Goal: Task Accomplishment & Management: Complete application form

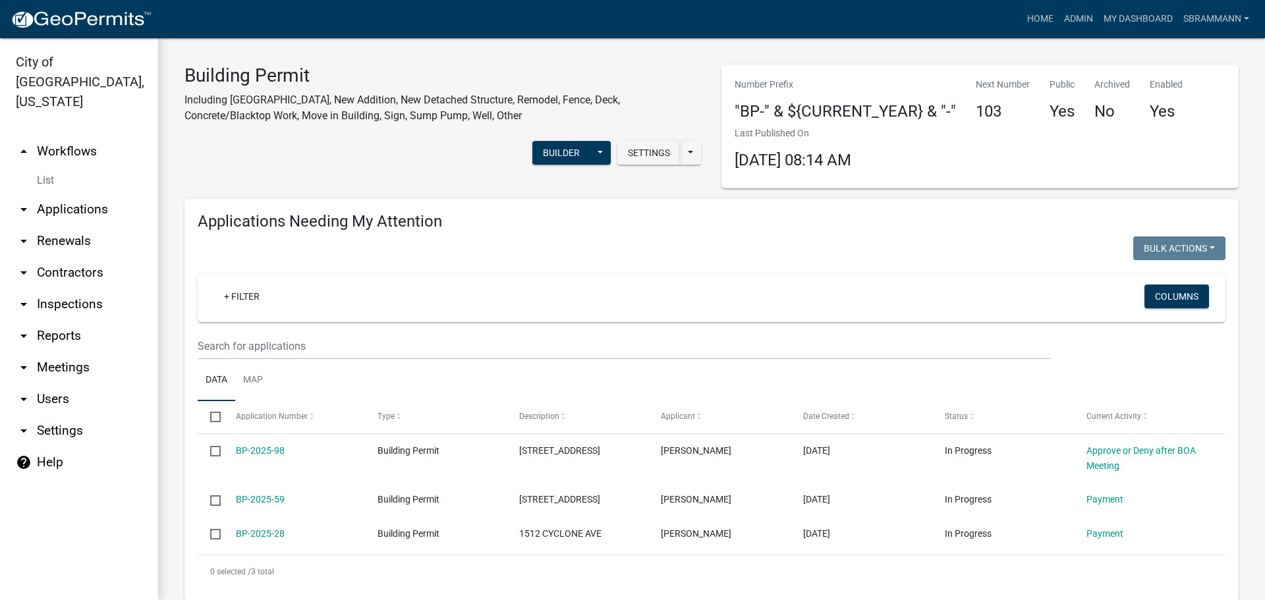
select select "3: 100"
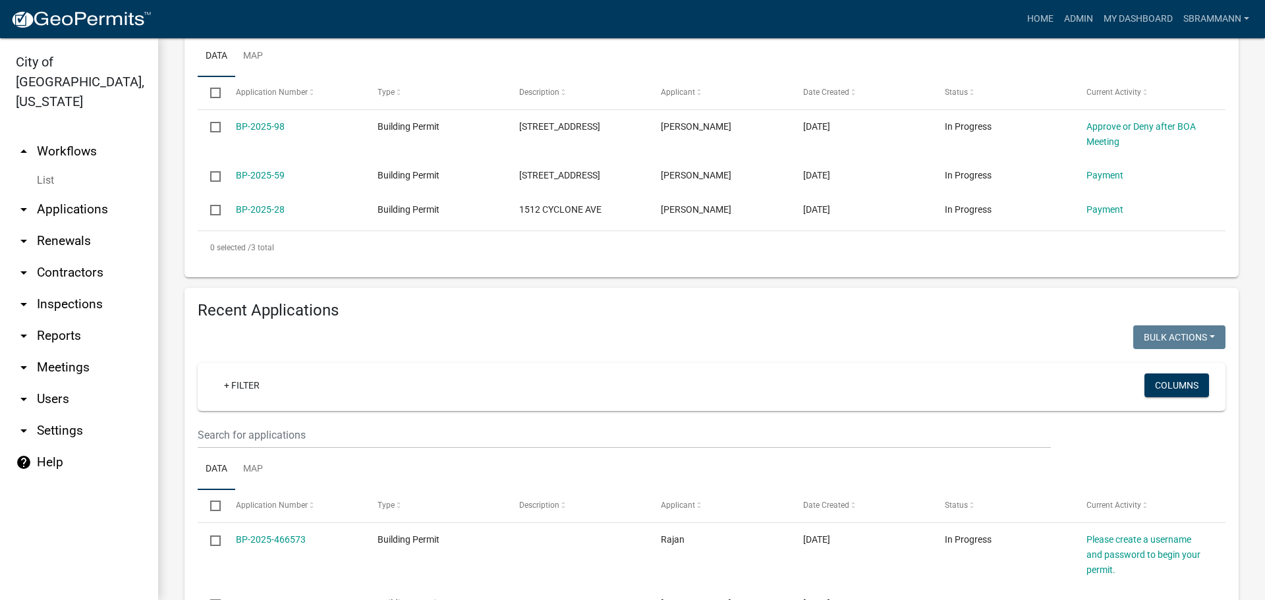
scroll to position [461, 0]
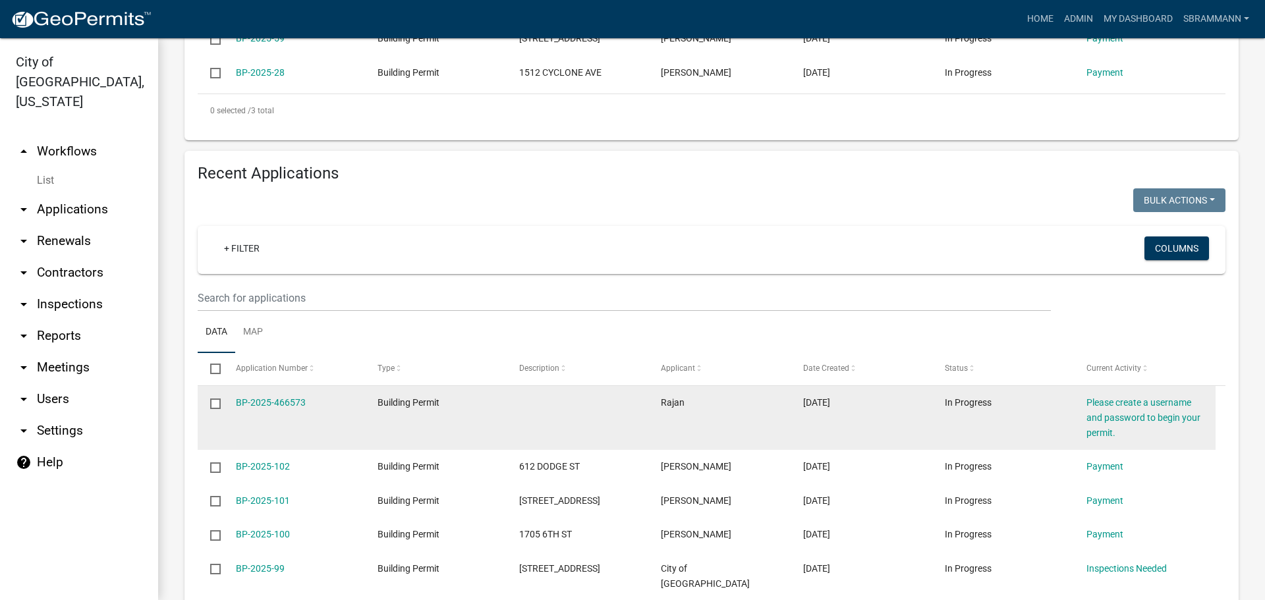
click at [213, 403] on input "checkbox" at bounding box center [214, 403] width 9 height 9
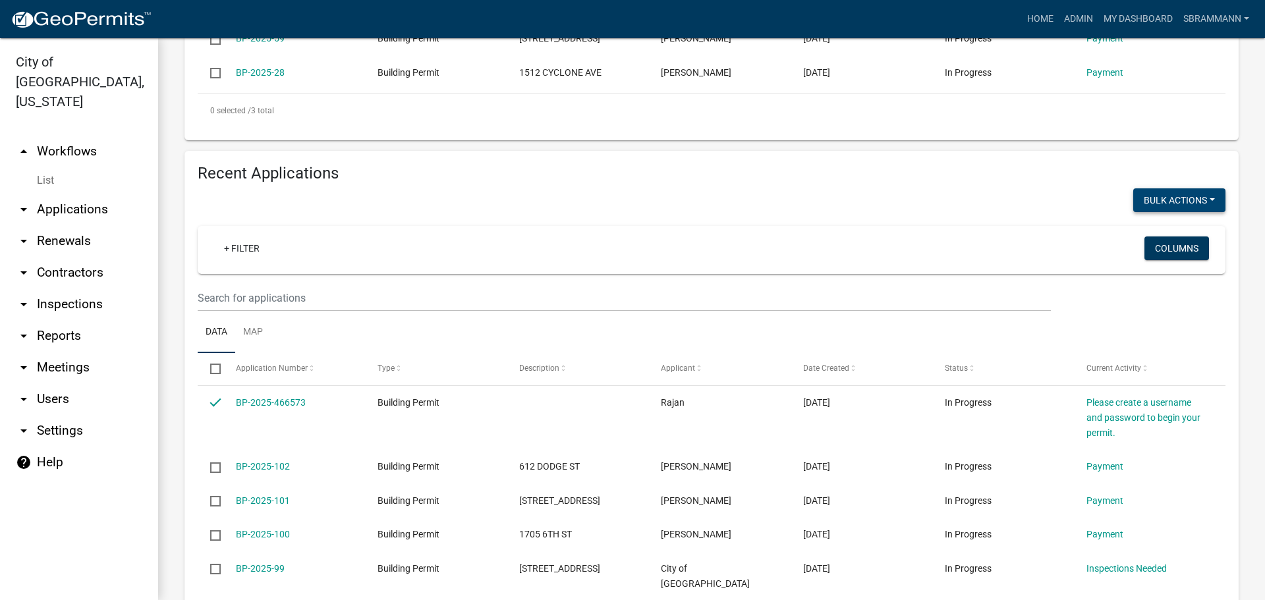
click at [1142, 237] on button "Void" at bounding box center [1172, 235] width 105 height 32
checkbox input "false"
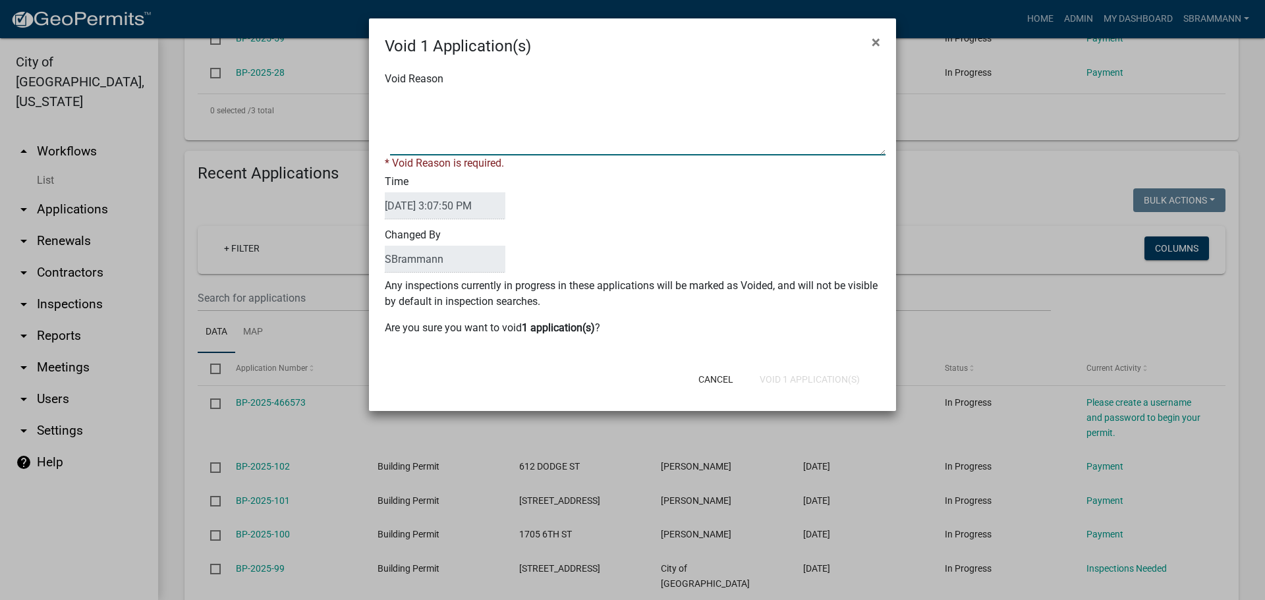
click at [516, 109] on textarea "Void Reason" at bounding box center [637, 123] width 495 height 66
type textarea "Incomplete Application"
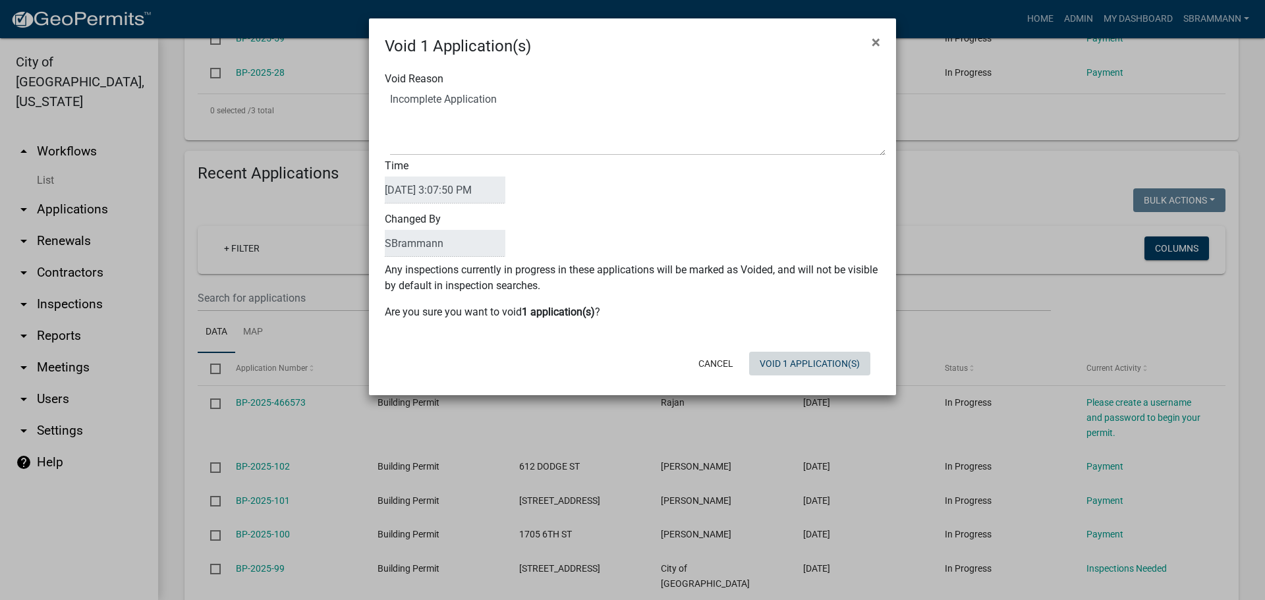
click at [802, 377] on div "Cancel Void 1 Application(s)" at bounding box center [718, 364] width 325 height 34
click at [800, 363] on button "Void 1 Application(s)" at bounding box center [809, 364] width 121 height 24
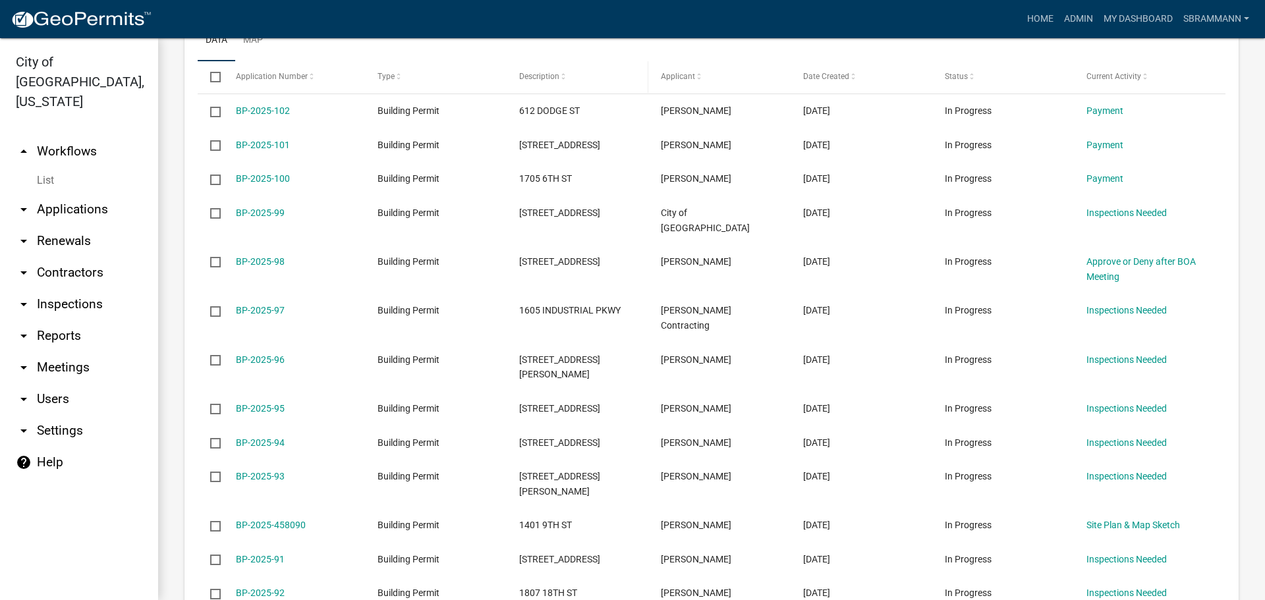
scroll to position [856, 0]
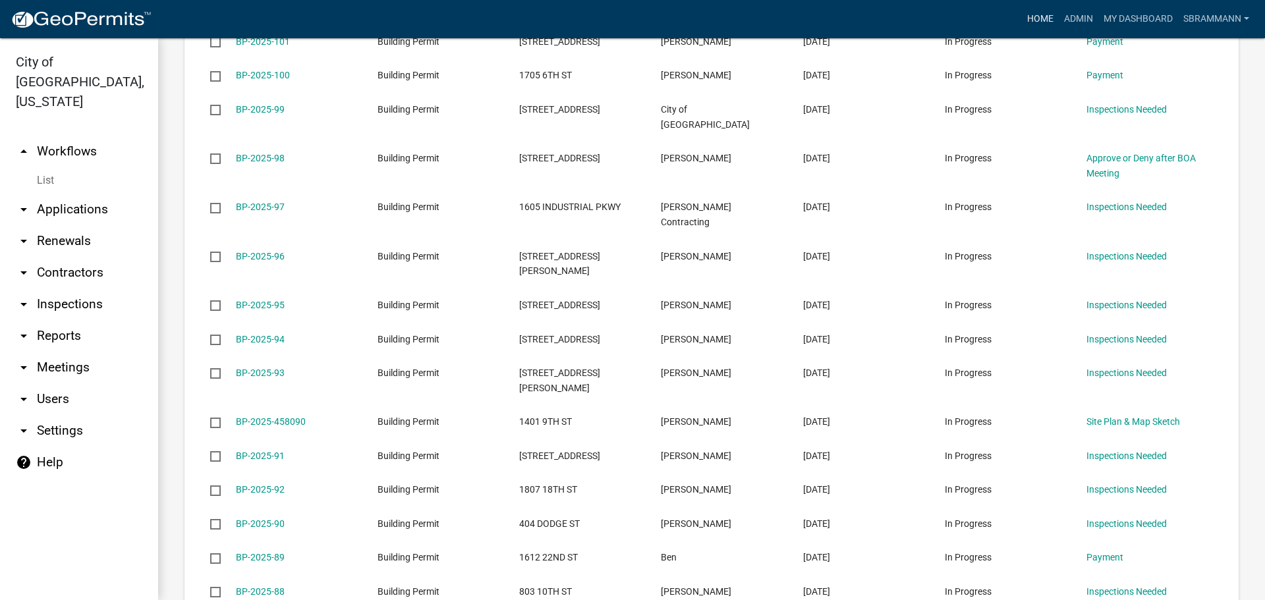
click at [1028, 20] on link "Home" at bounding box center [1040, 19] width 37 height 25
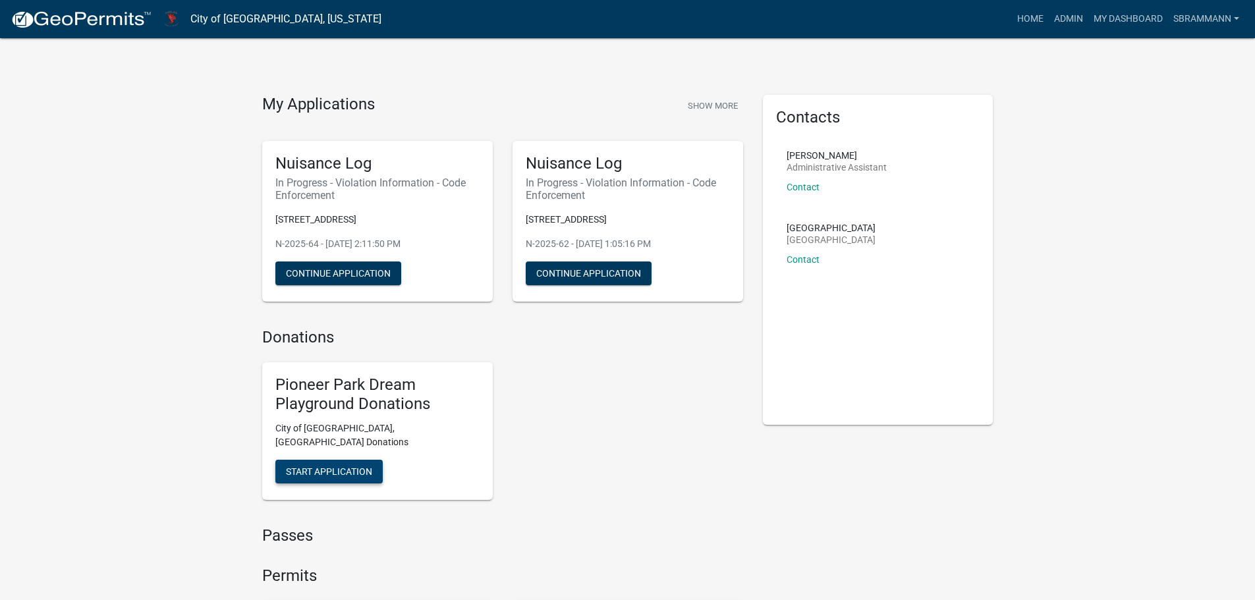
click at [328, 466] on span "Start Application" at bounding box center [329, 471] width 86 height 11
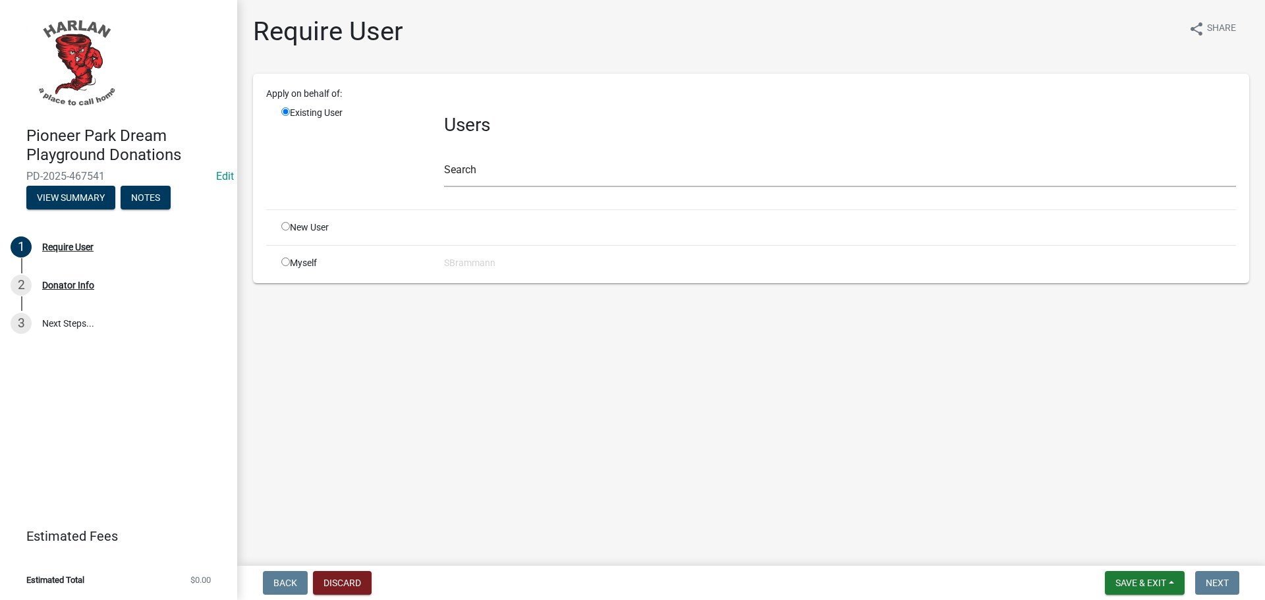
click at [288, 261] on input "radio" at bounding box center [285, 262] width 9 height 9
radio input "true"
radio input "false"
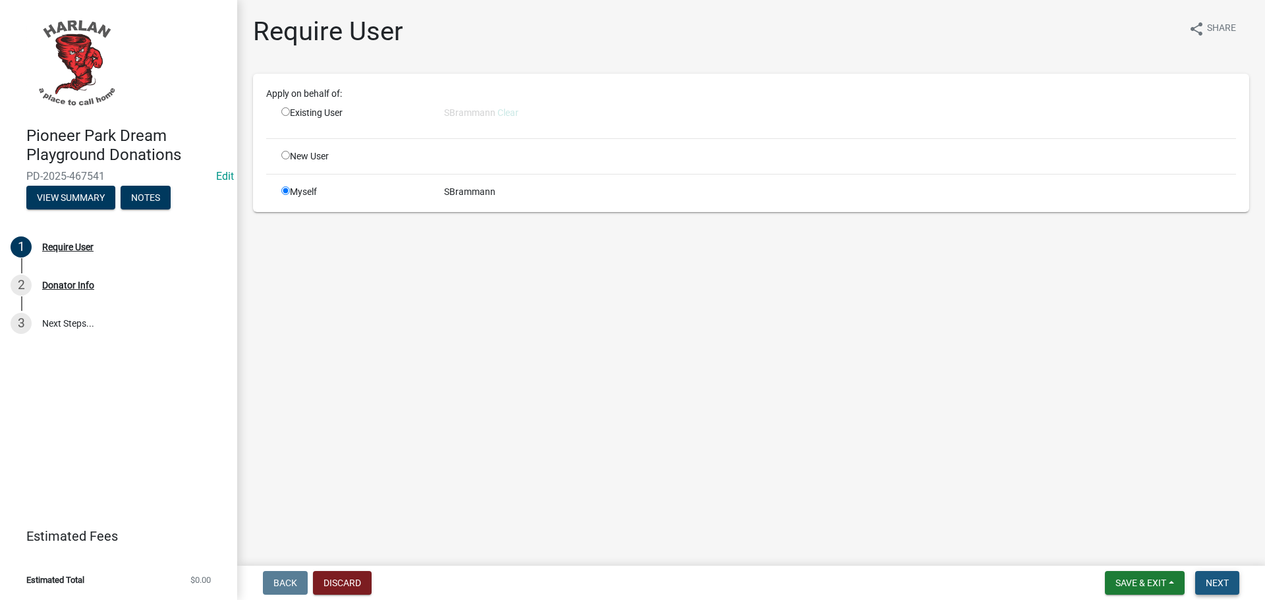
click at [1210, 583] on span "Next" at bounding box center [1217, 583] width 23 height 11
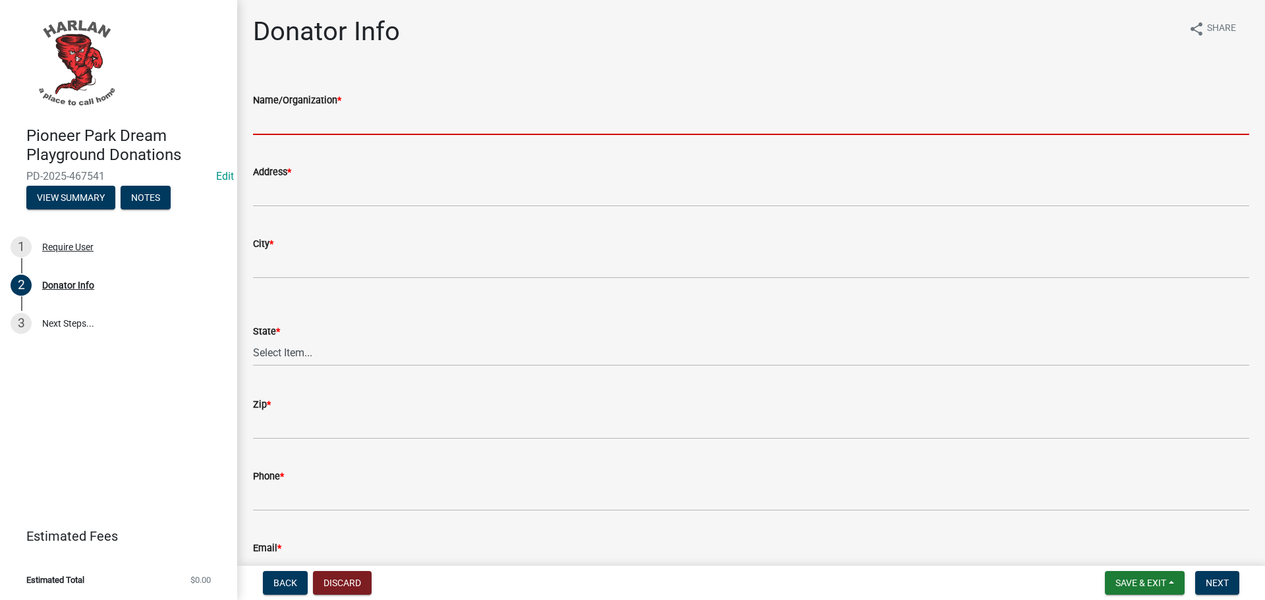
click at [304, 116] on input "Name/Organization *" at bounding box center [751, 121] width 996 height 27
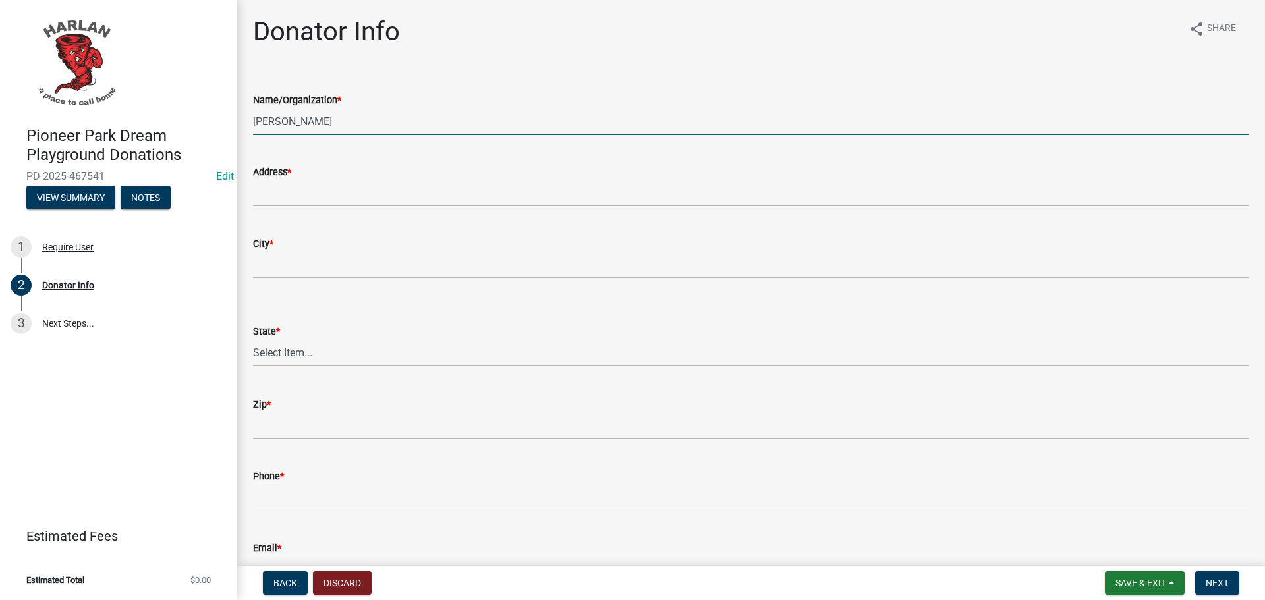
type input "[PERSON_NAME]"
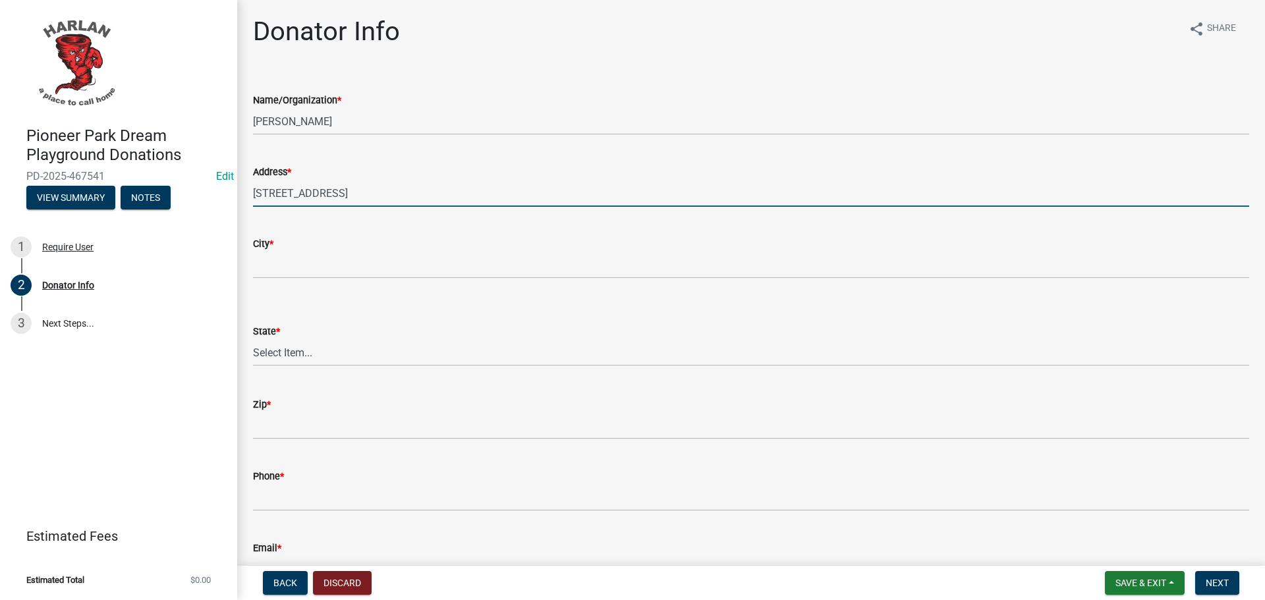
type input "[STREET_ADDRESS]"
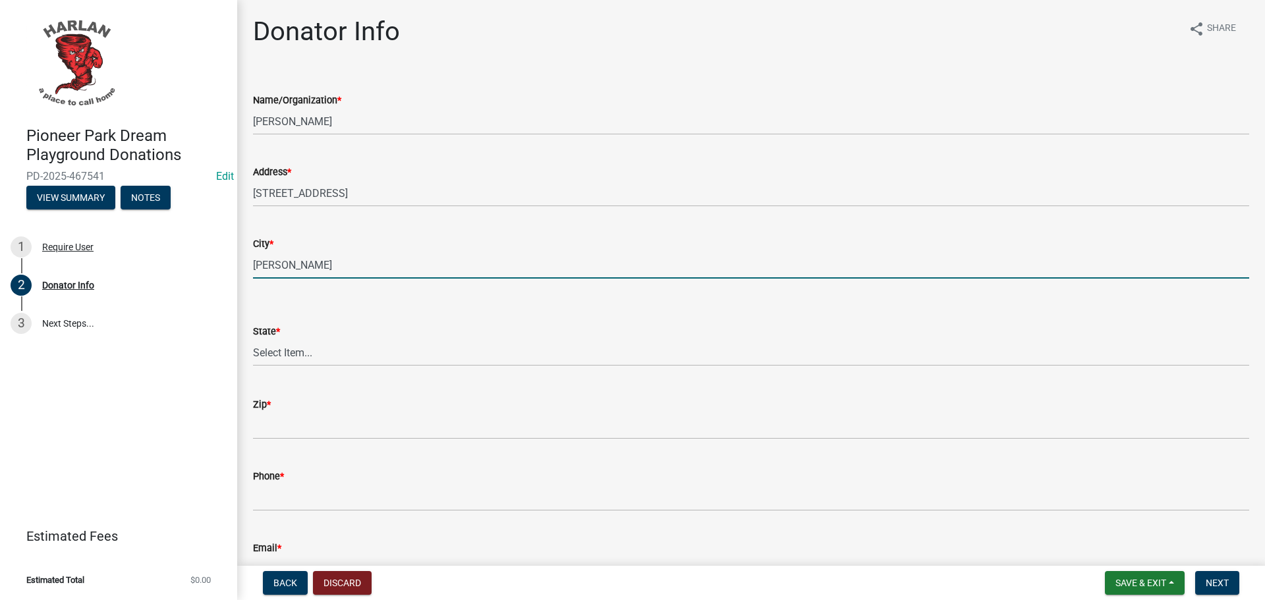
type input "[PERSON_NAME]"
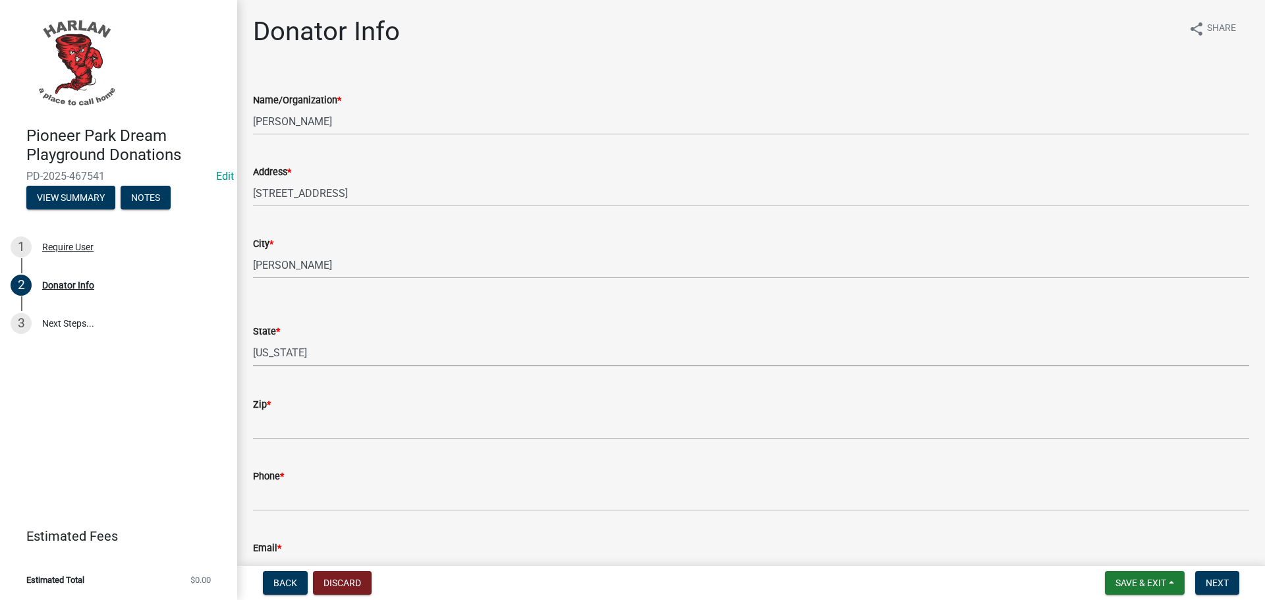
select select "IA"
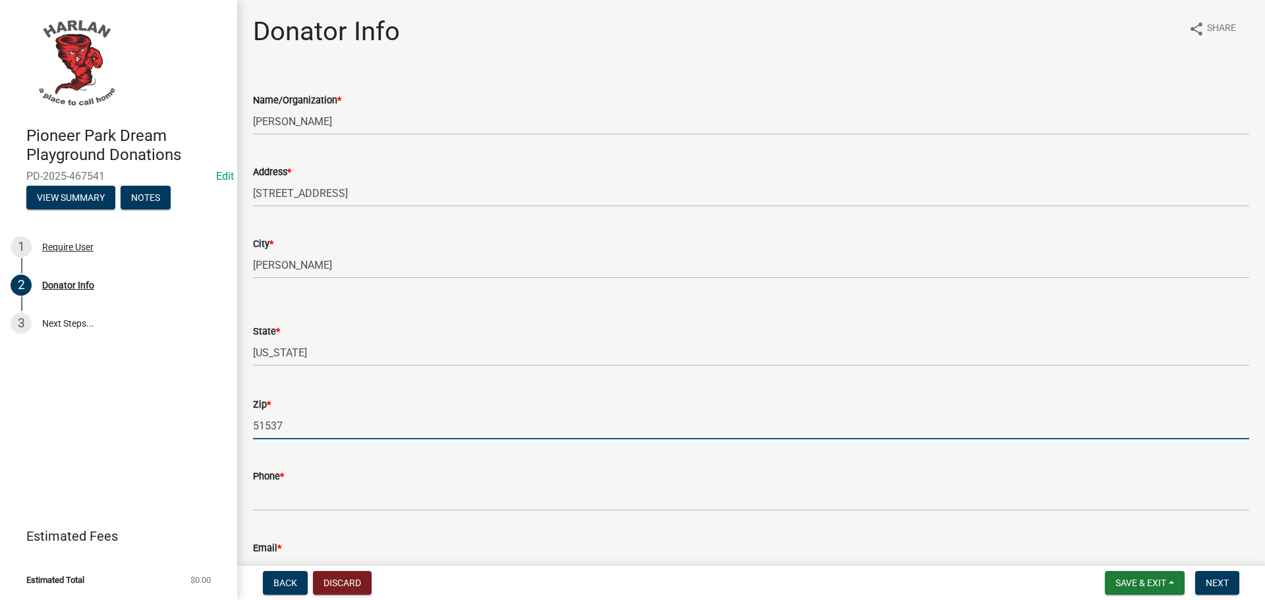
type input "51537"
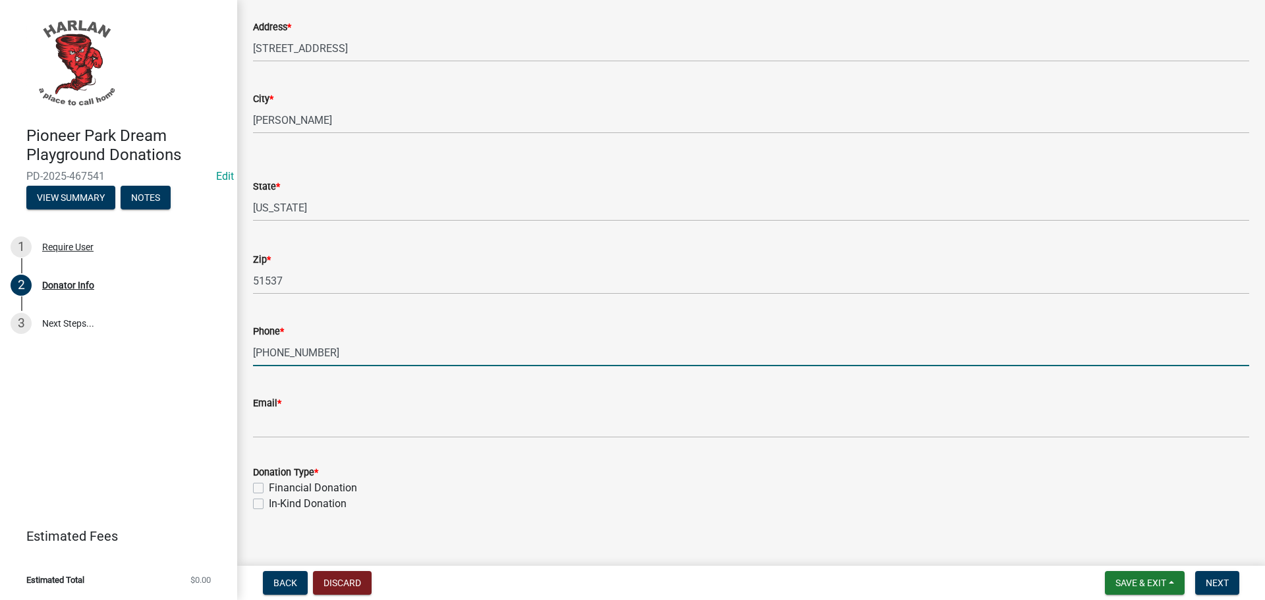
scroll to position [159, 0]
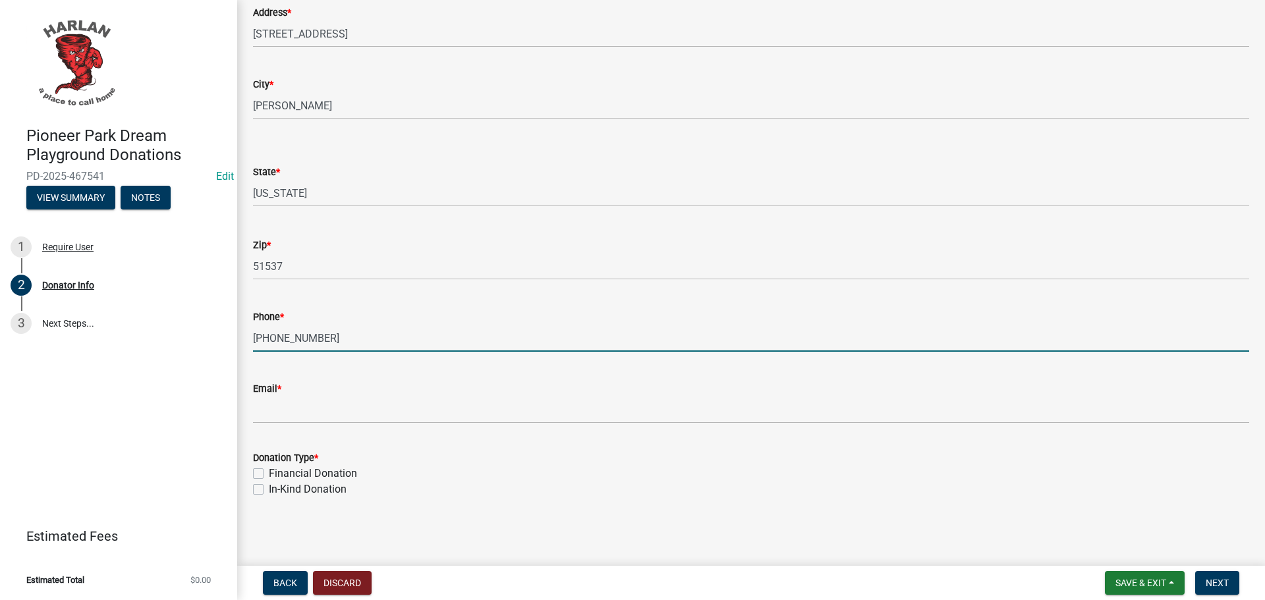
type input "[PHONE_NUMBER]"
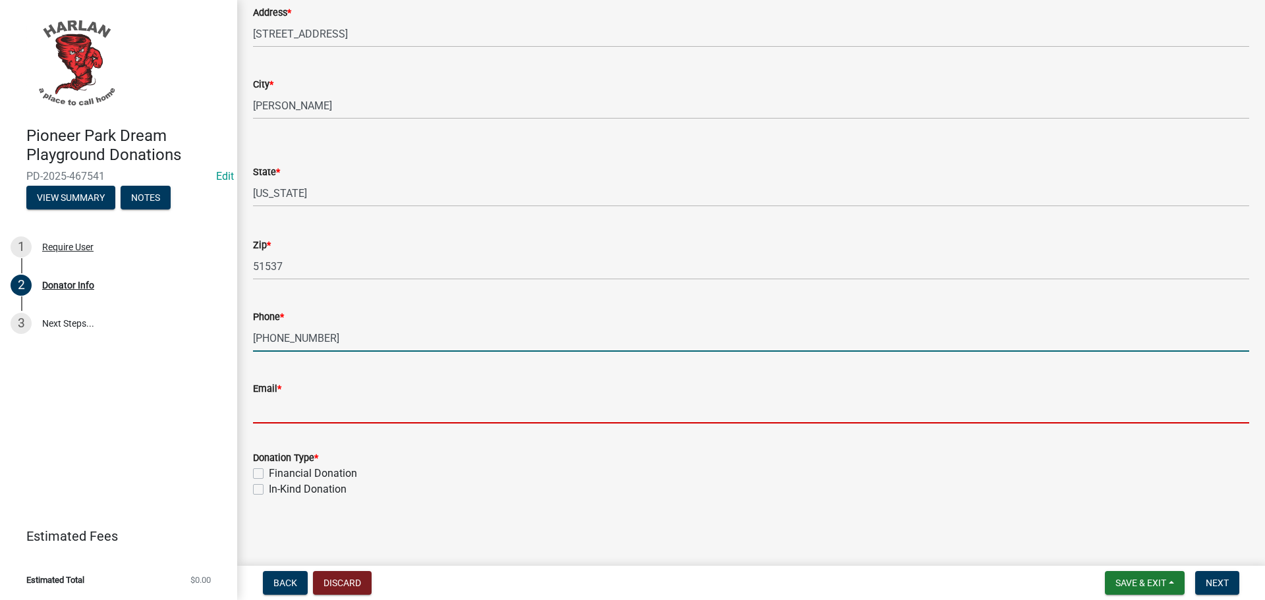
click at [281, 400] on input "Email *" at bounding box center [751, 410] width 996 height 27
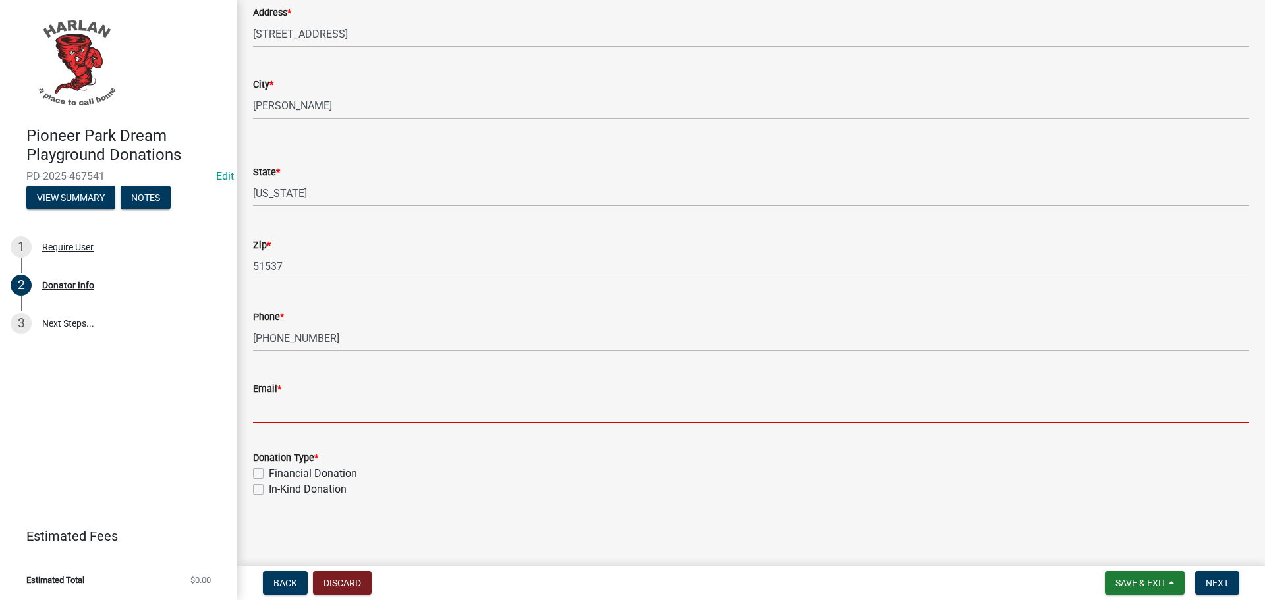
type input "[EMAIL_ADDRESS][DOMAIN_NAME]"
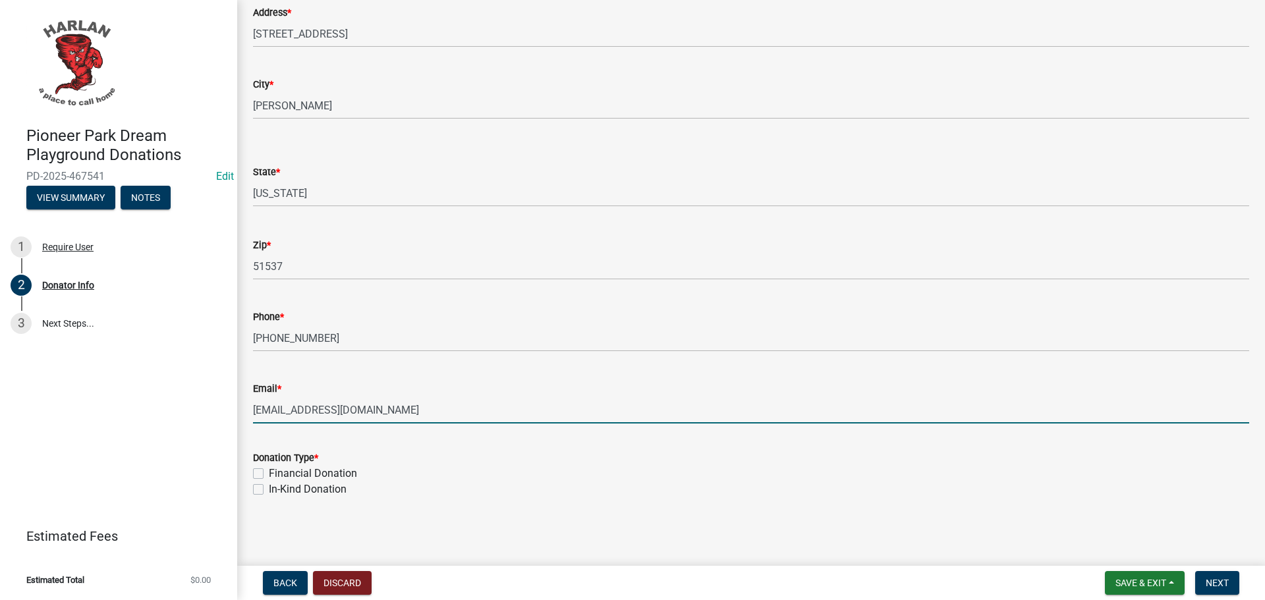
click at [269, 474] on label "Financial Donation" at bounding box center [313, 474] width 88 height 16
click at [269, 474] on input "Financial Donation" at bounding box center [273, 470] width 9 height 9
checkbox input "true"
checkbox input "false"
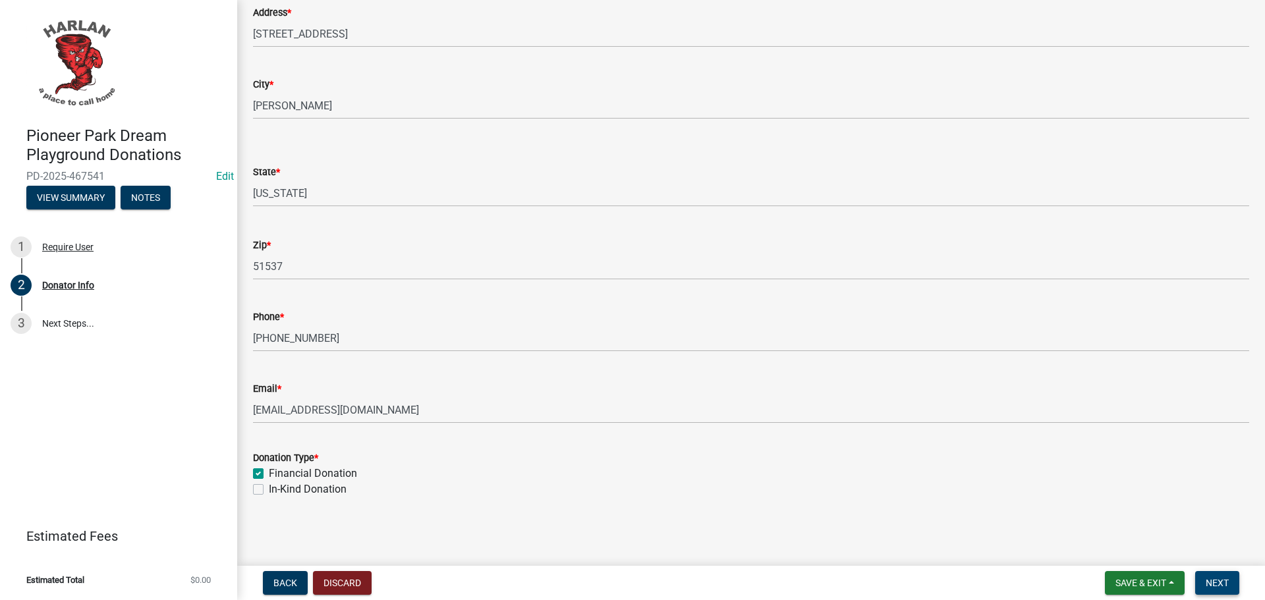
click at [1219, 578] on span "Next" at bounding box center [1217, 583] width 23 height 11
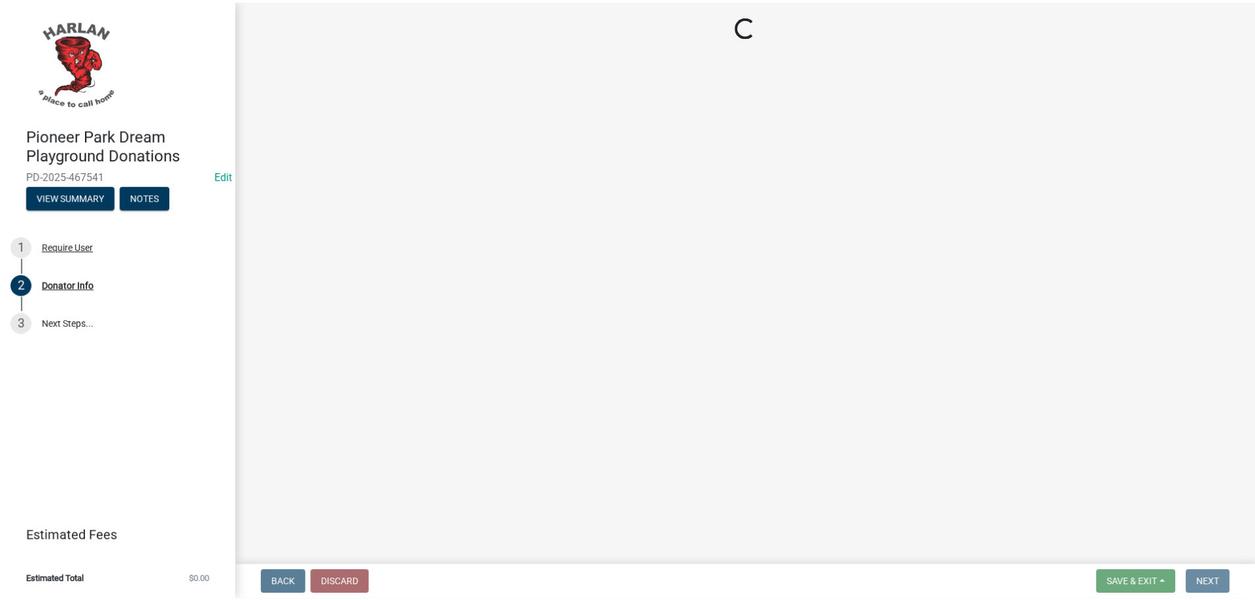
scroll to position [0, 0]
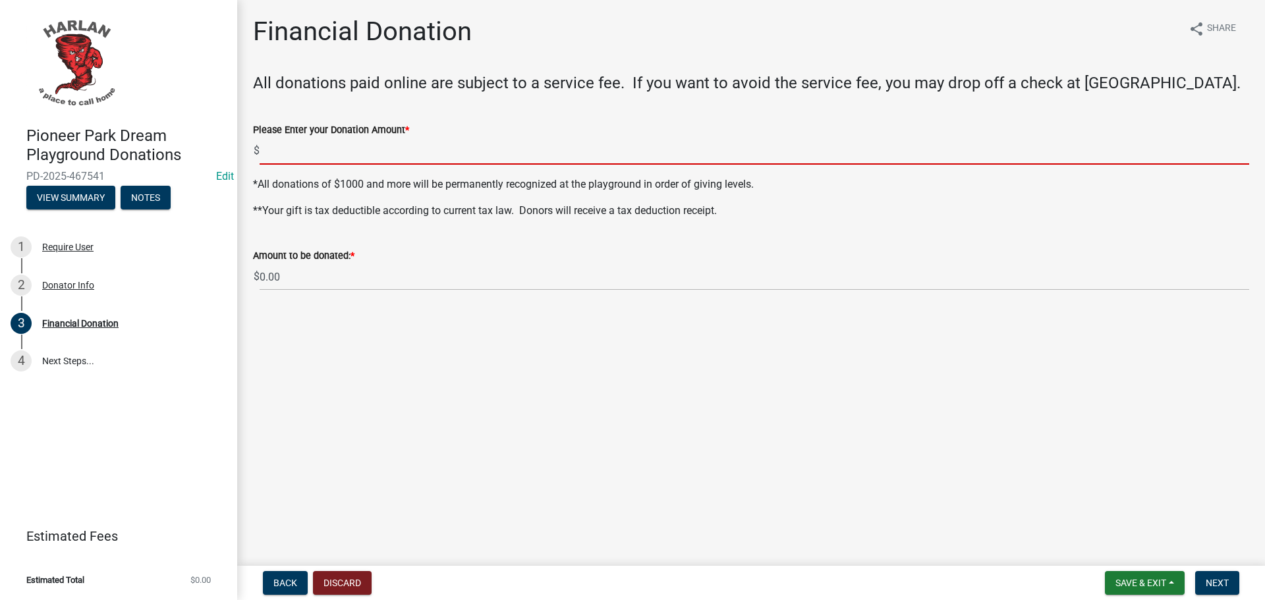
click at [310, 138] on input "text" at bounding box center [755, 151] width 990 height 27
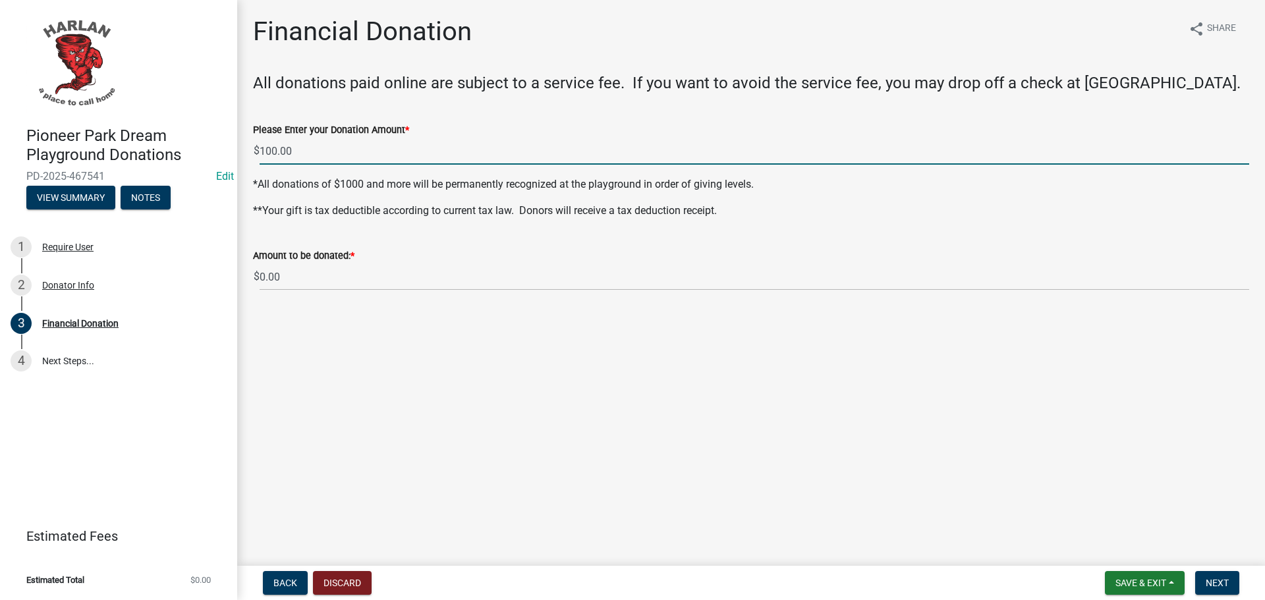
type input "100"
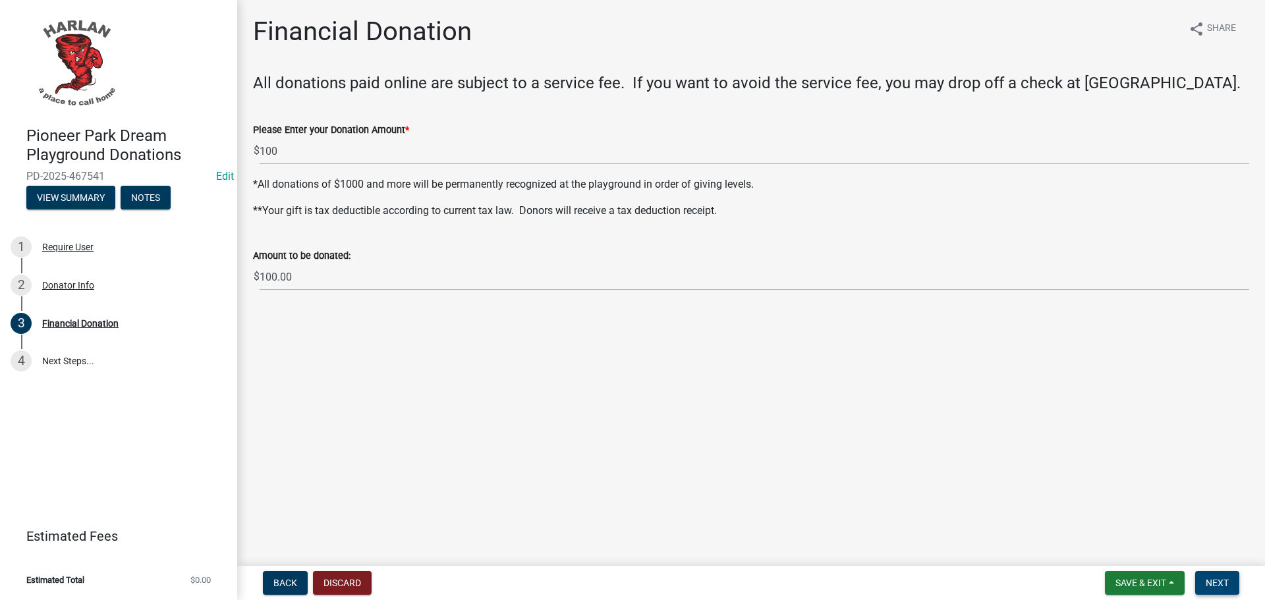
click at [1227, 584] on span "Next" at bounding box center [1217, 583] width 23 height 11
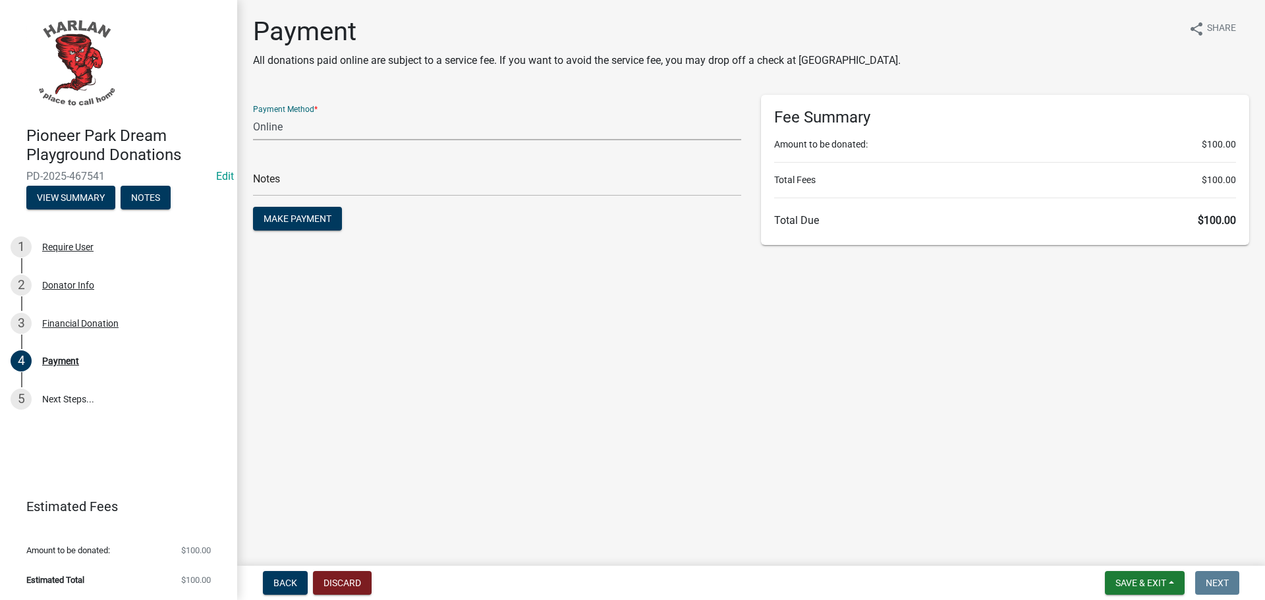
drag, startPoint x: 285, startPoint y: 123, endPoint x: 279, endPoint y: 140, distance: 17.5
click at [285, 123] on select "Credit Card POS Check Cash Online" at bounding box center [497, 126] width 488 height 27
select select "1: 0"
click at [253, 113] on select "Credit Card POS Check Cash Online" at bounding box center [497, 126] width 488 height 27
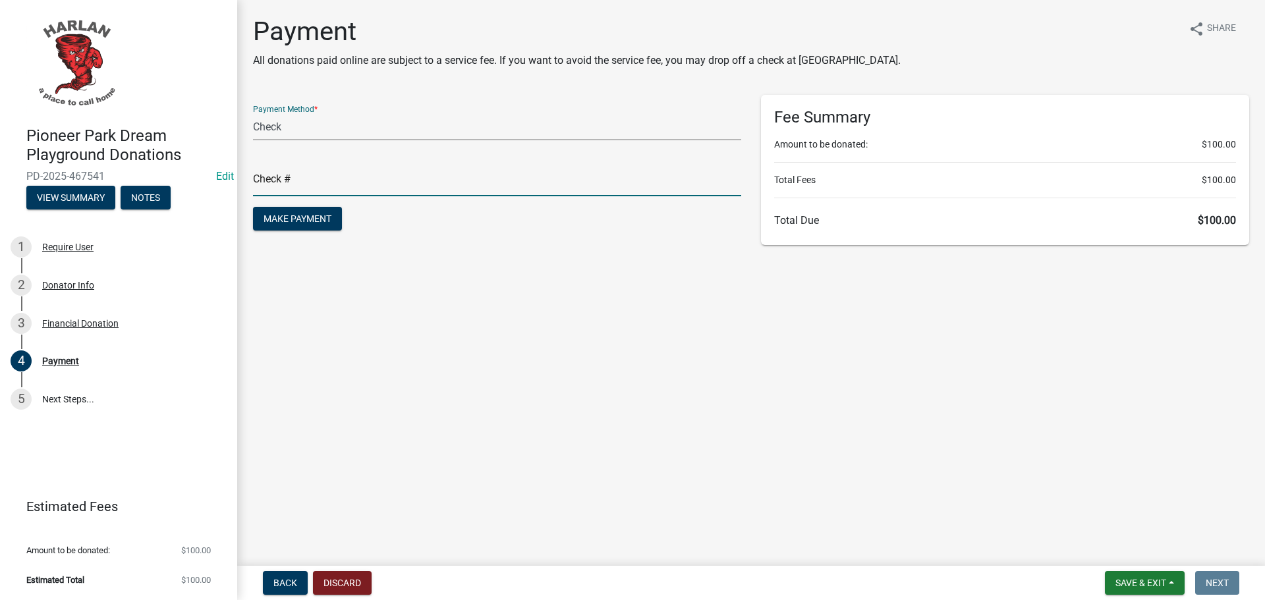
click at [272, 171] on input "text" at bounding box center [497, 182] width 488 height 27
type input "1404"
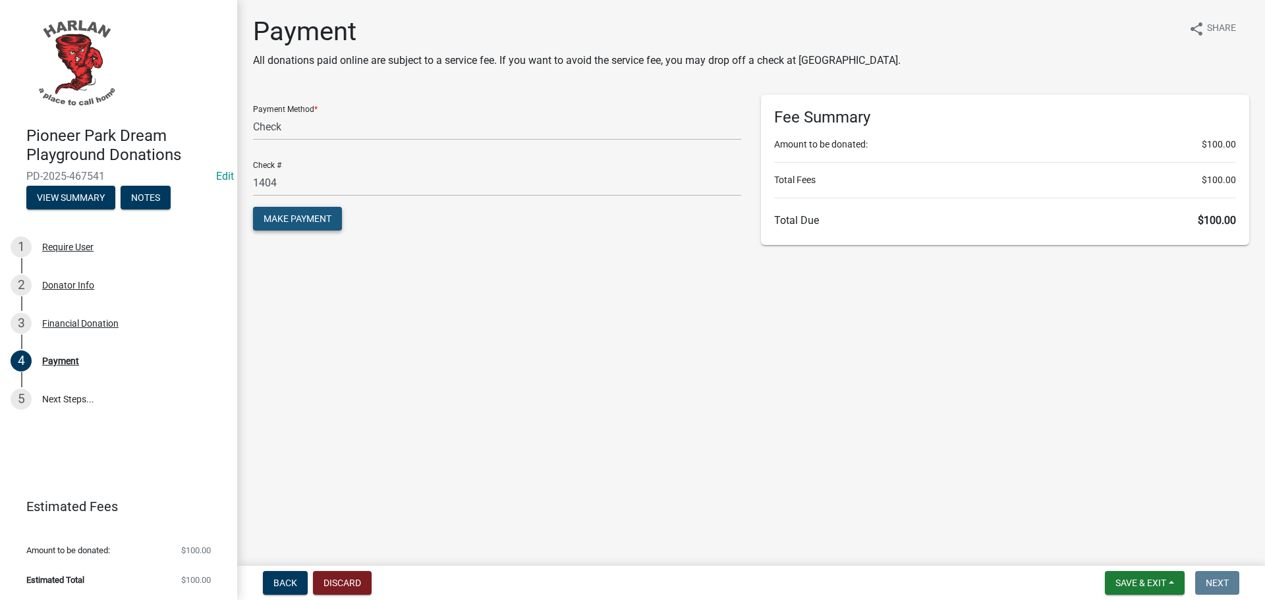
click at [277, 215] on span "Make Payment" at bounding box center [298, 218] width 68 height 11
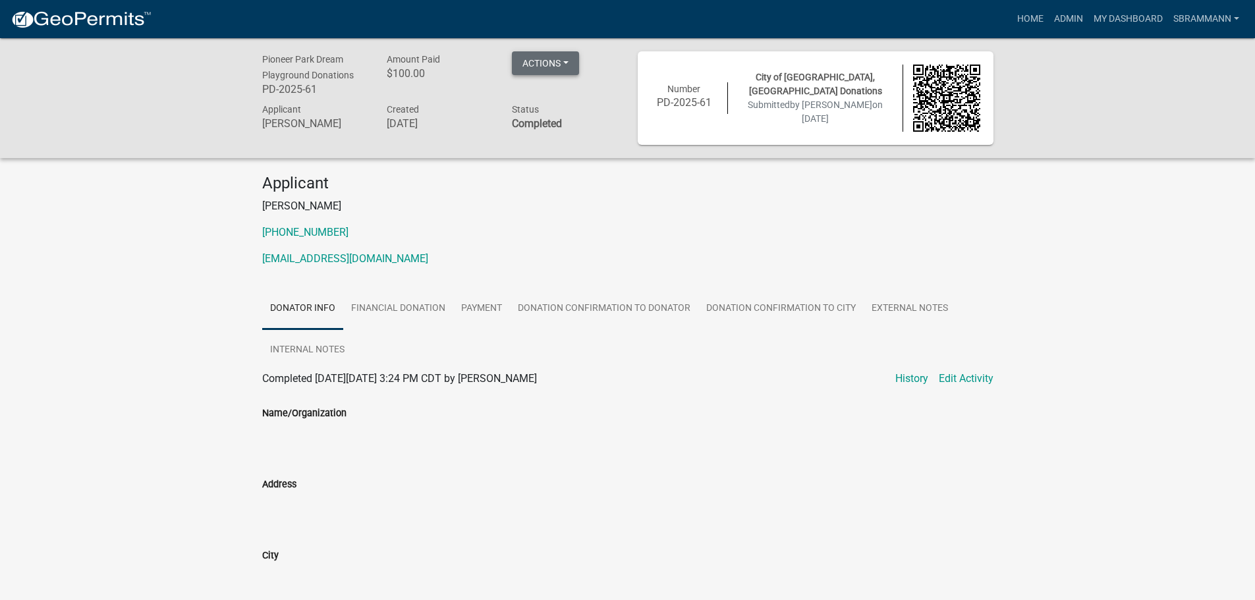
click at [547, 63] on button "Actions" at bounding box center [545, 63] width 67 height 24
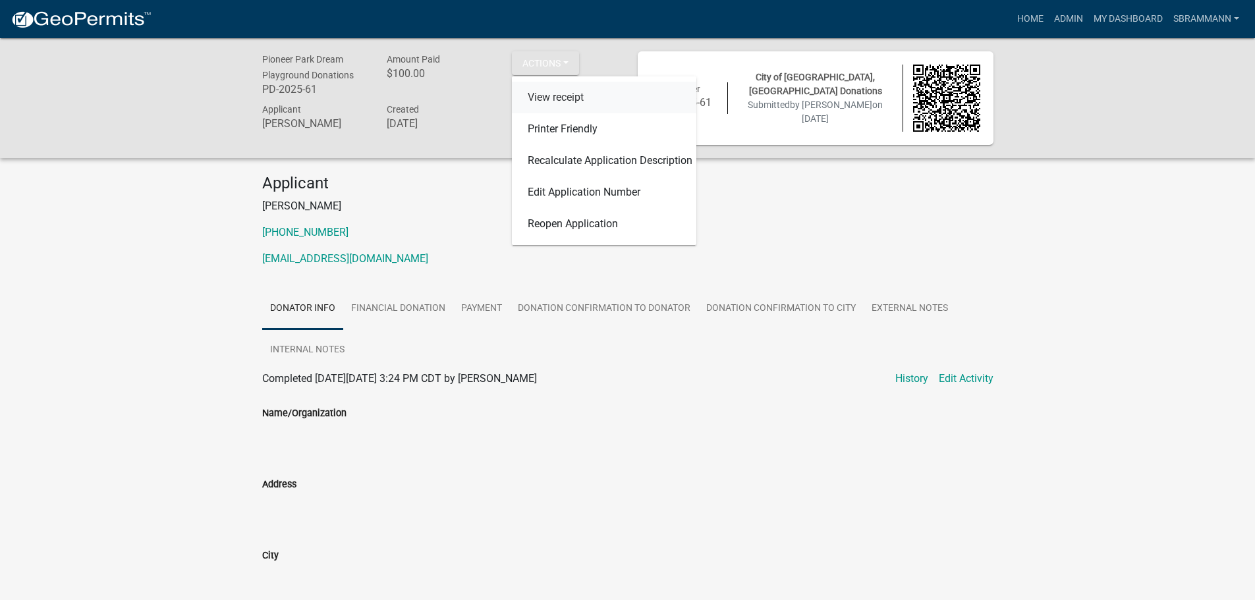
click at [549, 96] on link "View receipt" at bounding box center [604, 98] width 184 height 32
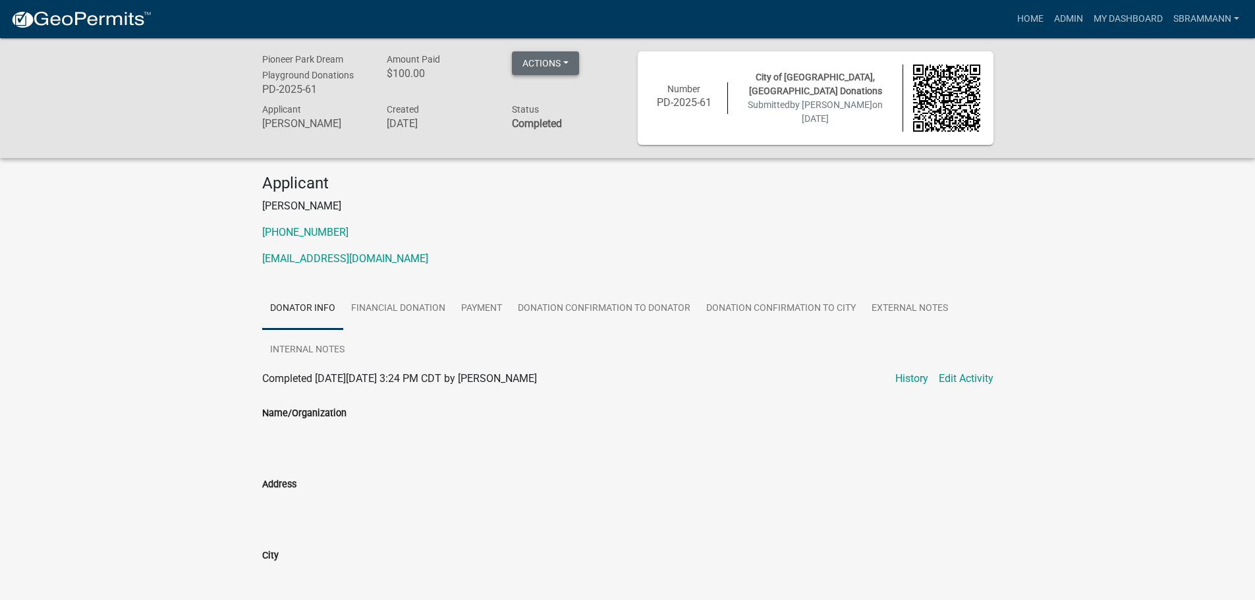
click at [537, 67] on button "Actions" at bounding box center [545, 63] width 67 height 24
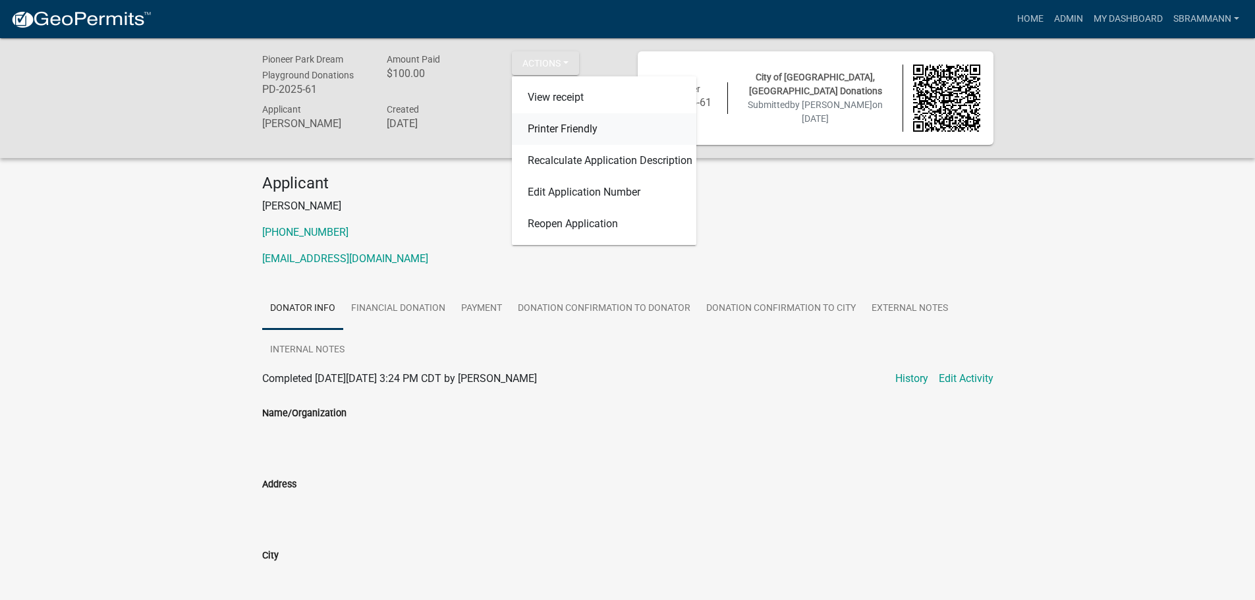
click at [547, 126] on link "Printer Friendly" at bounding box center [604, 129] width 184 height 32
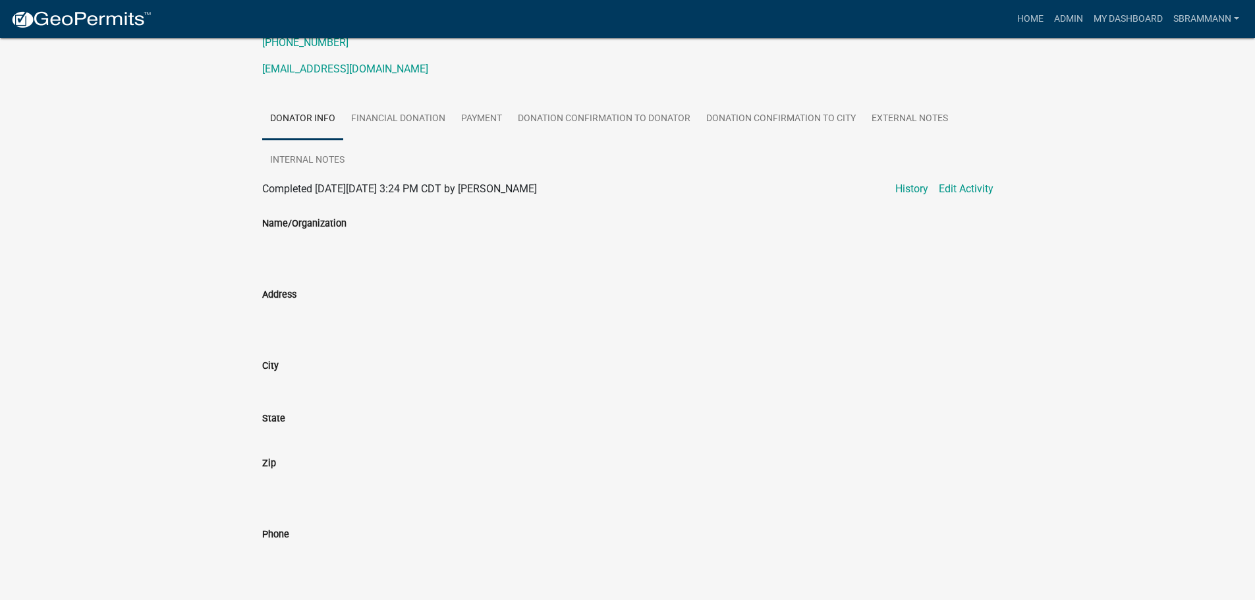
scroll to position [124, 0]
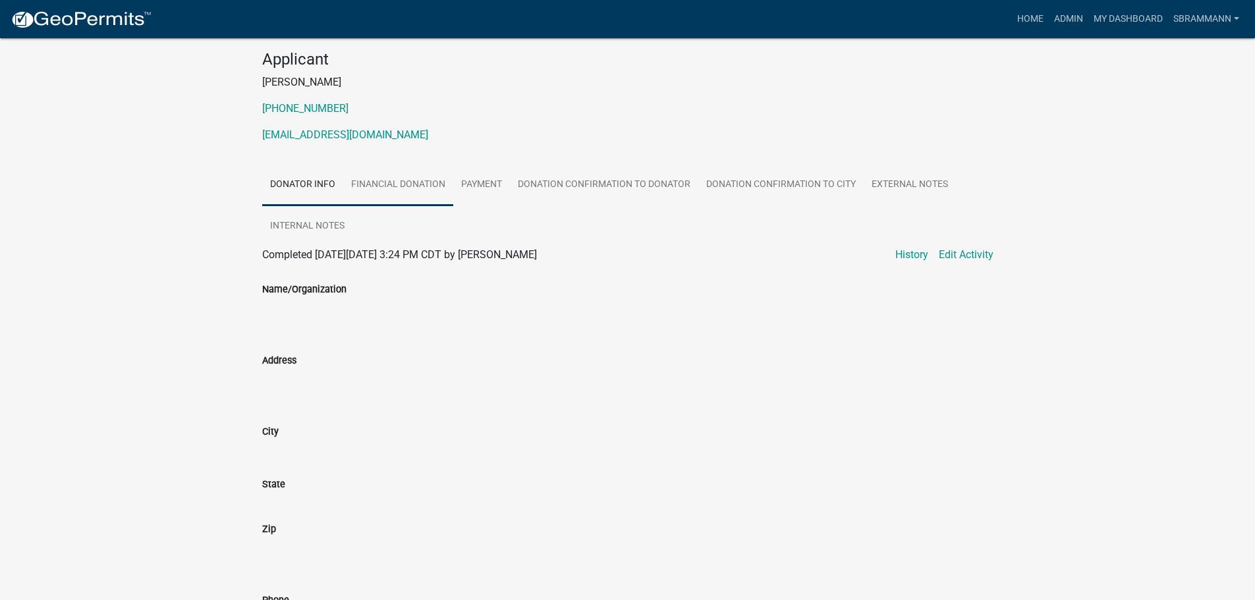
click at [384, 189] on link "Financial Donation" at bounding box center [398, 185] width 110 height 42
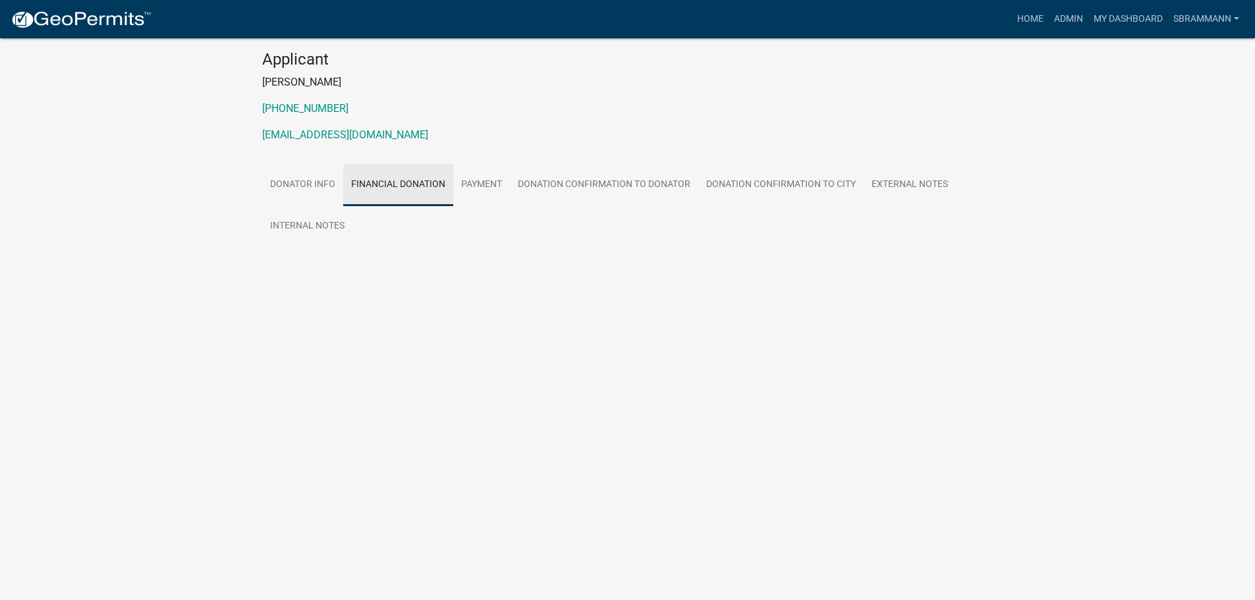
scroll to position [85, 0]
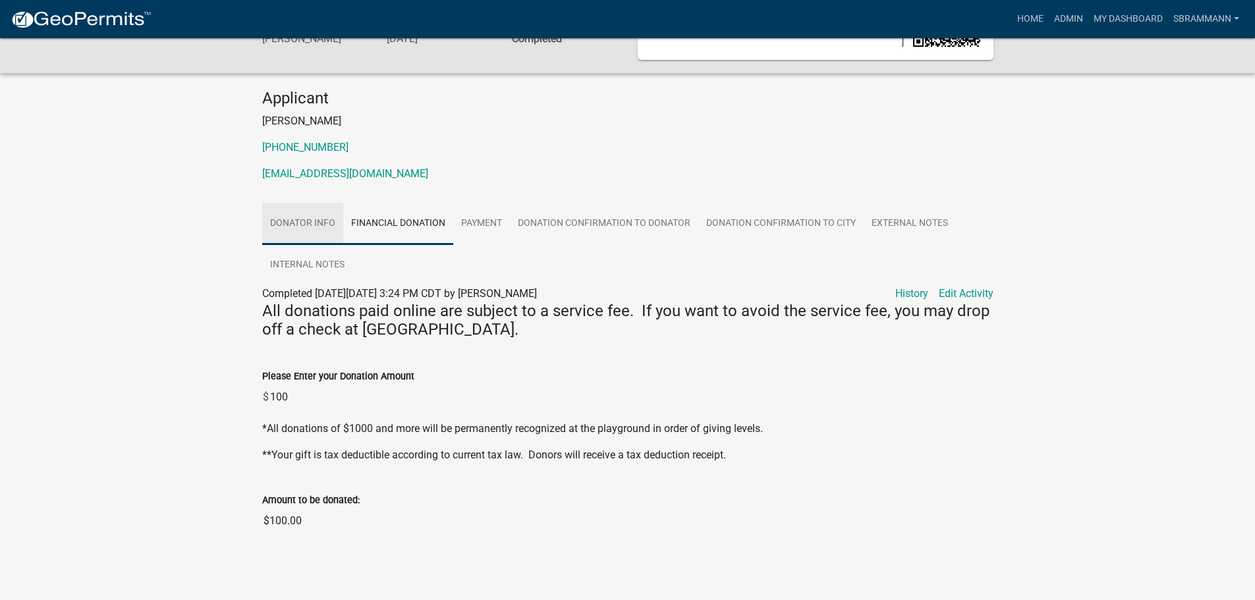
click at [299, 216] on link "Donator Info" at bounding box center [302, 224] width 81 height 42
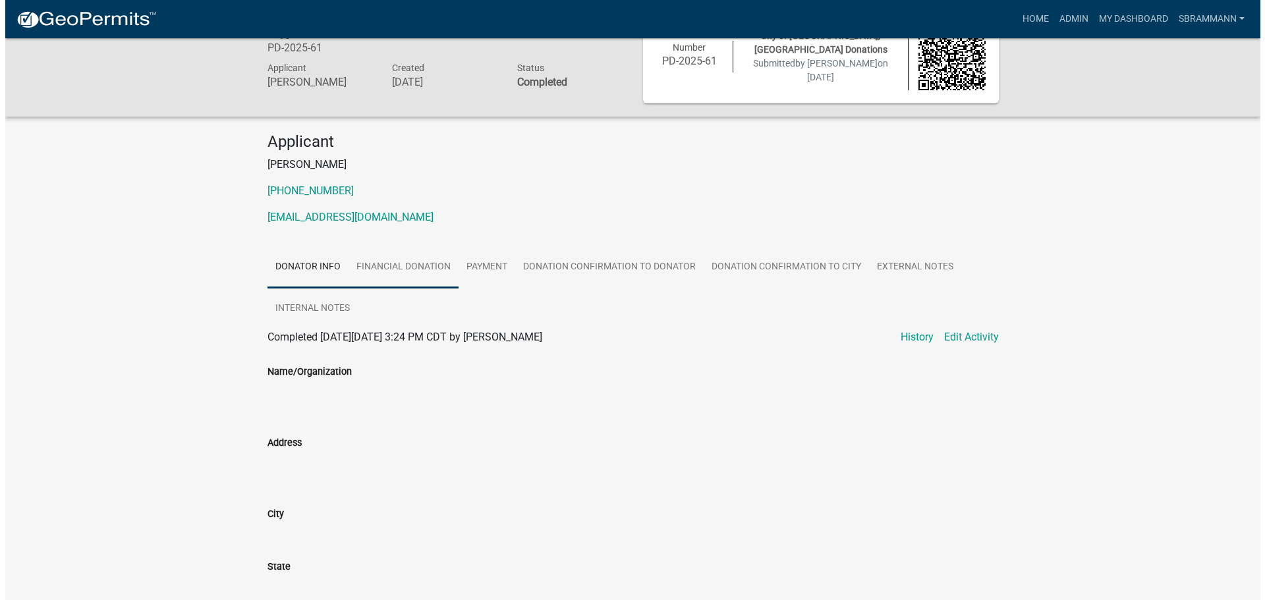
scroll to position [0, 0]
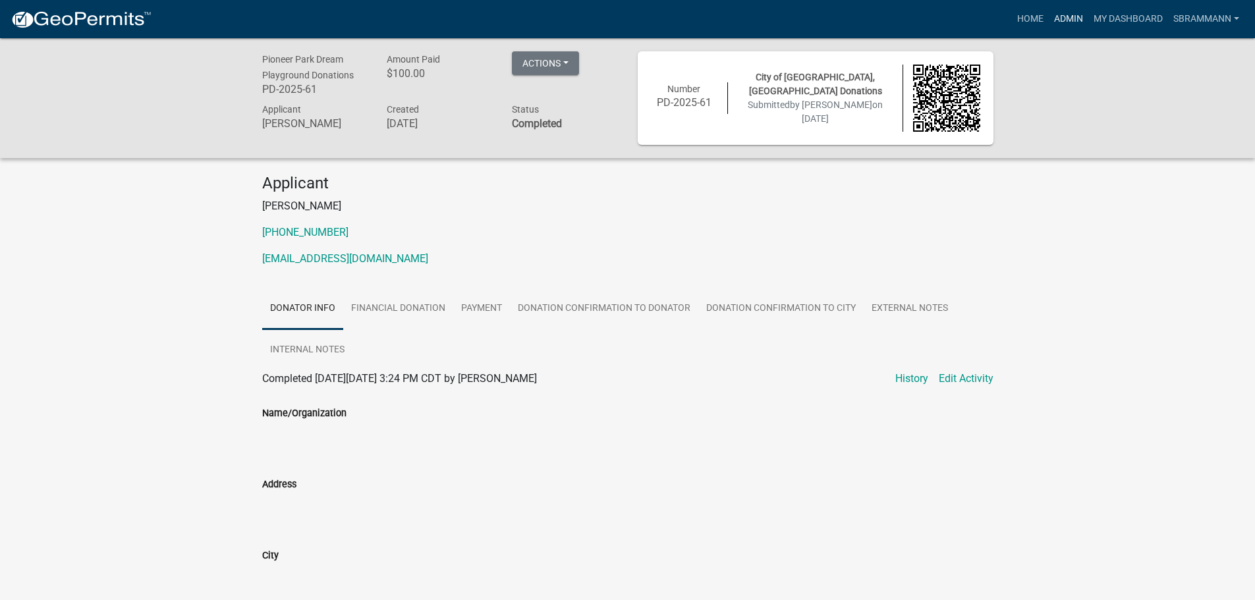
click at [1059, 12] on link "Admin" at bounding box center [1069, 19] width 40 height 25
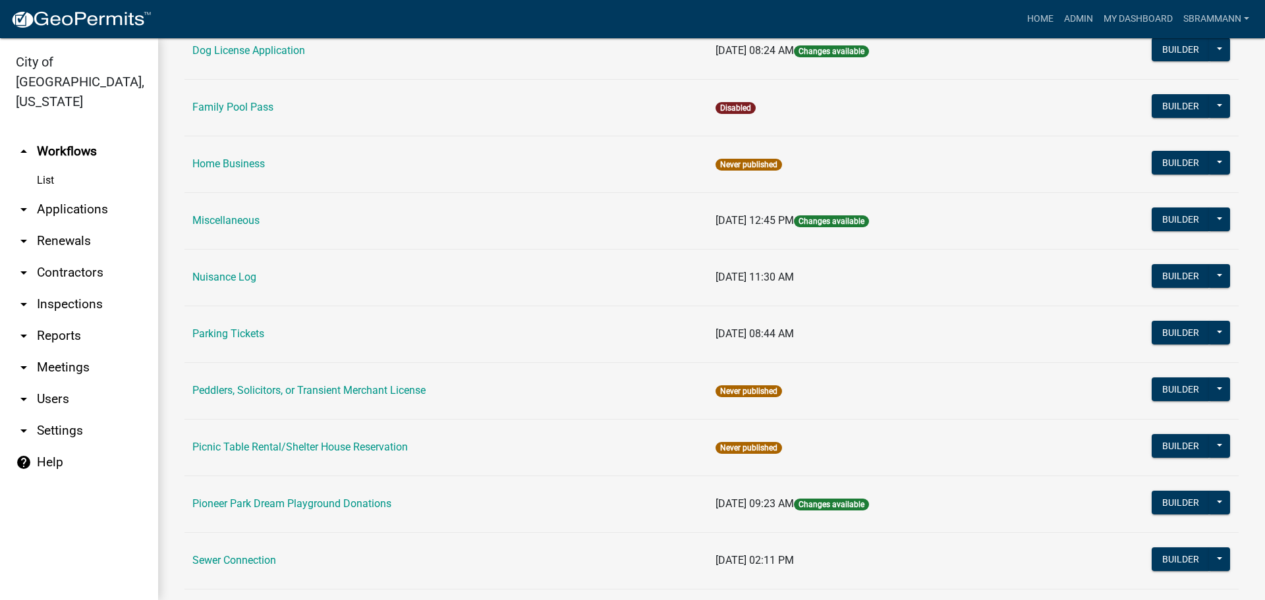
scroll to position [725, 0]
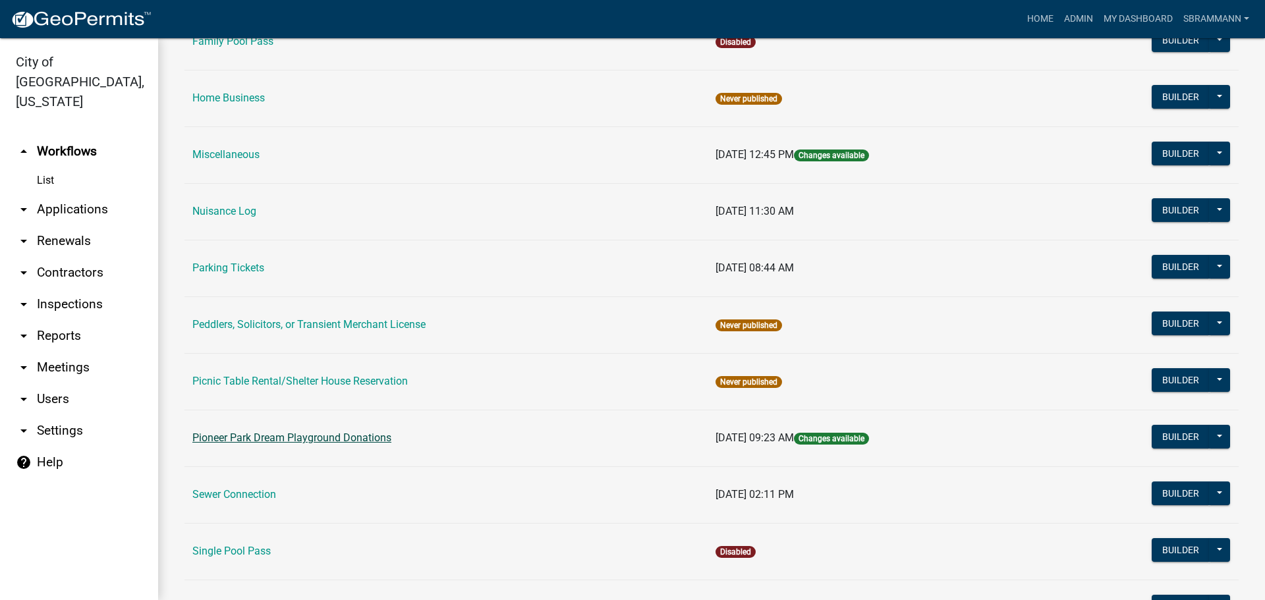
click at [273, 433] on link "Pioneer Park Dream Playground Donations" at bounding box center [291, 438] width 199 height 13
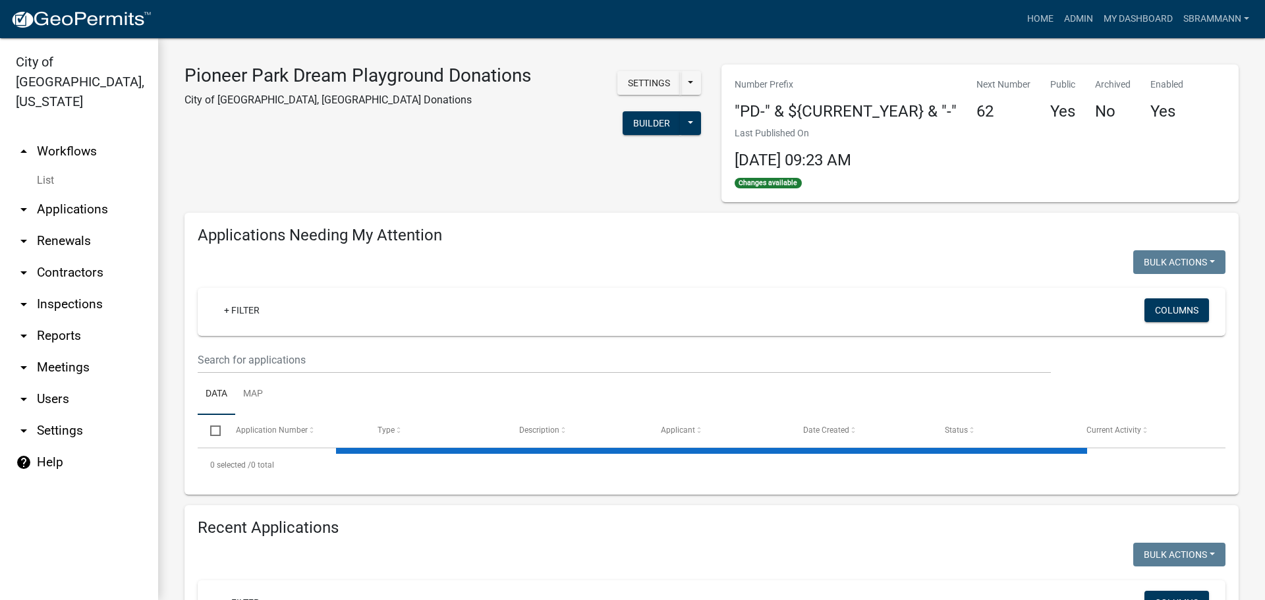
select select "3: 100"
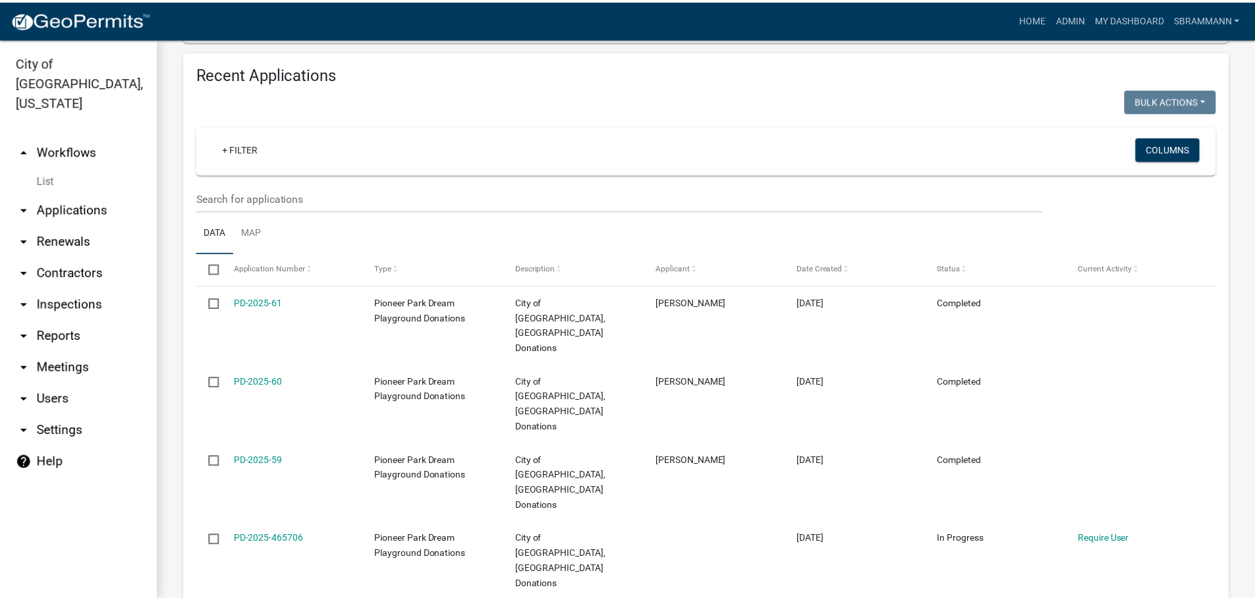
scroll to position [543, 0]
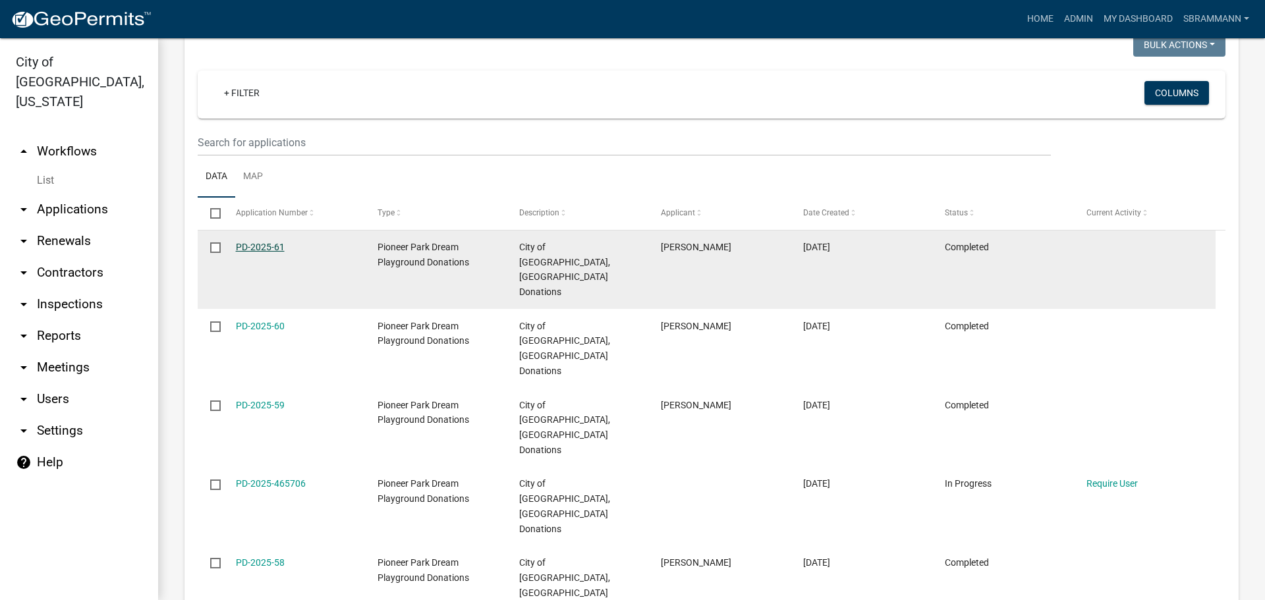
click at [256, 244] on link "PD-2025-61" at bounding box center [260, 247] width 49 height 11
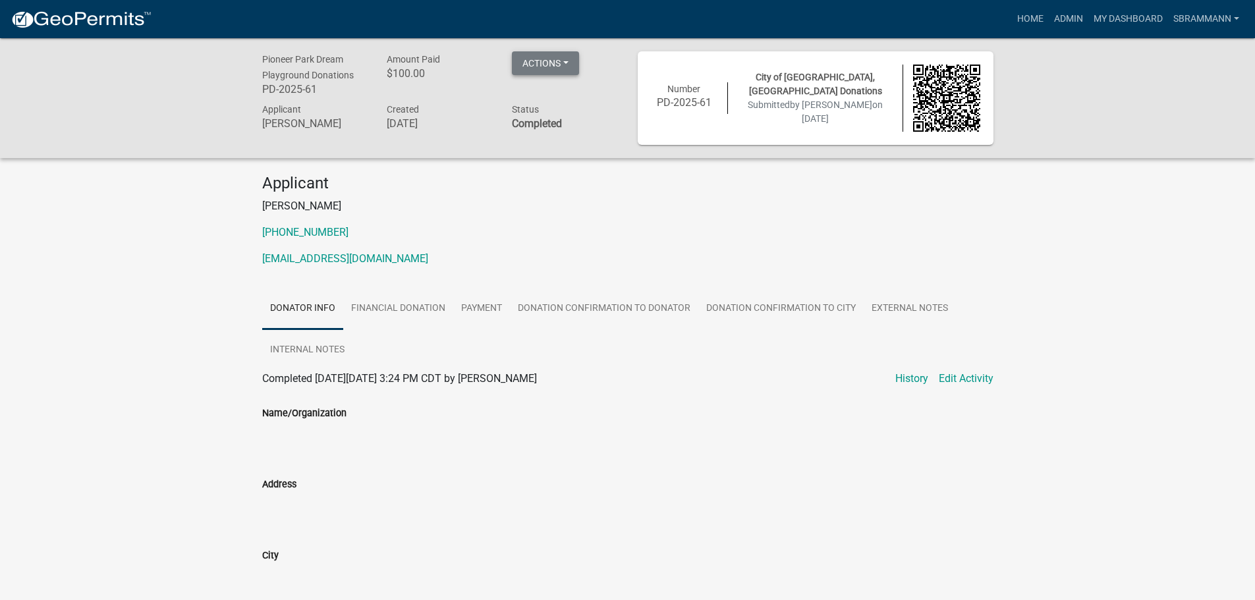
click at [552, 60] on button "Actions" at bounding box center [545, 63] width 67 height 24
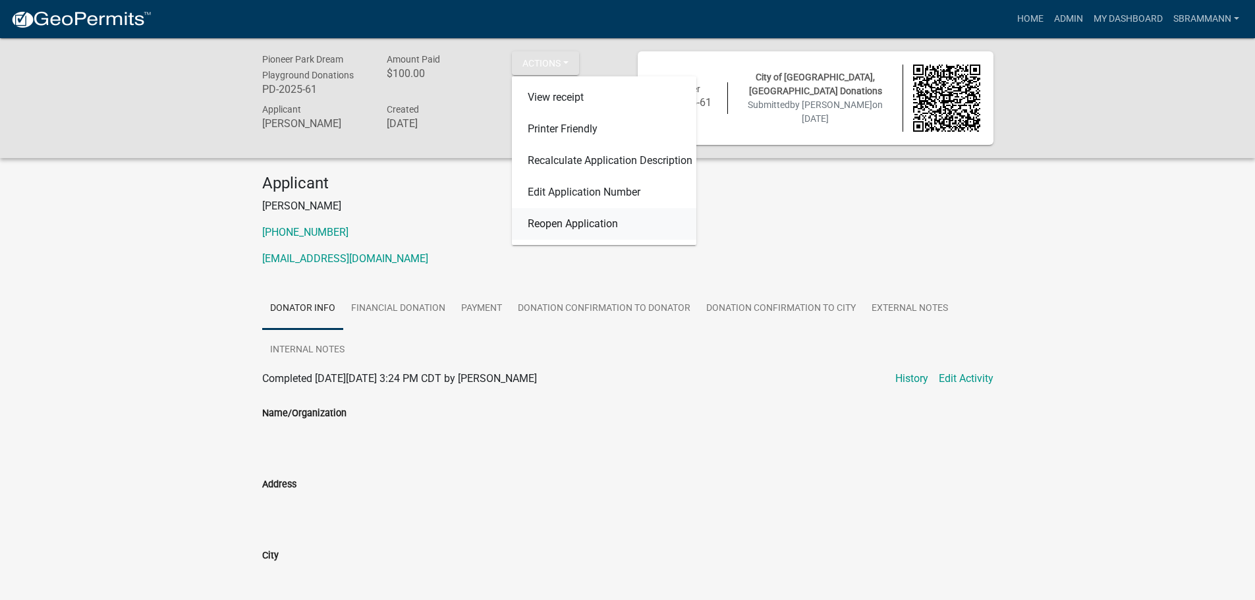
click at [556, 221] on link "Reopen Application" at bounding box center [604, 224] width 184 height 32
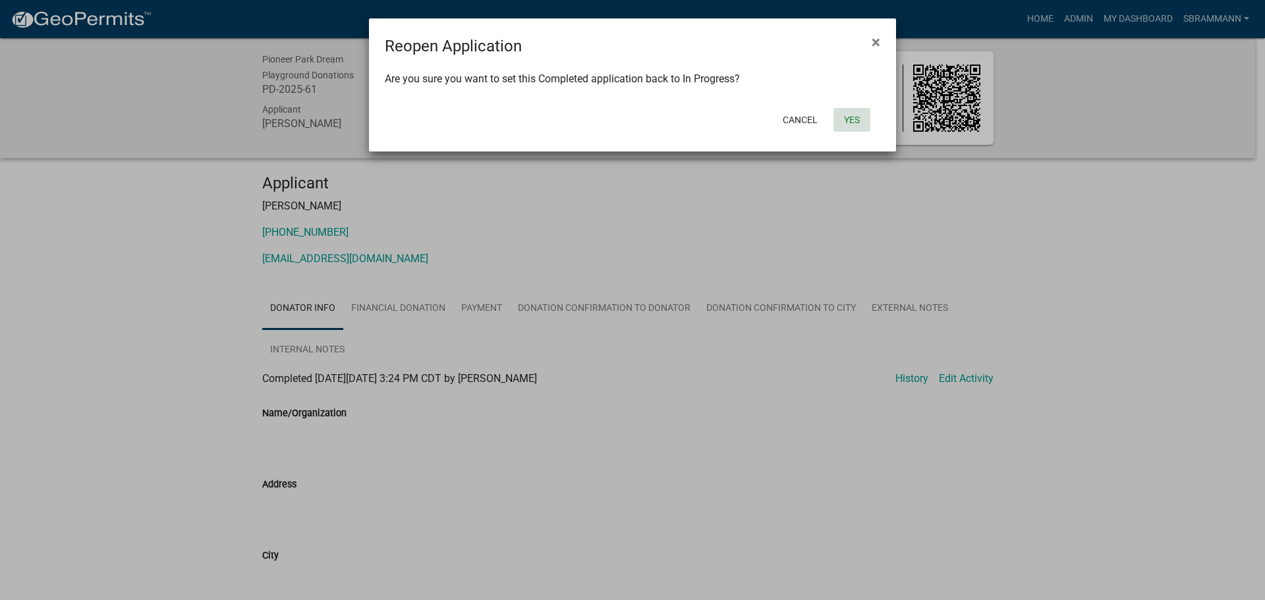
click at [847, 117] on button "Yes" at bounding box center [851, 120] width 37 height 24
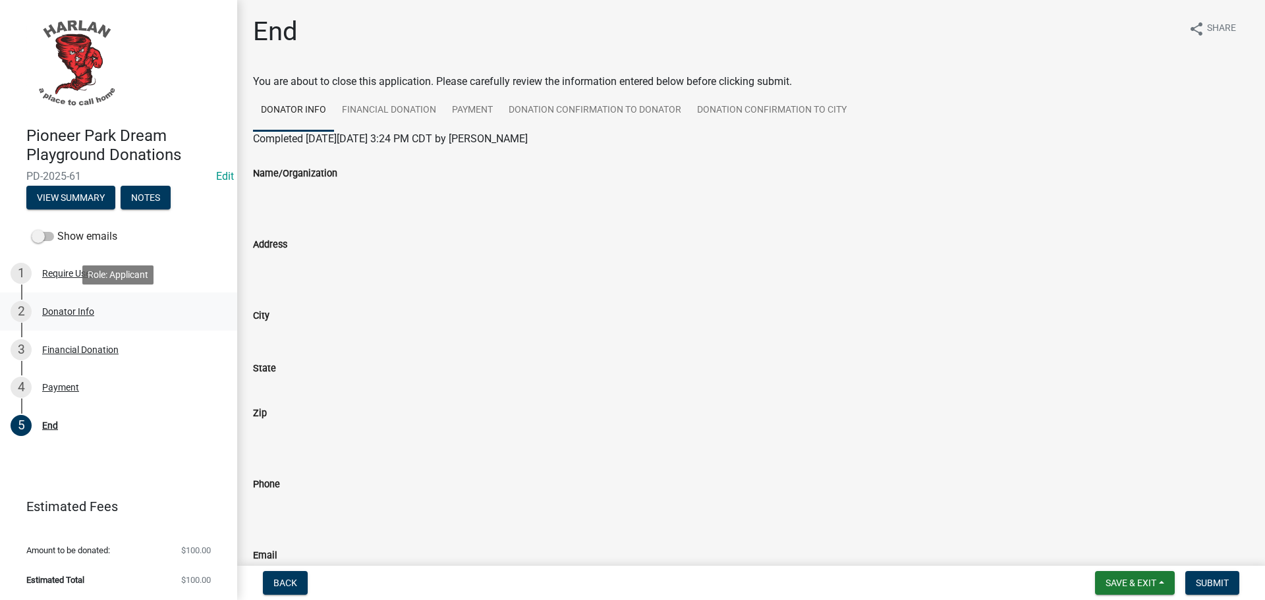
click at [58, 310] on div "Donator Info" at bounding box center [68, 311] width 52 height 9
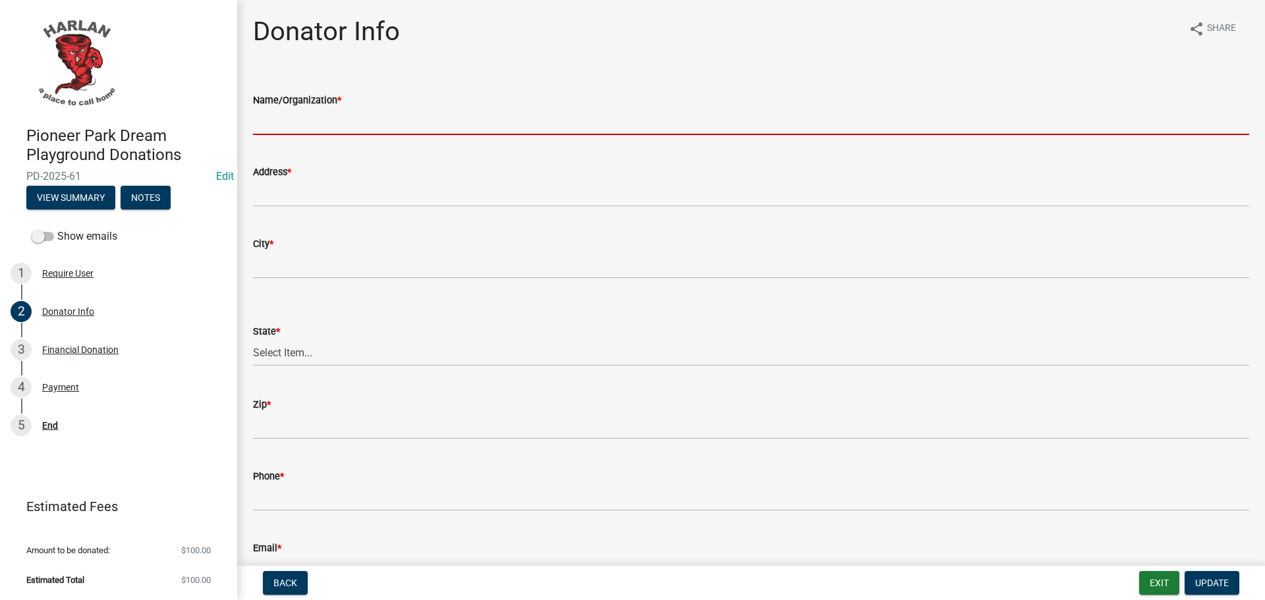
click at [330, 117] on input "Name/Organization *" at bounding box center [751, 121] width 996 height 27
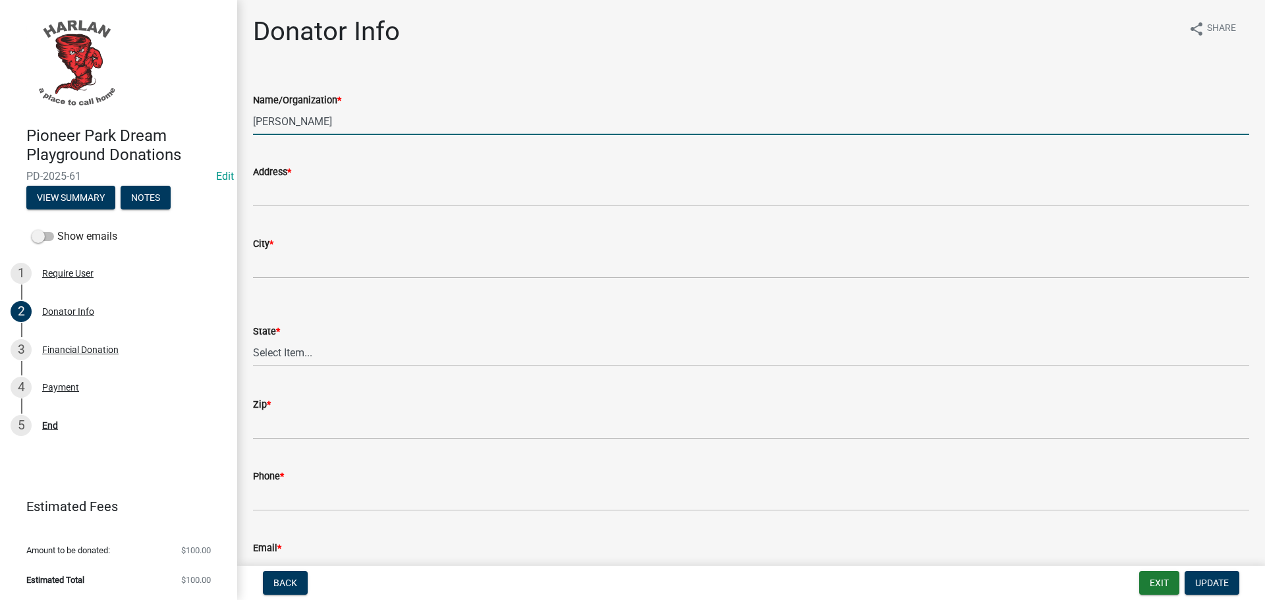
type input "[PERSON_NAME]"
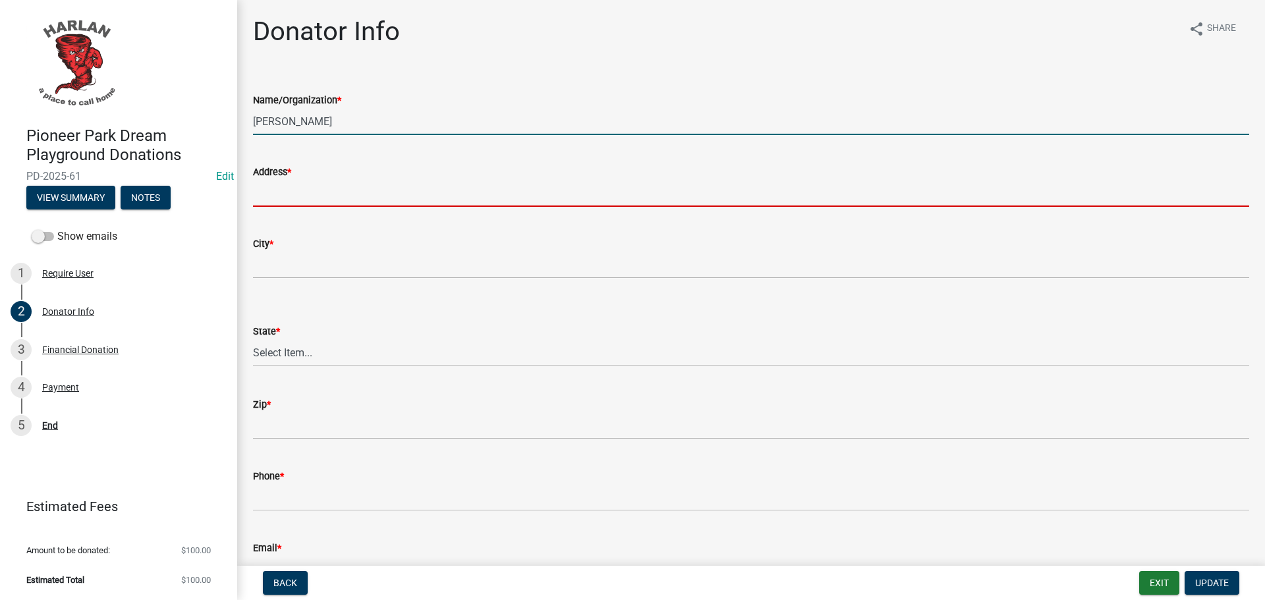
click at [311, 184] on input "Address *" at bounding box center [751, 193] width 996 height 27
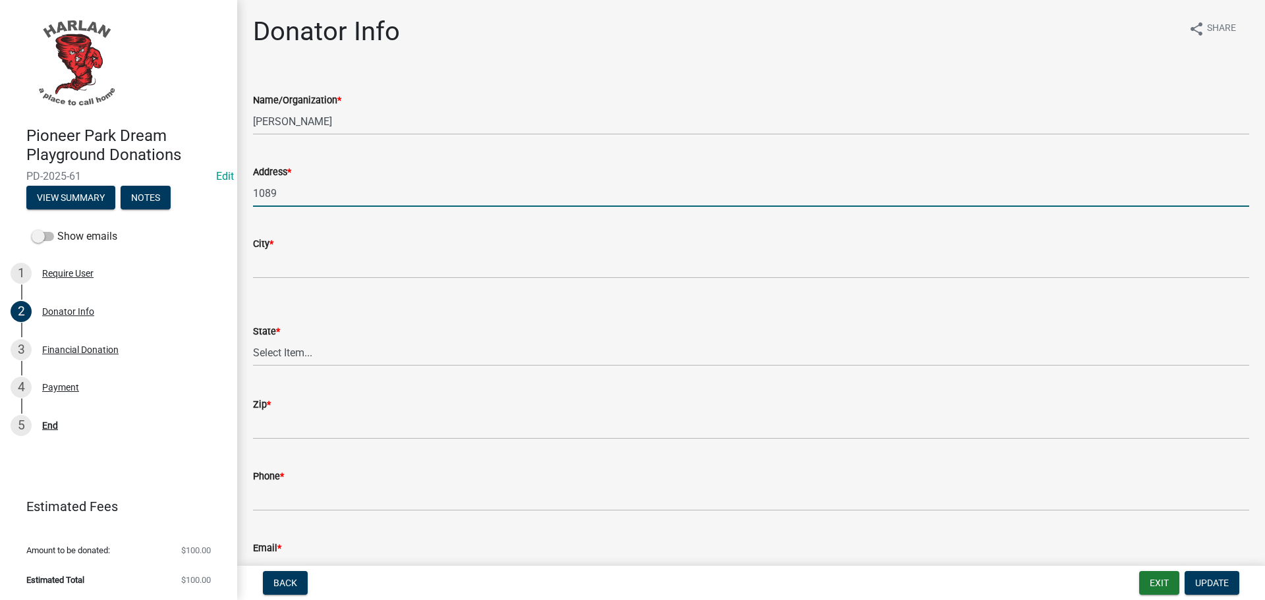
type input "[STREET_ADDRESS]"
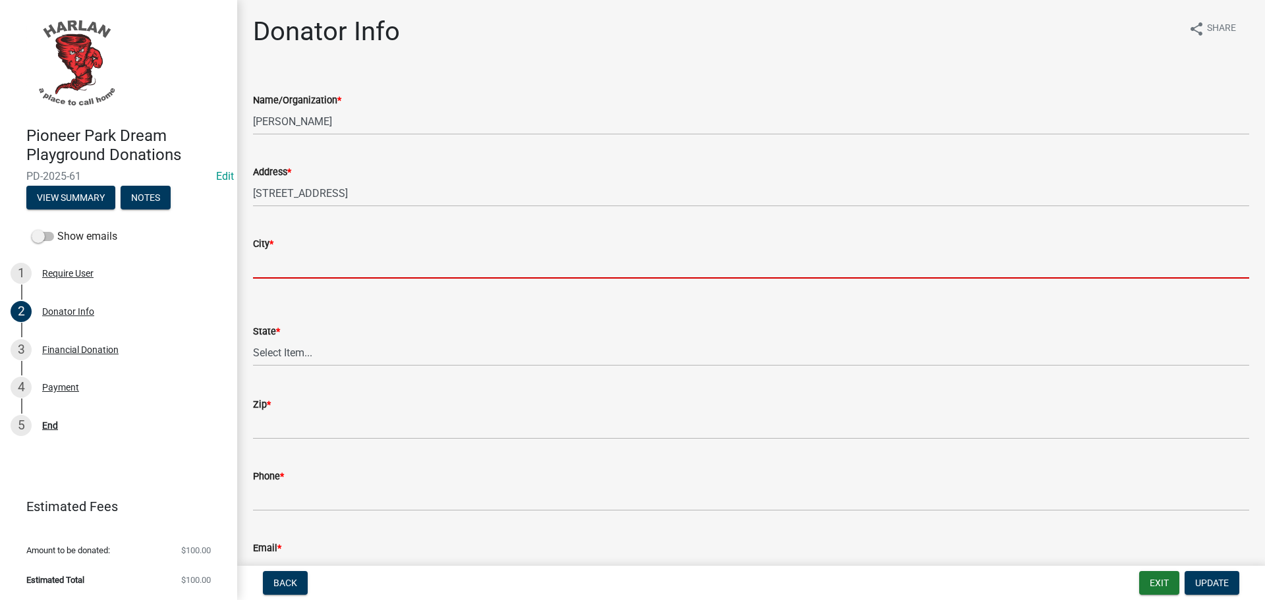
click at [289, 266] on input "City *" at bounding box center [751, 265] width 996 height 27
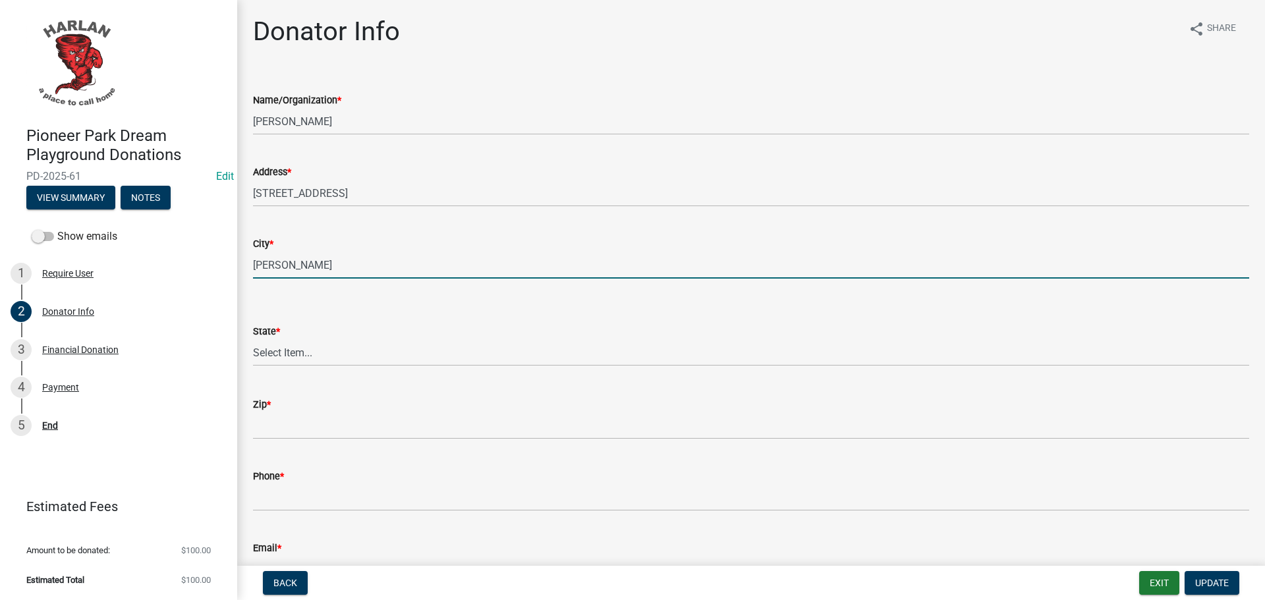
type input "[PERSON_NAME]"
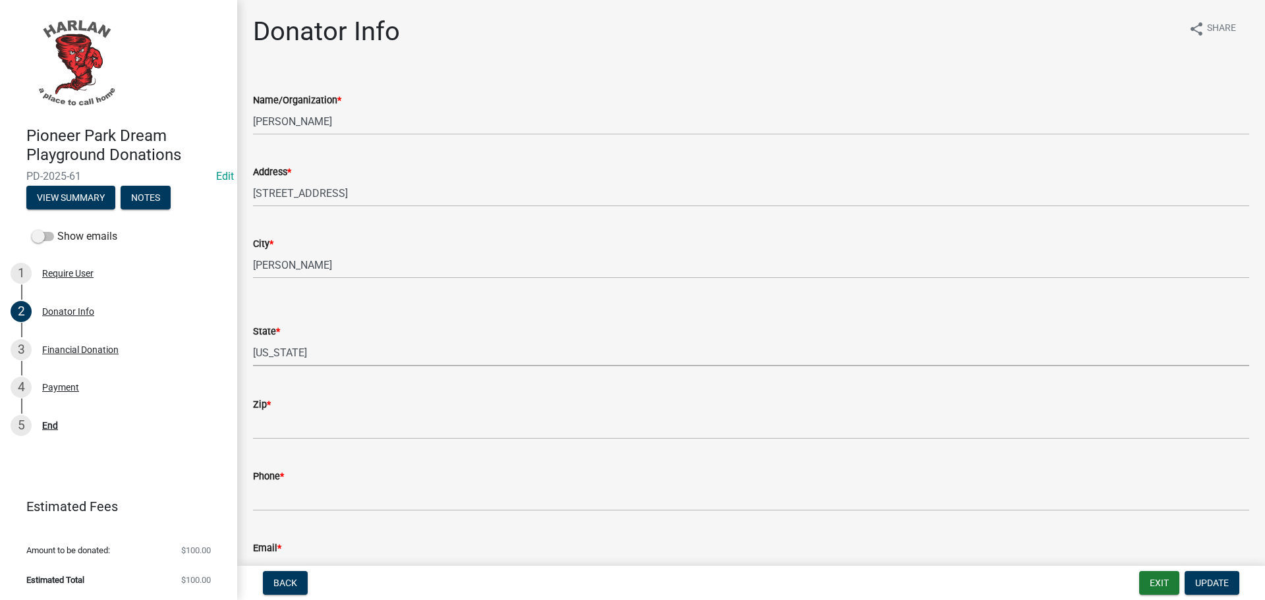
select select "IA"
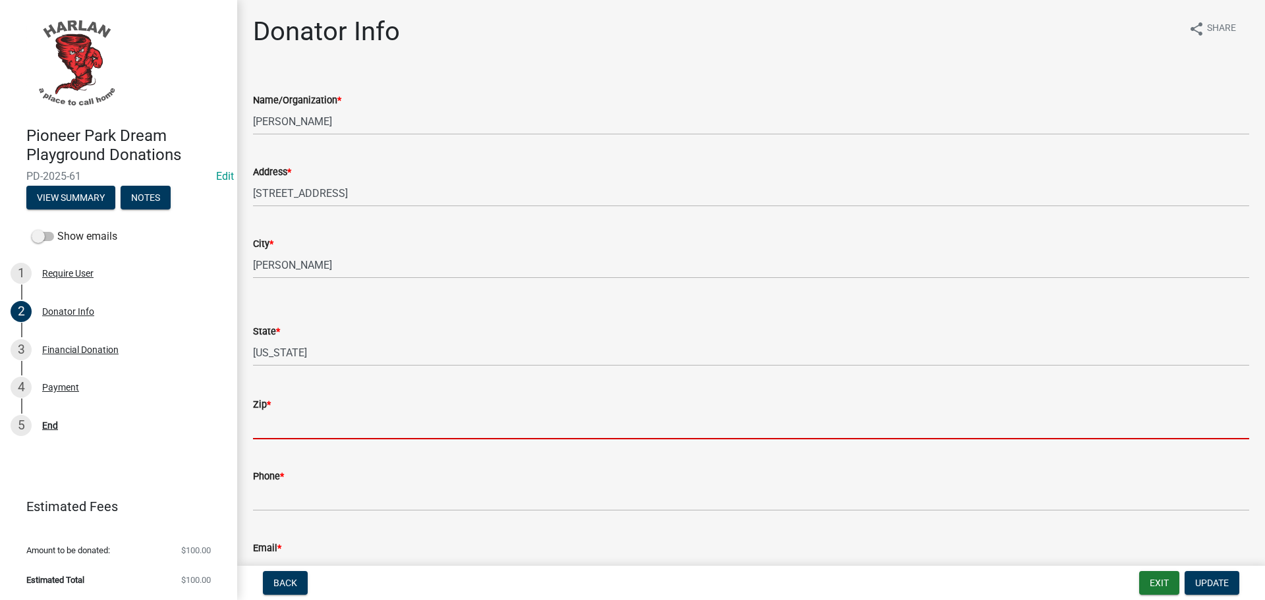
click at [267, 414] on input "Zip *" at bounding box center [751, 425] width 996 height 27
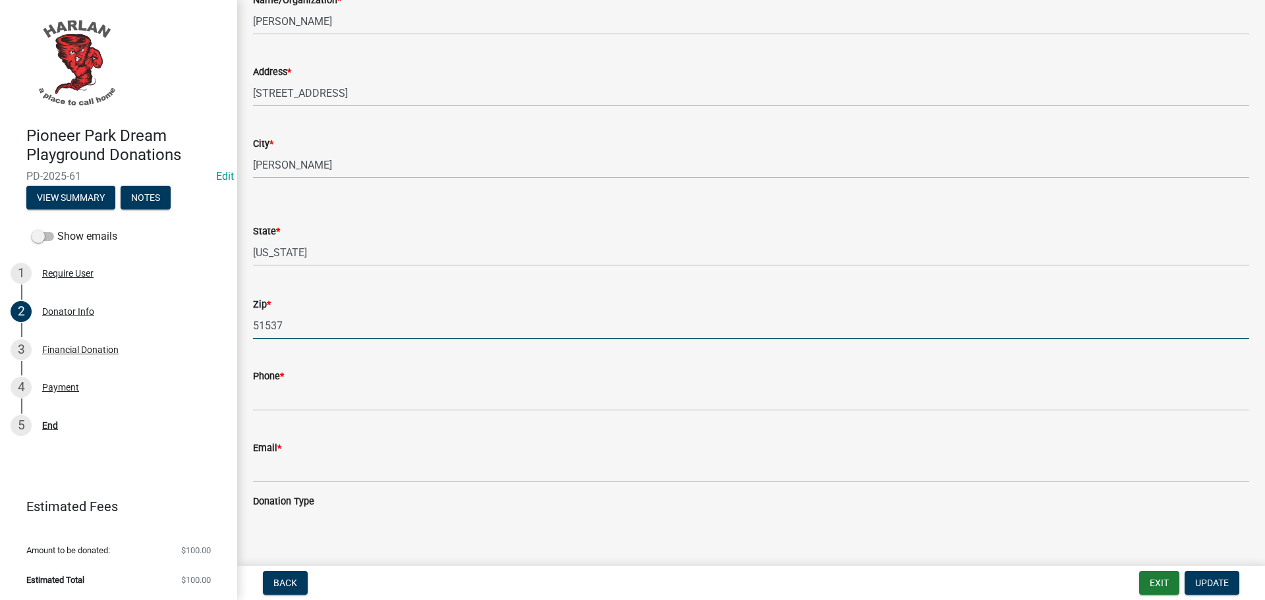
scroll to position [111, 0]
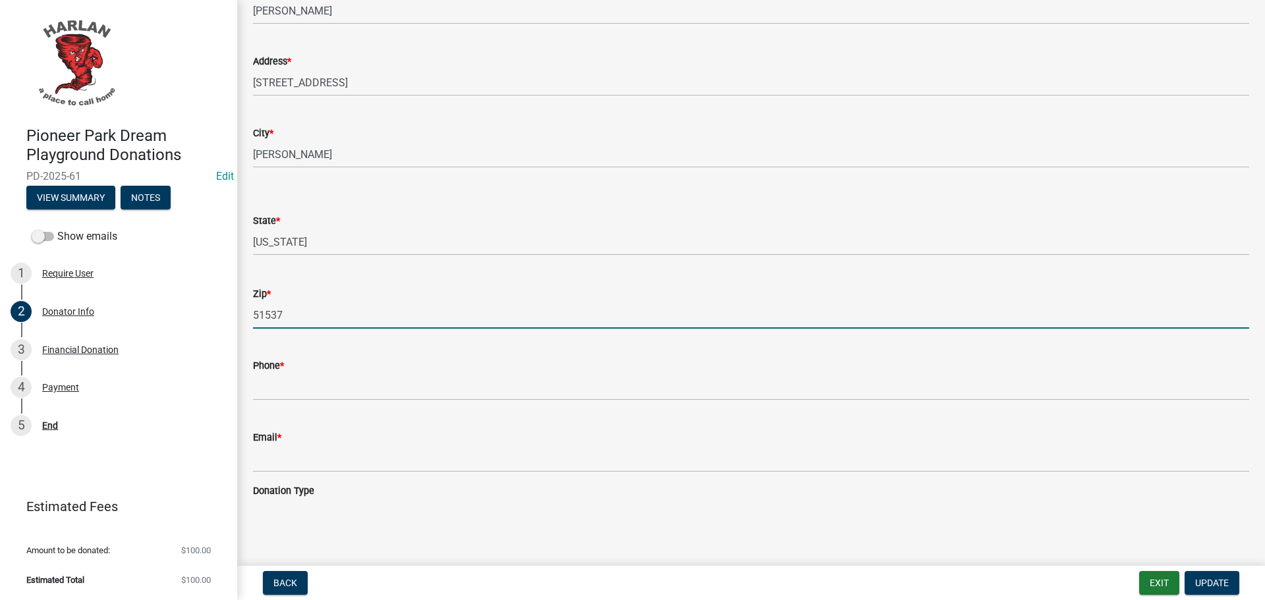
type input "51537"
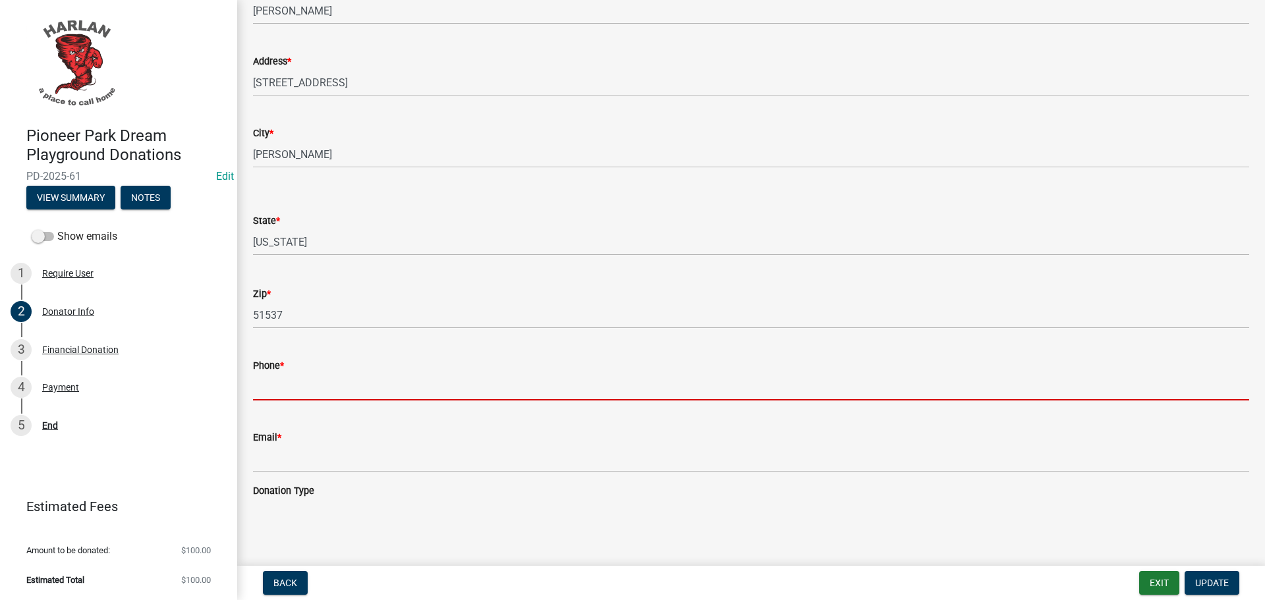
click at [272, 388] on input "Phone *" at bounding box center [751, 387] width 996 height 27
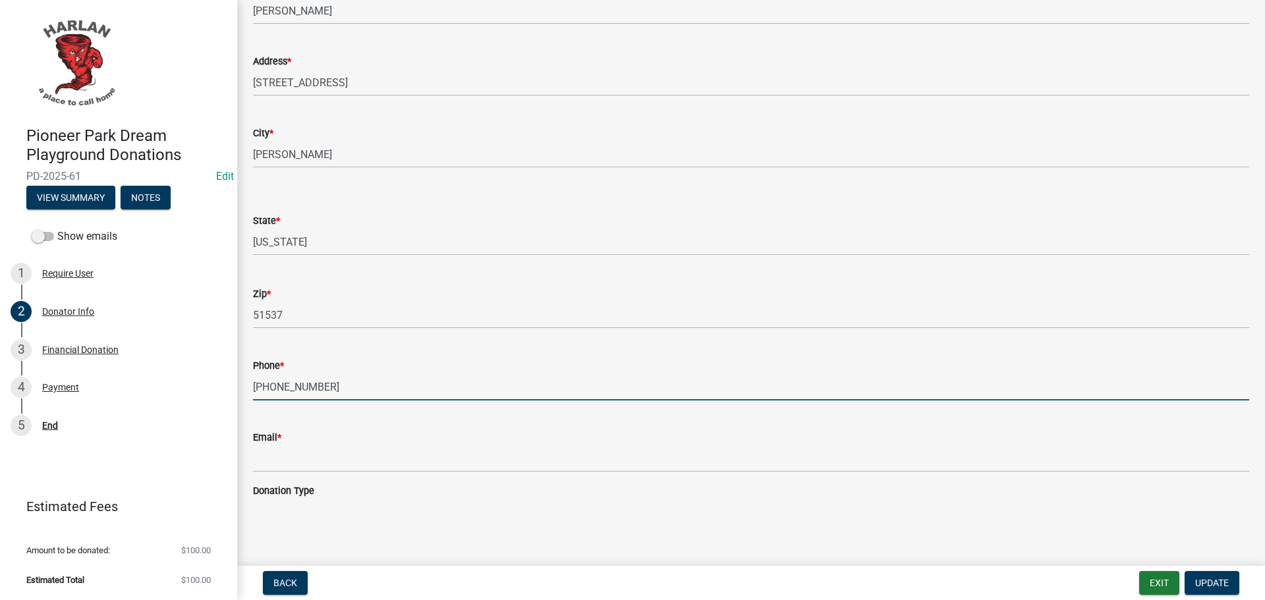
type input "[PHONE_NUMBER]"
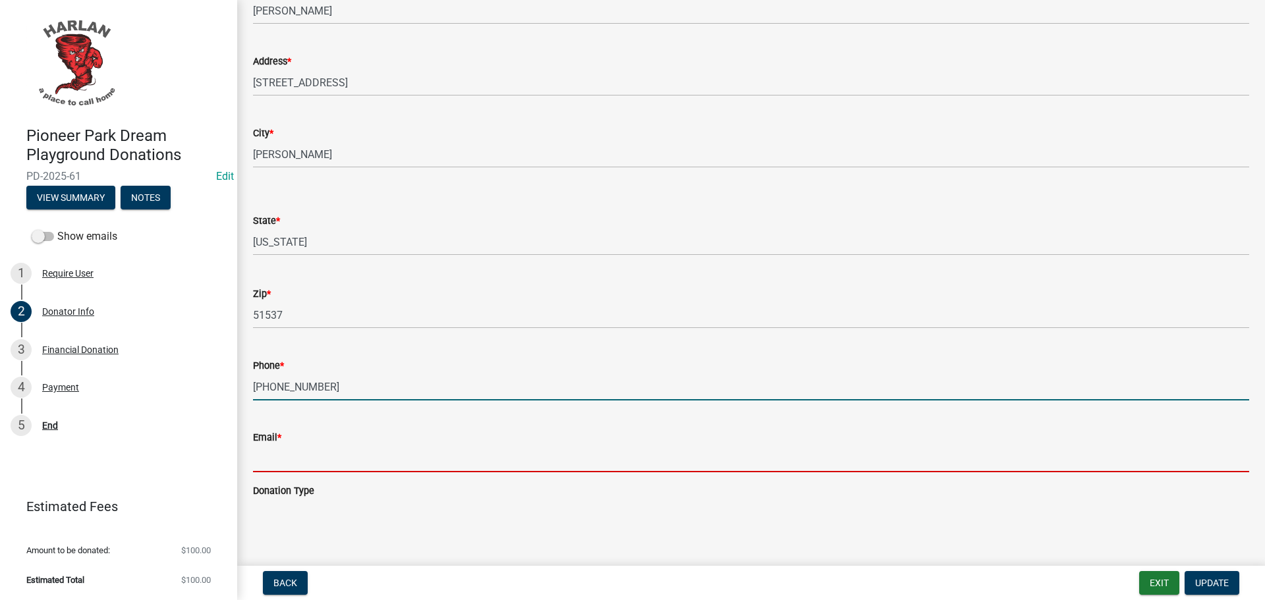
click at [312, 457] on input "Email *" at bounding box center [751, 458] width 996 height 27
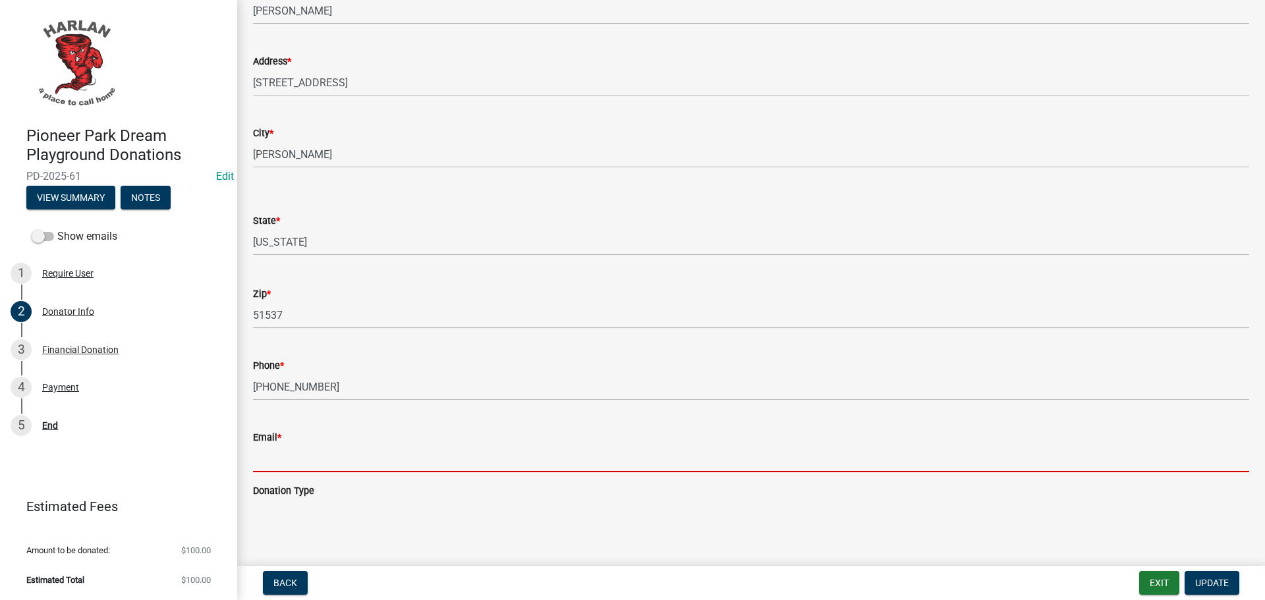
type input "[EMAIL_ADDRESS][DOMAIN_NAME]"
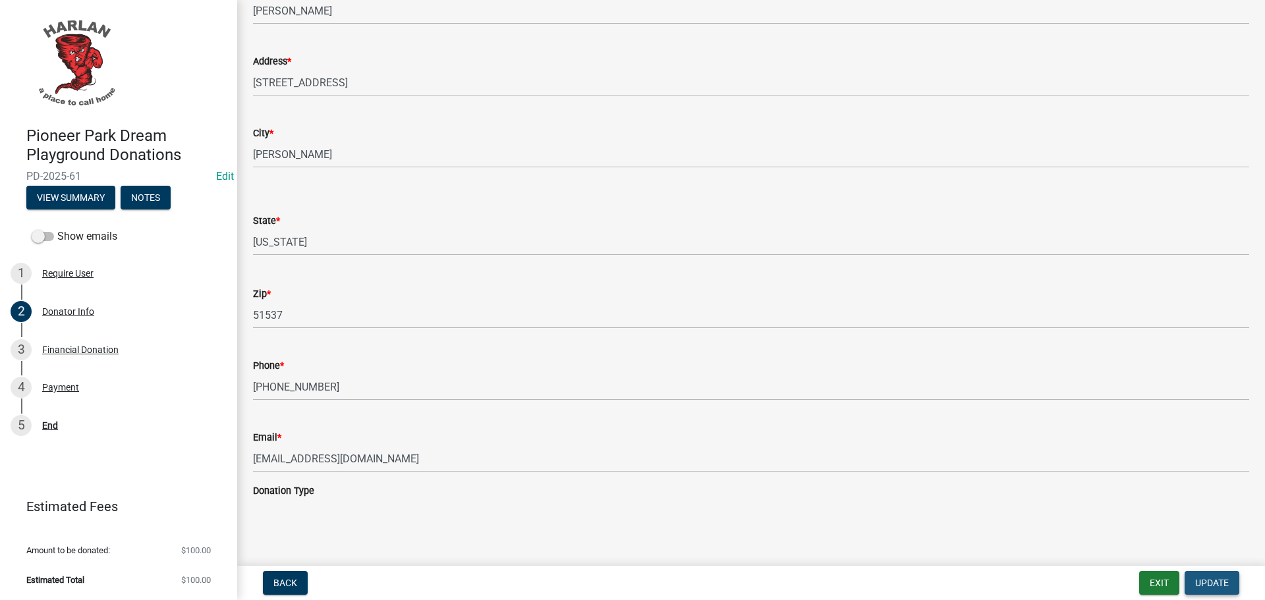
click at [1223, 582] on span "Update" at bounding box center [1212, 583] width 34 height 11
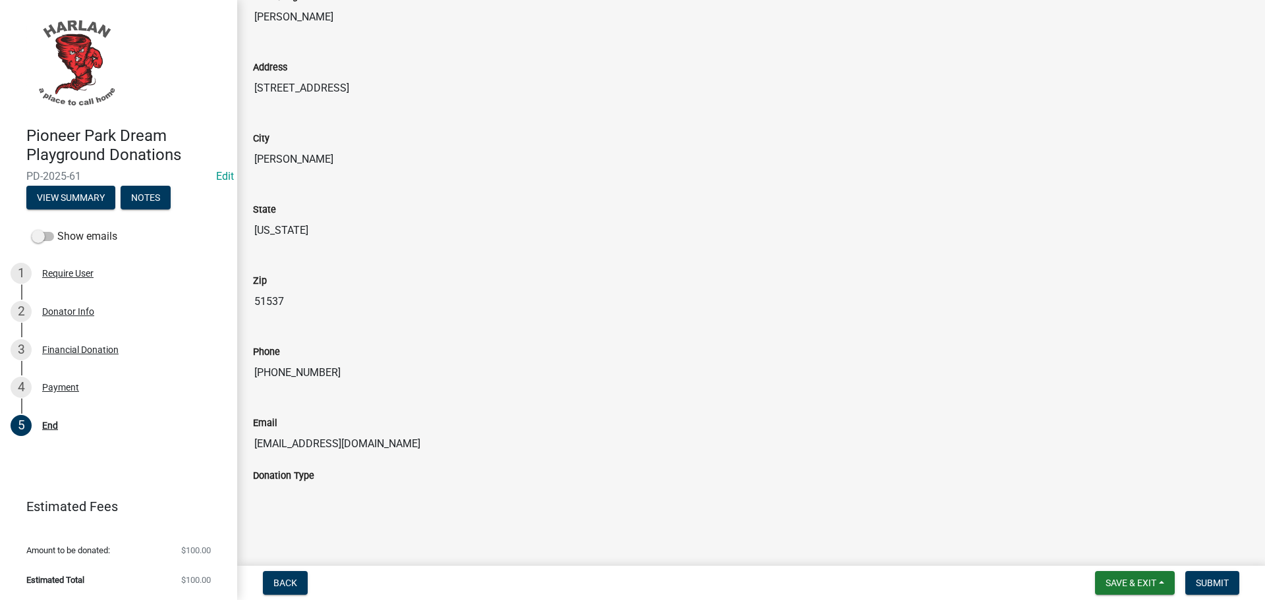
scroll to position [178, 0]
click at [1215, 580] on span "Submit" at bounding box center [1212, 583] width 33 height 11
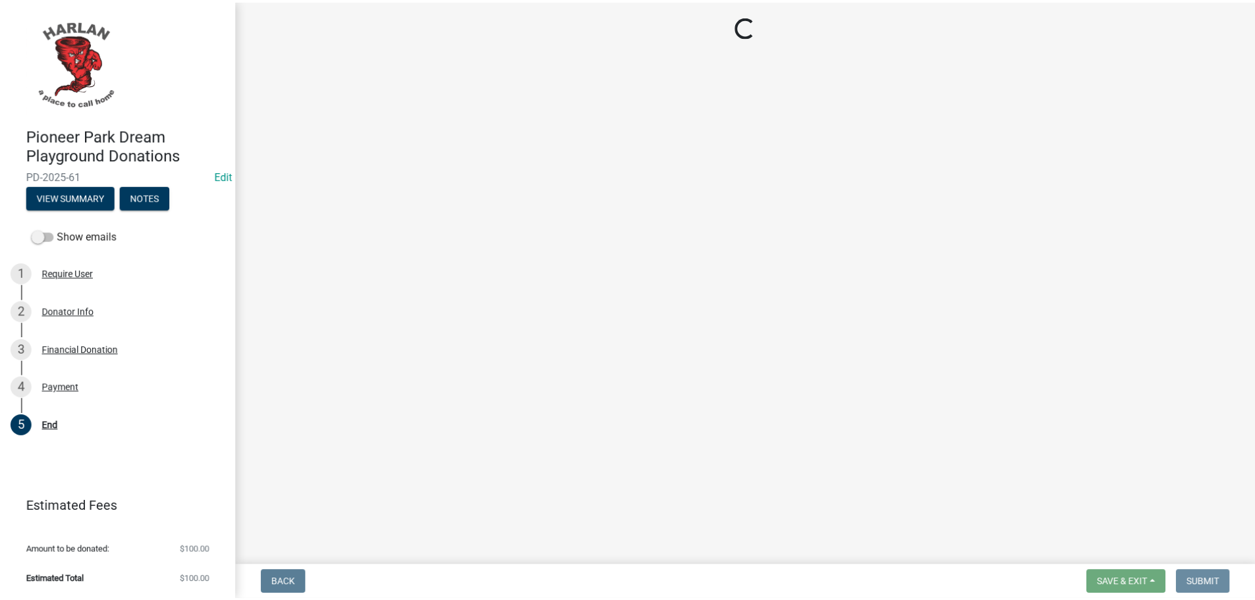
scroll to position [0, 0]
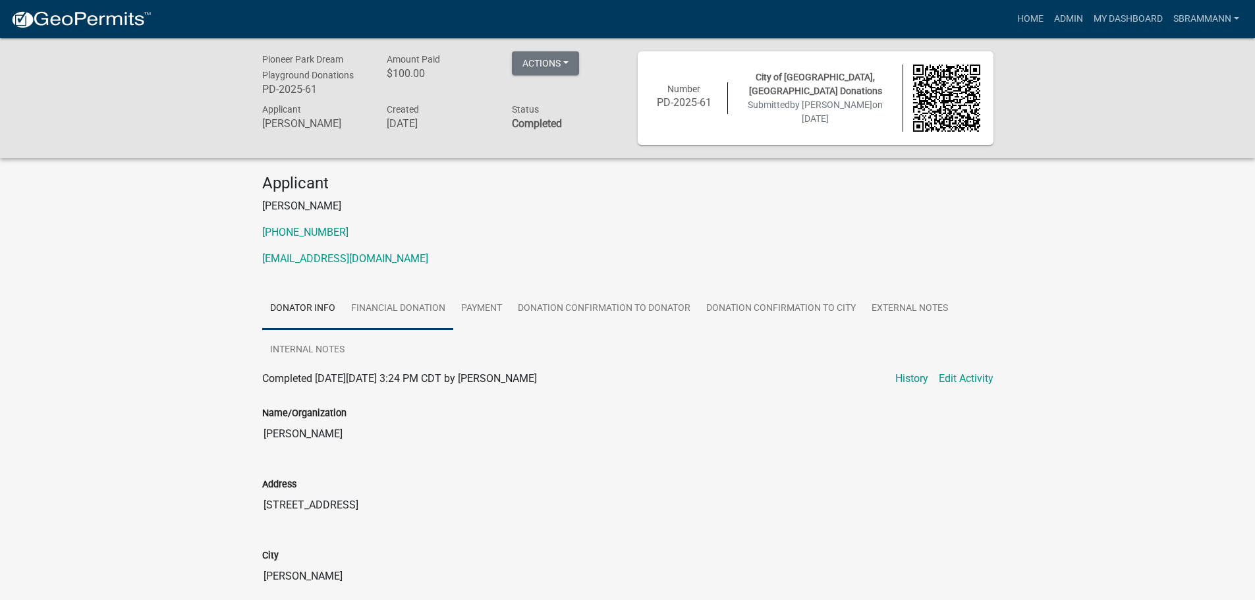
click at [427, 310] on link "Financial Donation" at bounding box center [398, 309] width 110 height 42
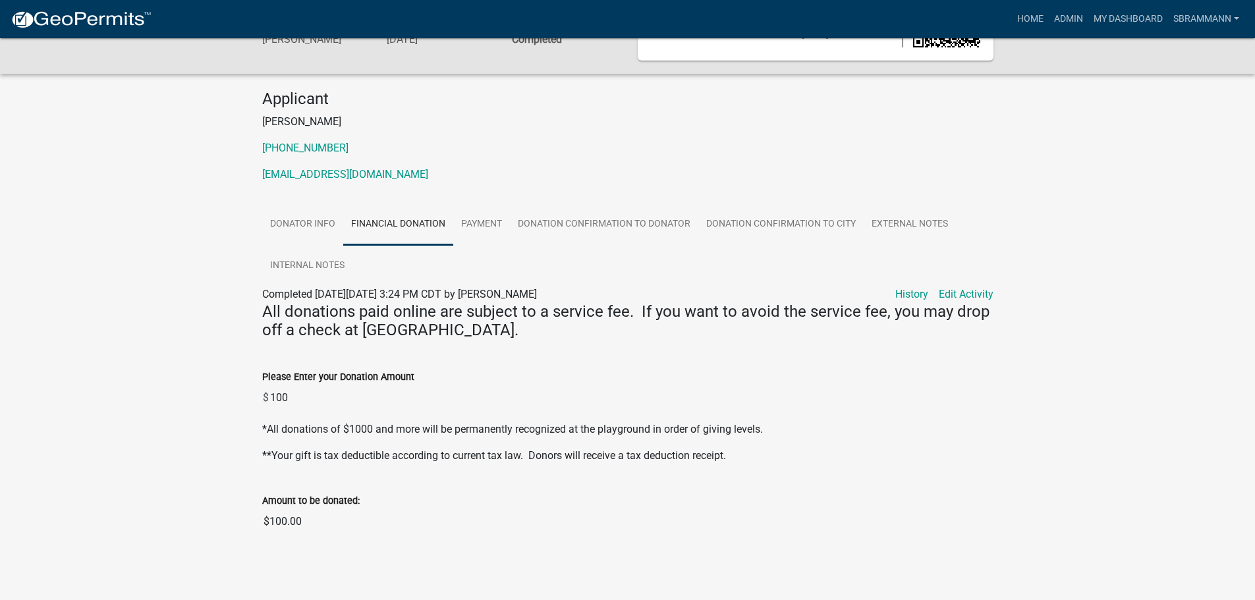
scroll to position [85, 0]
click at [493, 219] on link "Payment" at bounding box center [481, 224] width 57 height 42
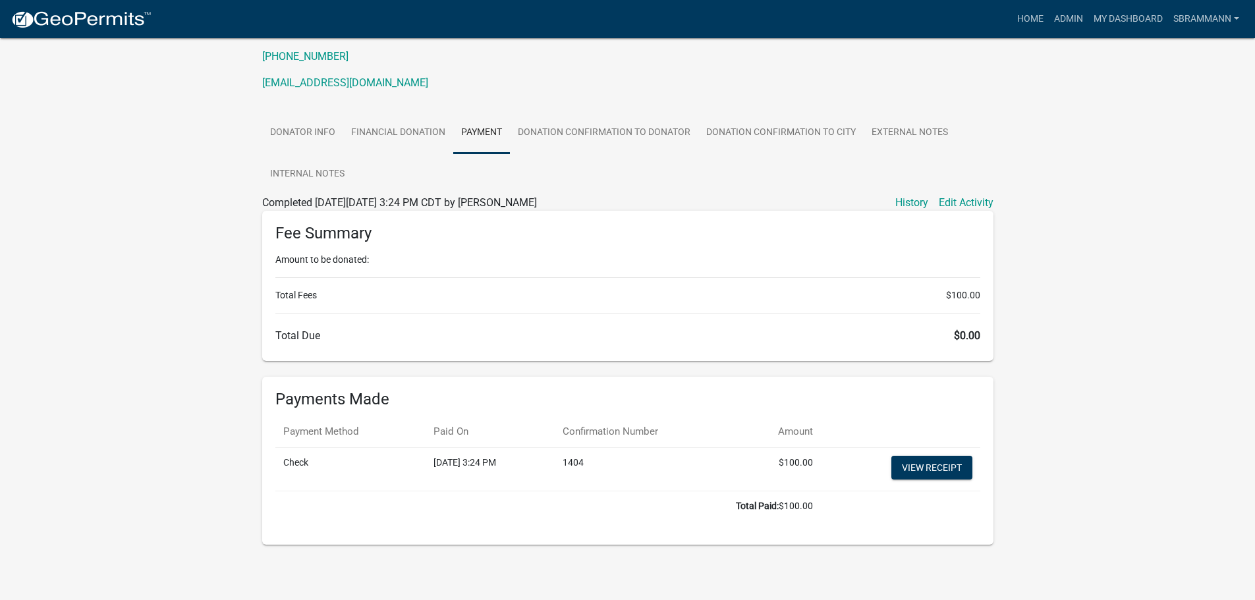
scroll to position [0, 0]
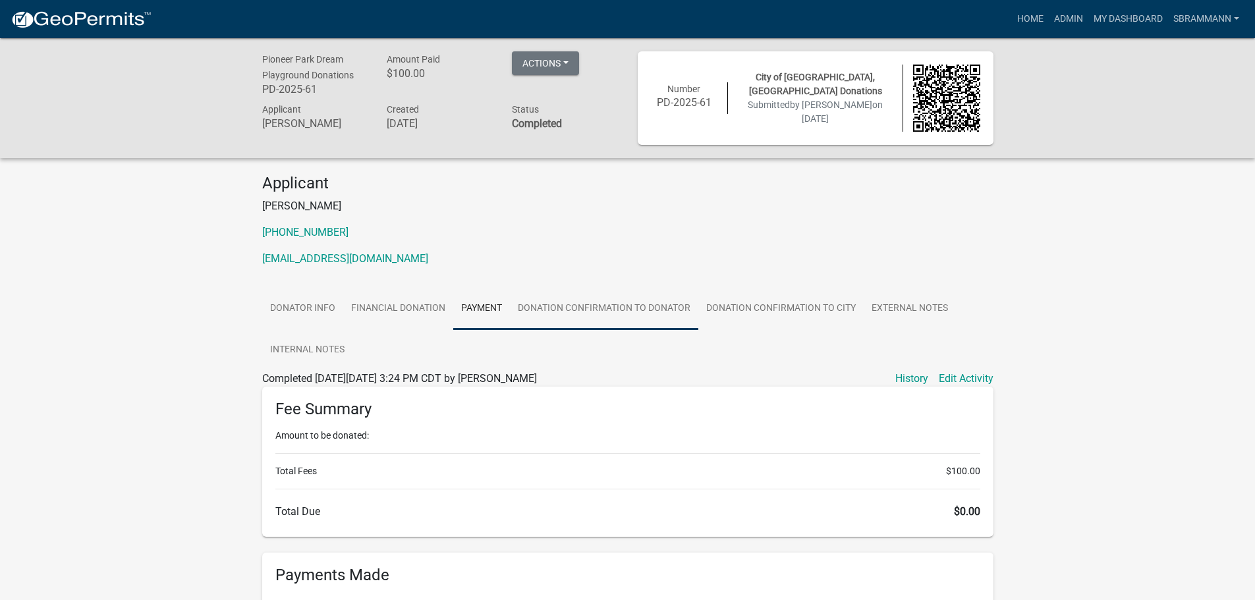
click at [588, 308] on link "Donation Confirmation to Donator" at bounding box center [604, 309] width 188 height 42
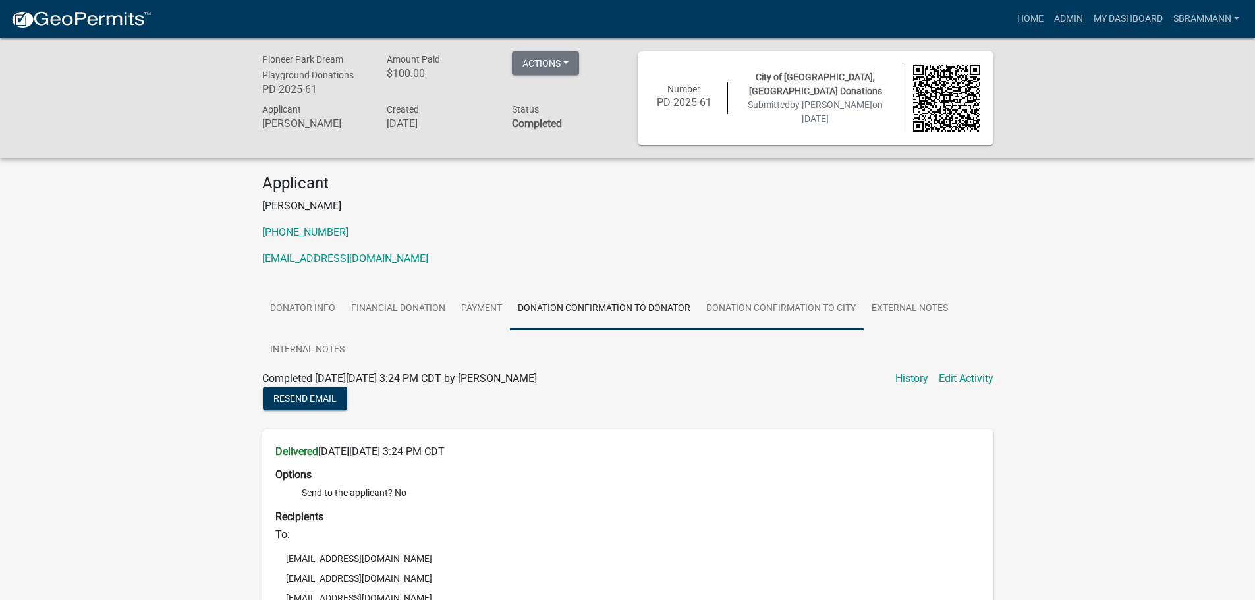
click at [765, 308] on link "Donation Confirmation to City" at bounding box center [780, 309] width 165 height 42
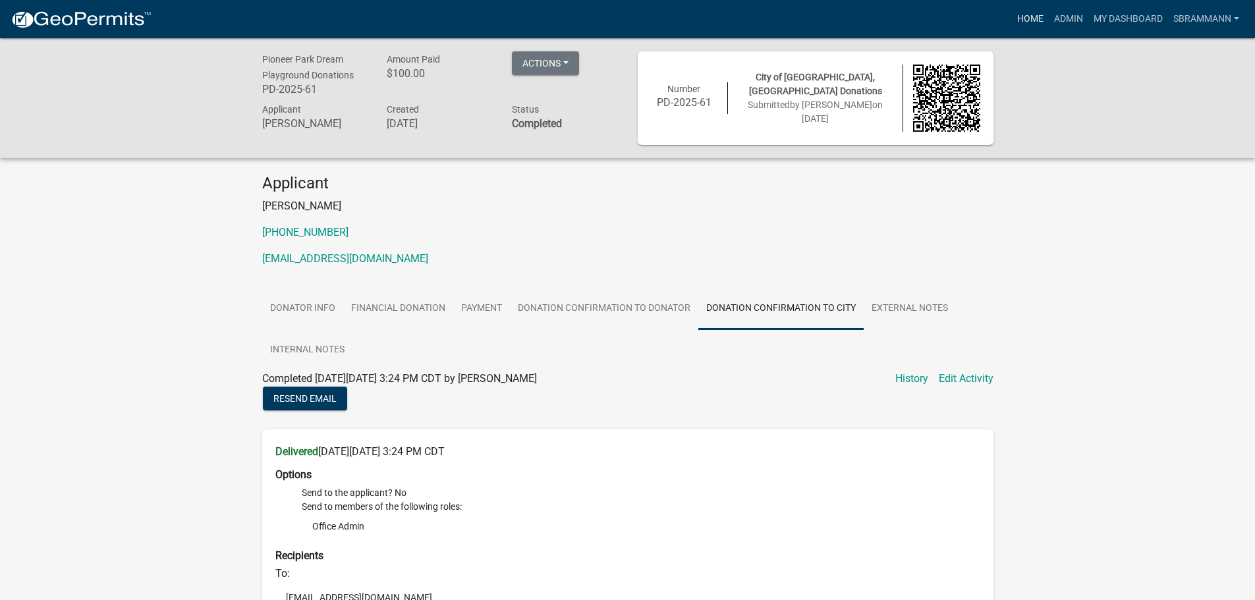
click at [1031, 15] on link "Home" at bounding box center [1030, 19] width 37 height 25
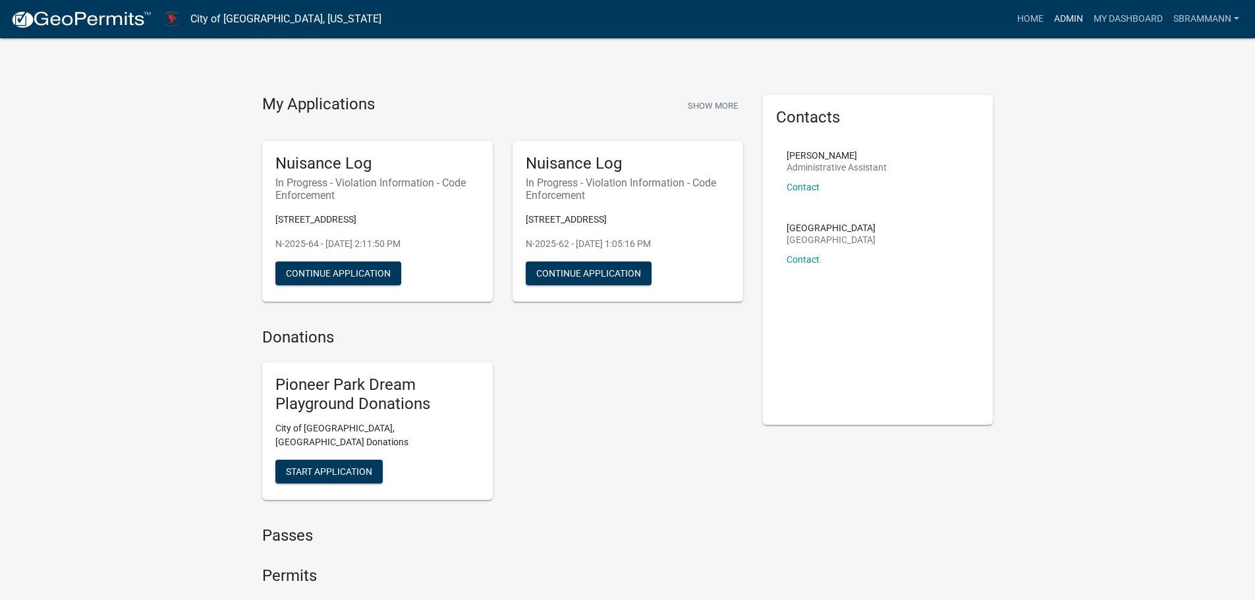
click at [1065, 17] on link "Admin" at bounding box center [1069, 19] width 40 height 25
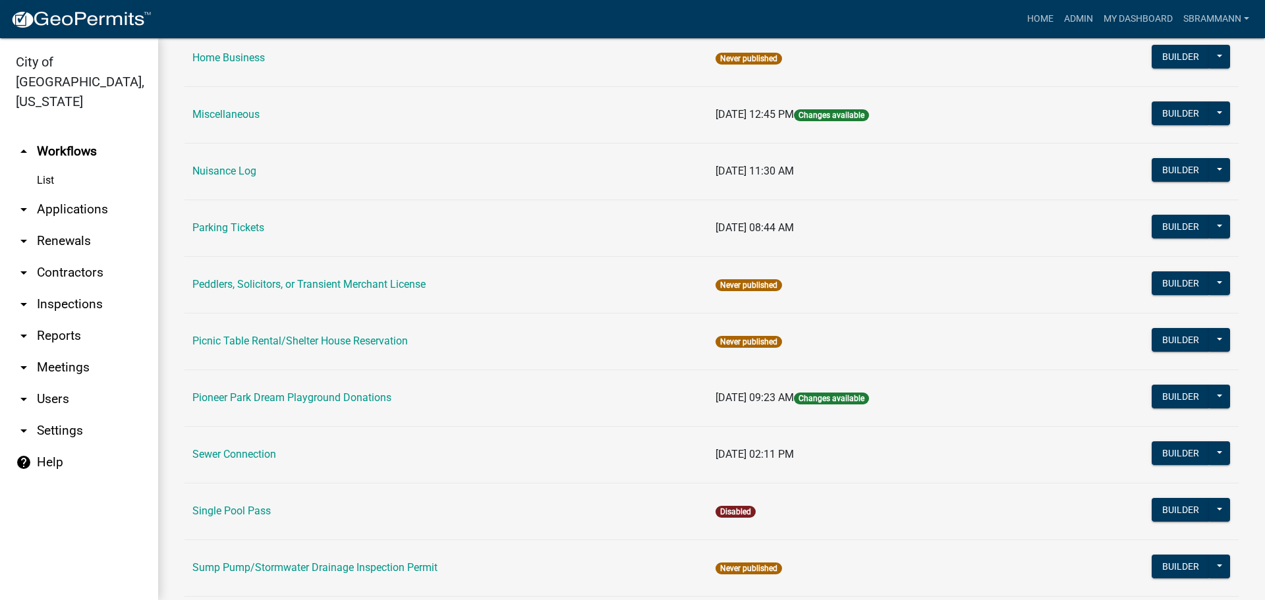
scroll to position [911, 0]
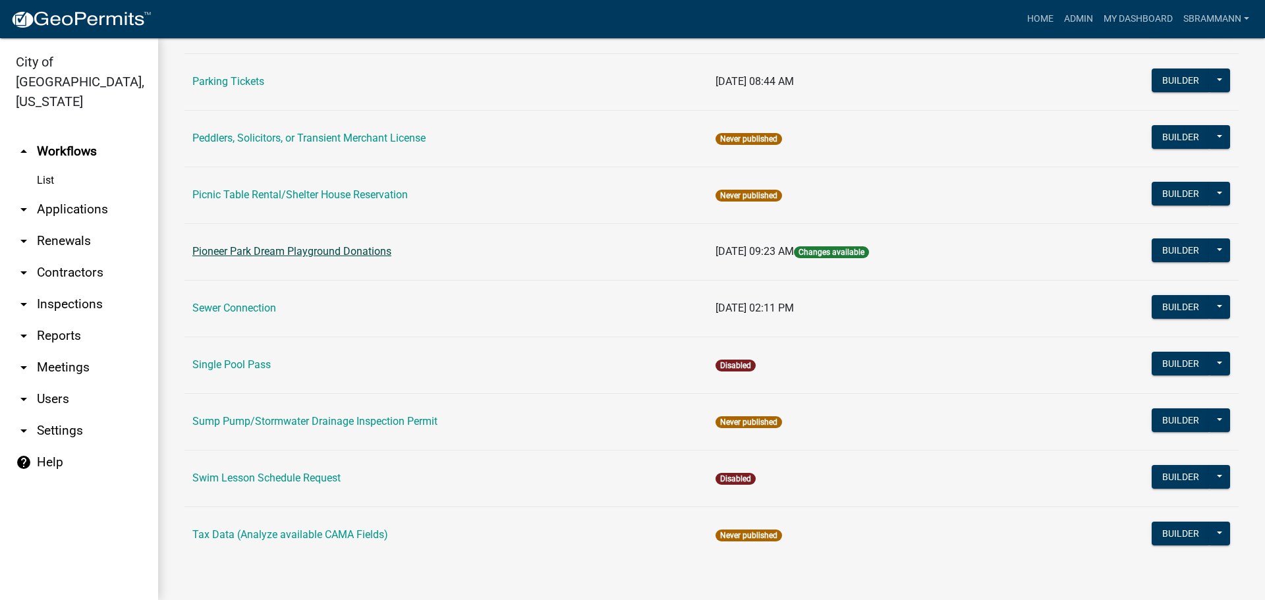
click at [269, 256] on link "Pioneer Park Dream Playground Donations" at bounding box center [291, 251] width 199 height 13
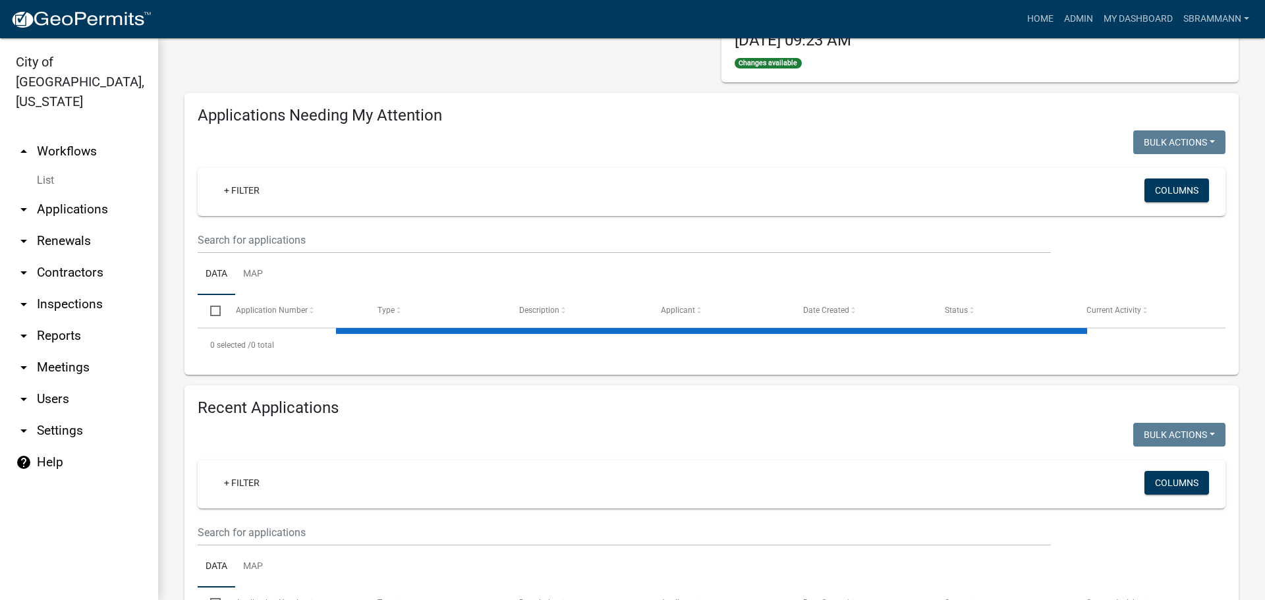
scroll to position [213, 0]
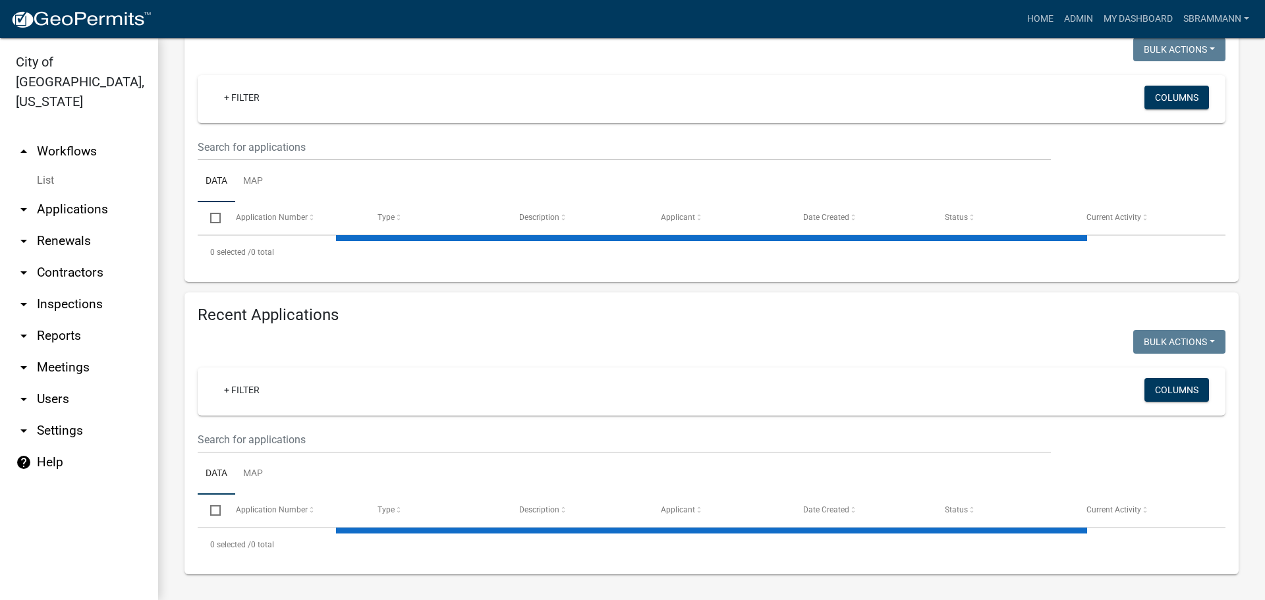
select select "3: 100"
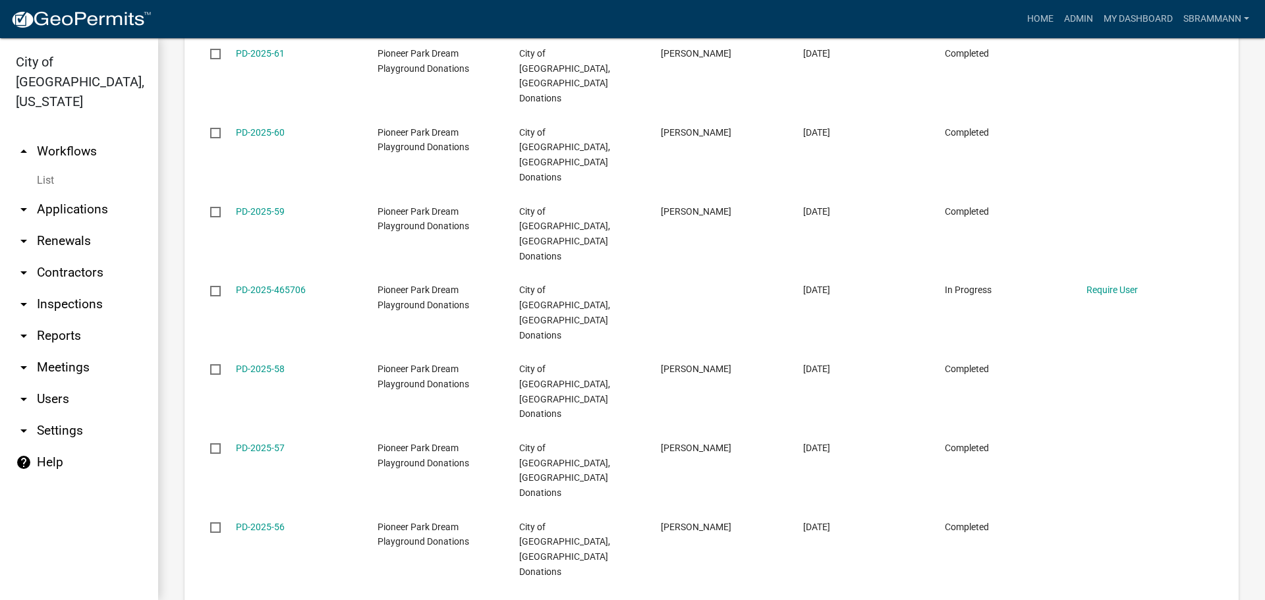
scroll to position [773, 0]
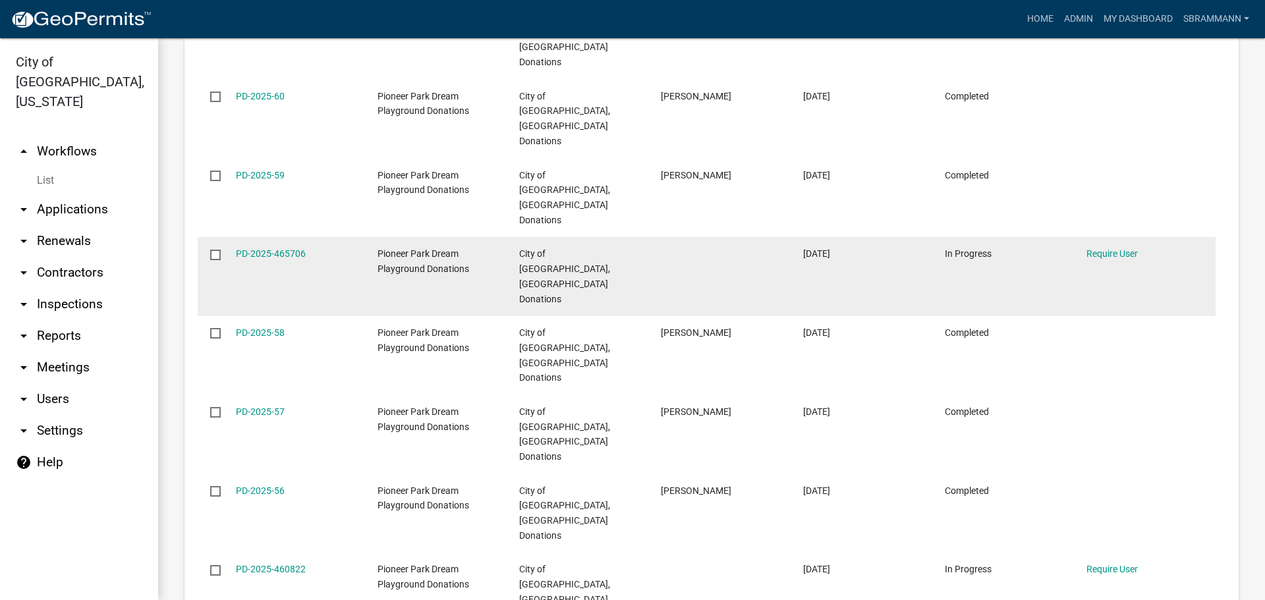
click at [214, 250] on input "checkbox" at bounding box center [214, 254] width 9 height 9
checkbox input "true"
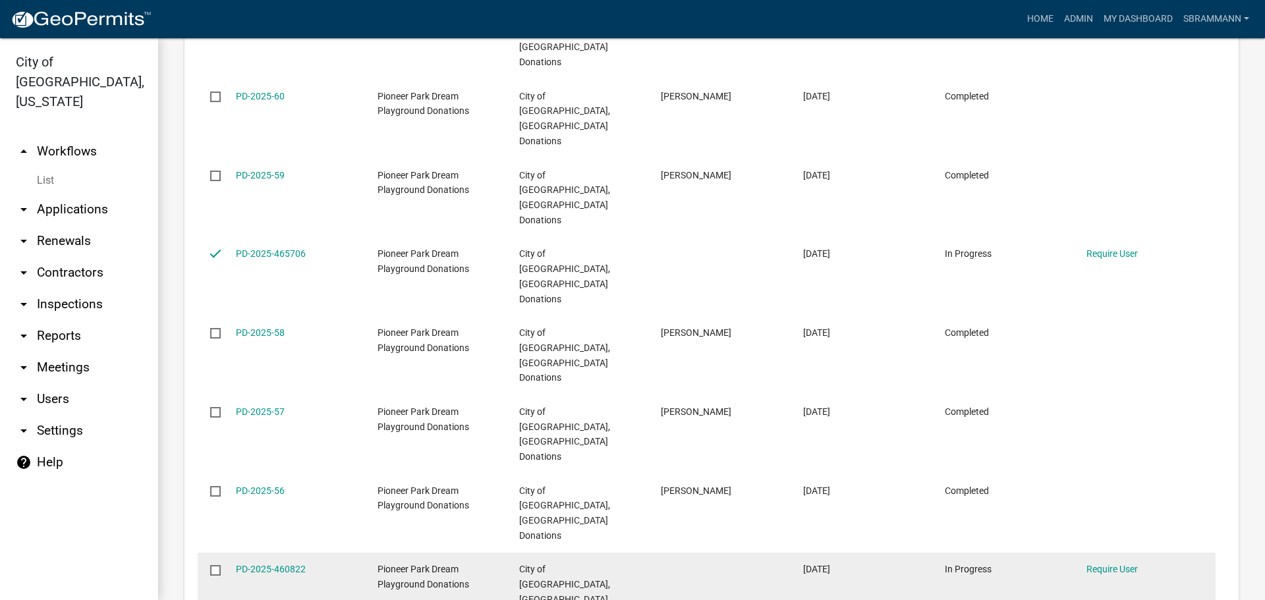
click at [217, 565] on input "checkbox" at bounding box center [214, 569] width 9 height 9
checkbox input "true"
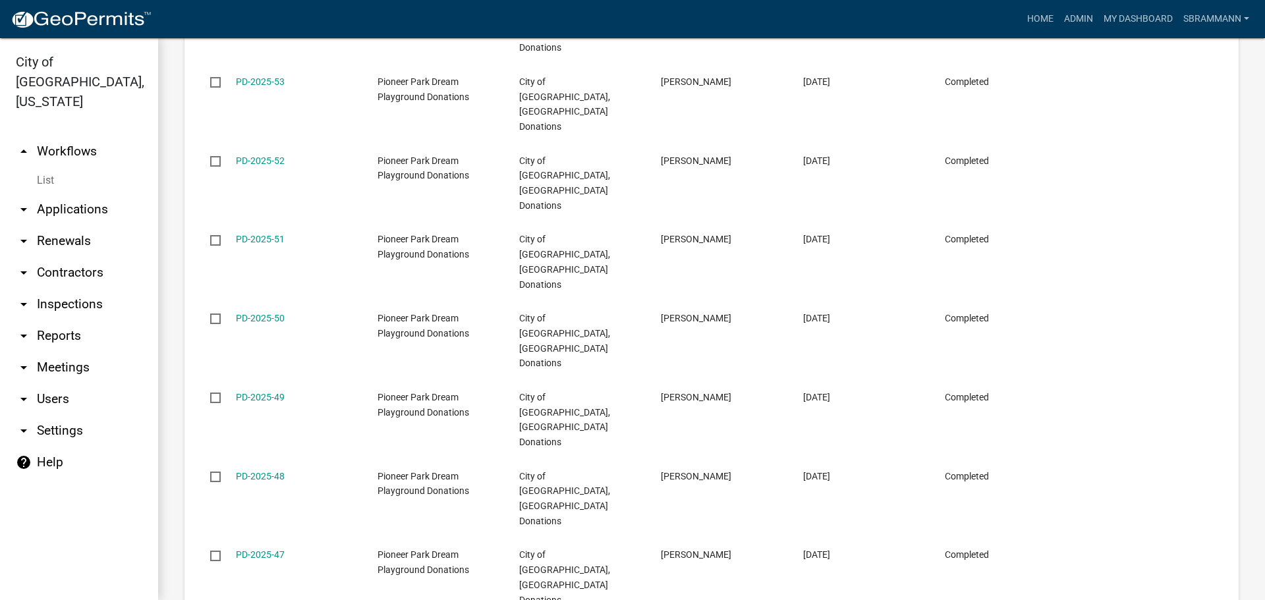
scroll to position [1827, 0]
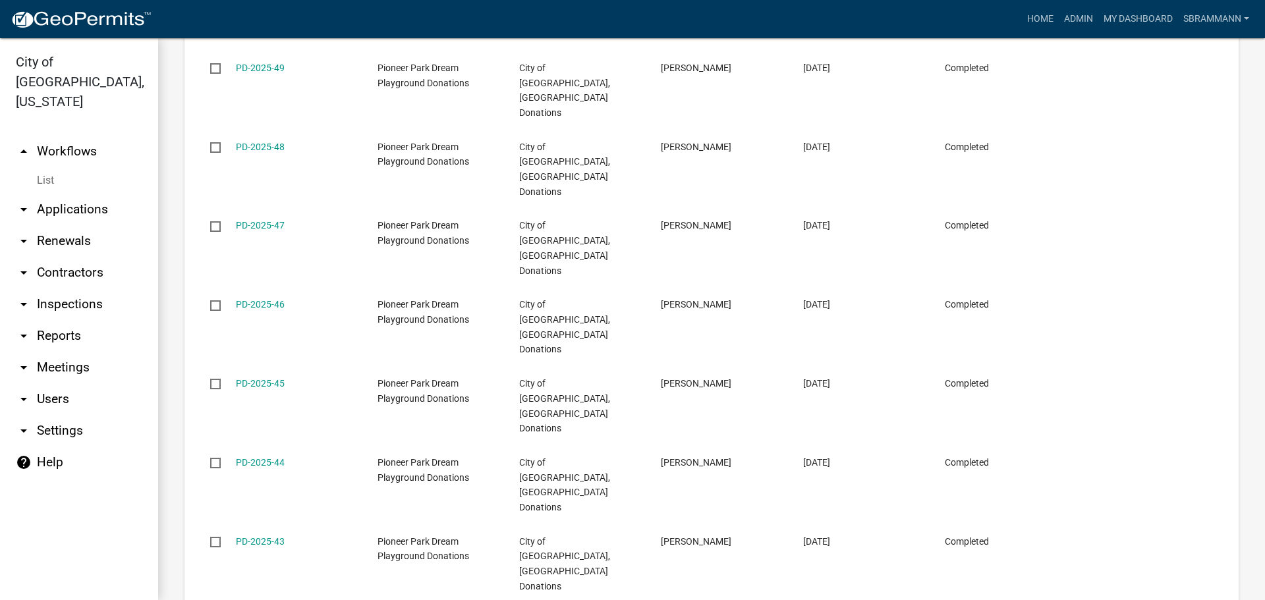
checkbox input "true"
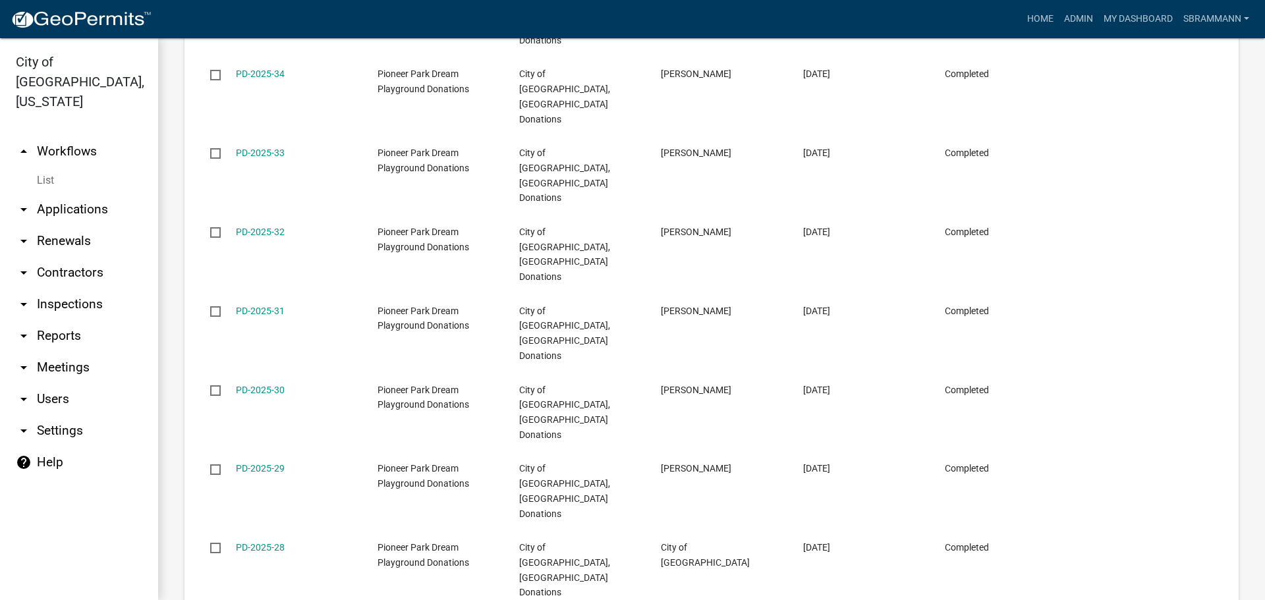
scroll to position [3210, 0]
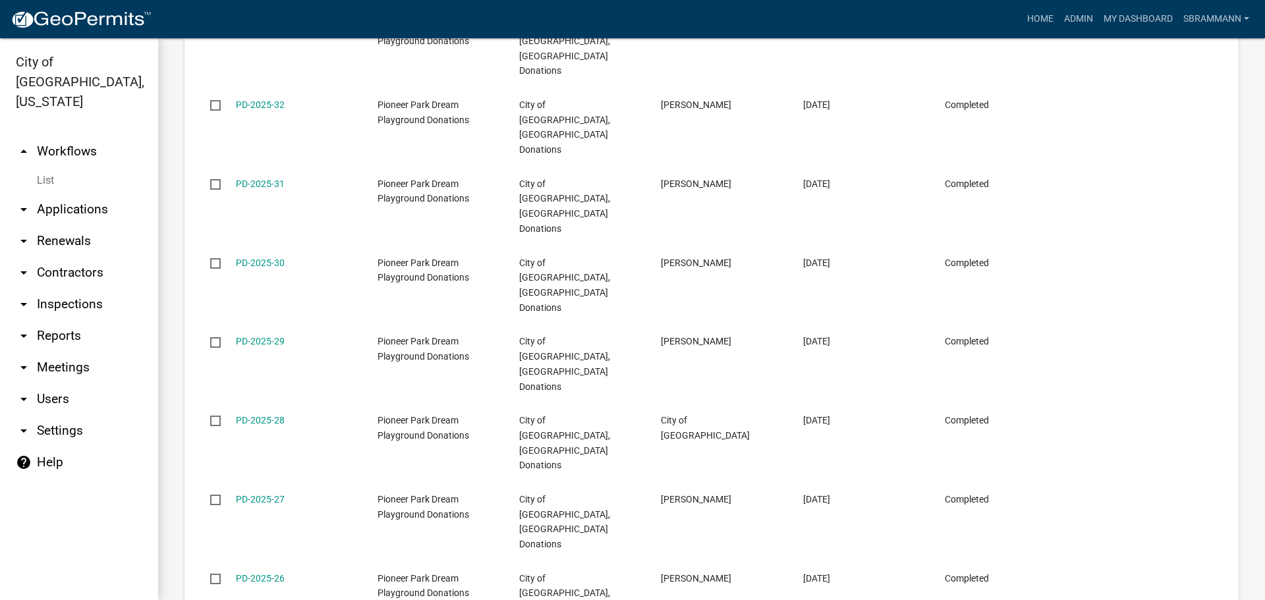
checkbox input "true"
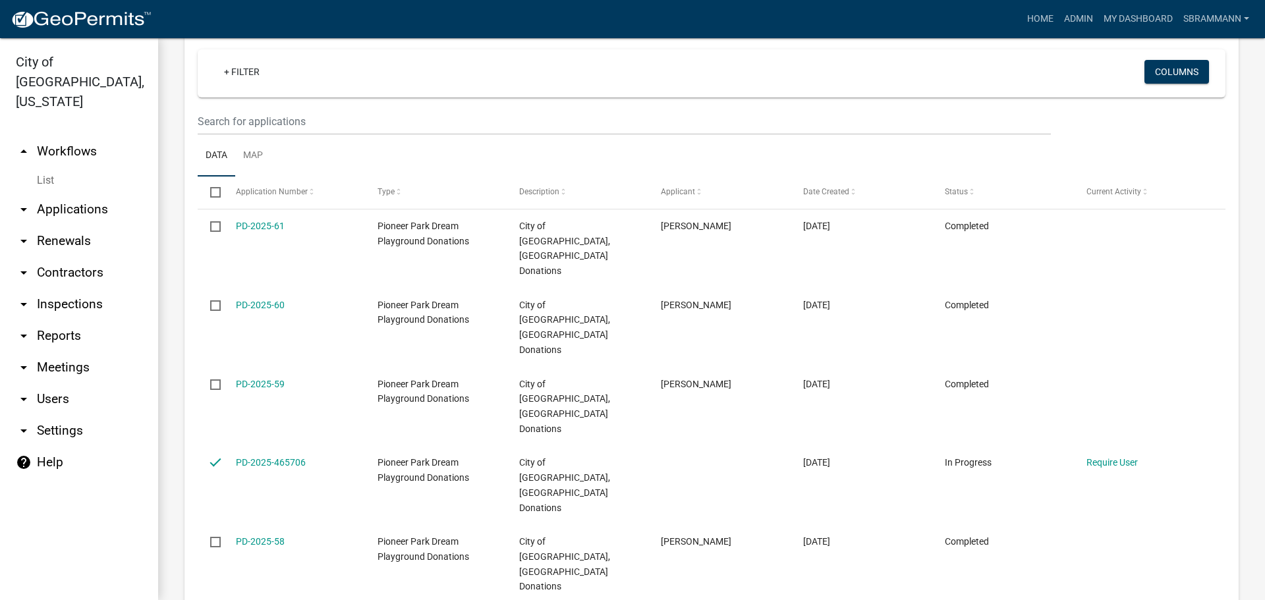
scroll to position [329, 0]
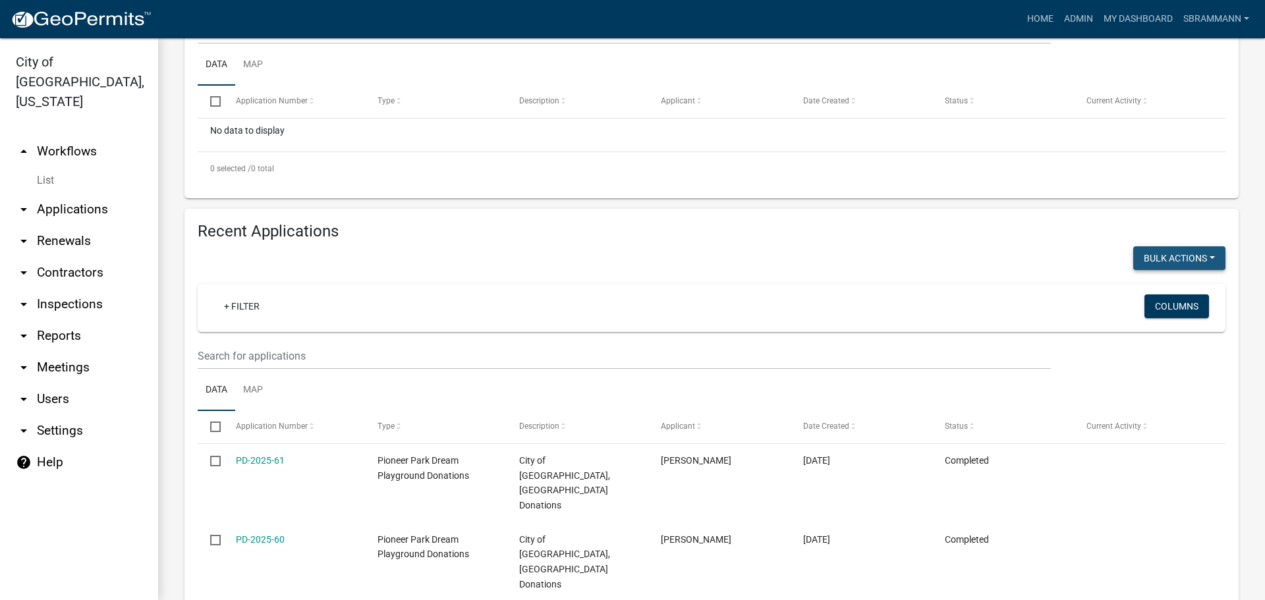
click at [1146, 296] on button "Void" at bounding box center [1172, 293] width 105 height 32
checkbox input "false"
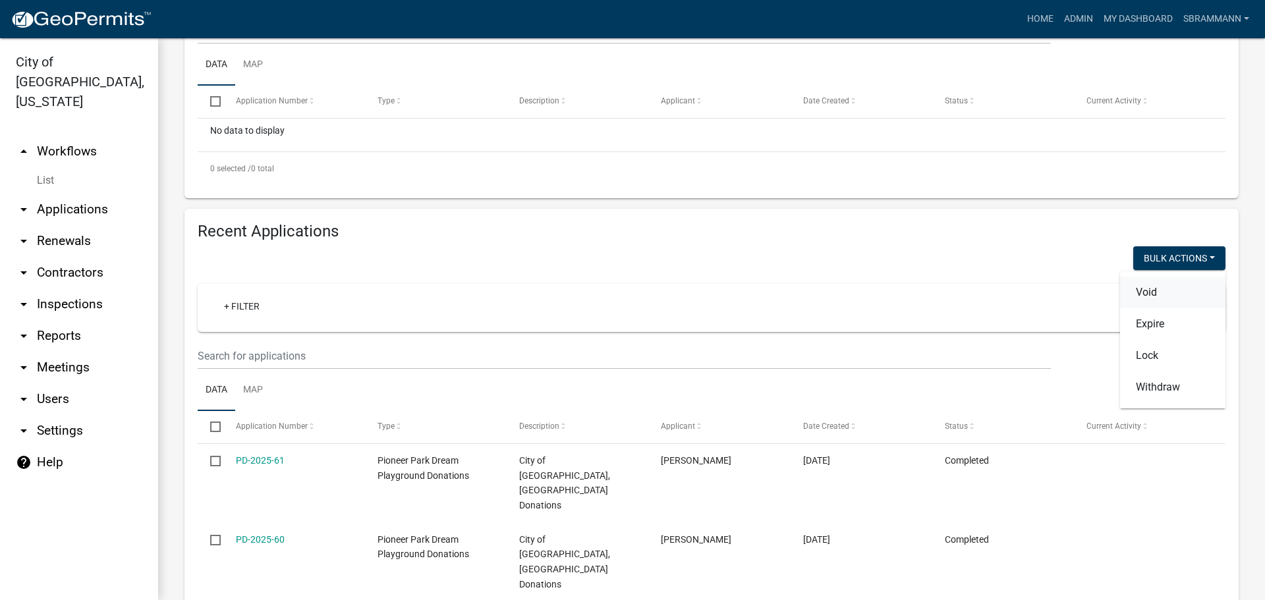
checkbox input "false"
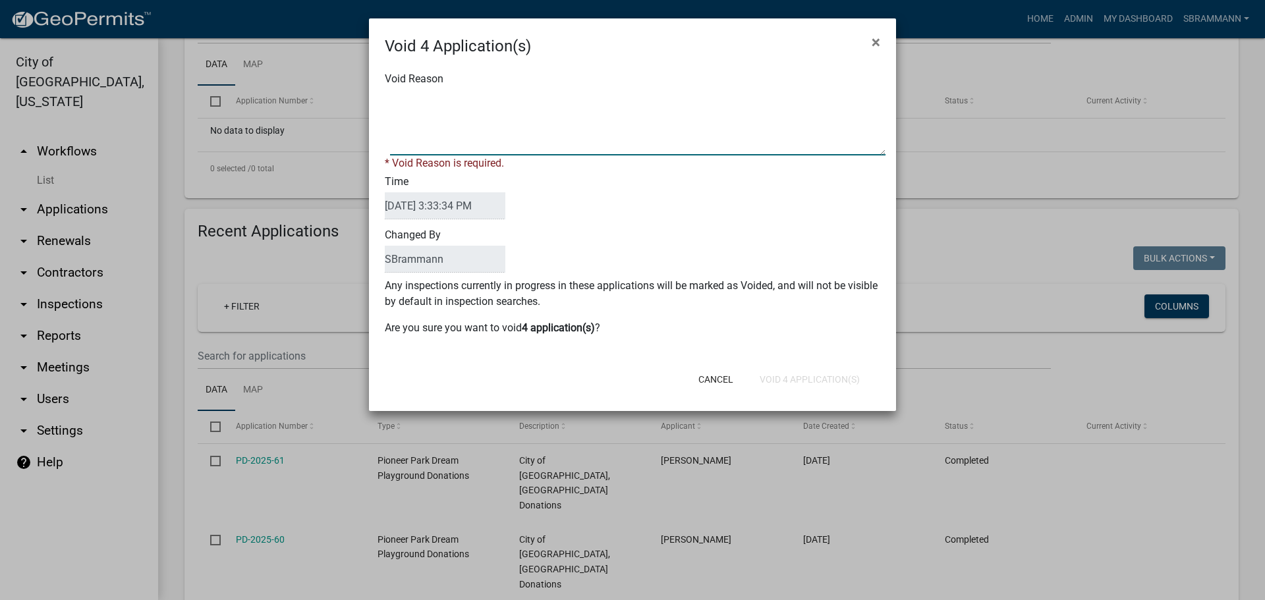
click at [435, 96] on textarea "Void Reason" at bounding box center [637, 123] width 495 height 66
type textarea "Incomplete Application"
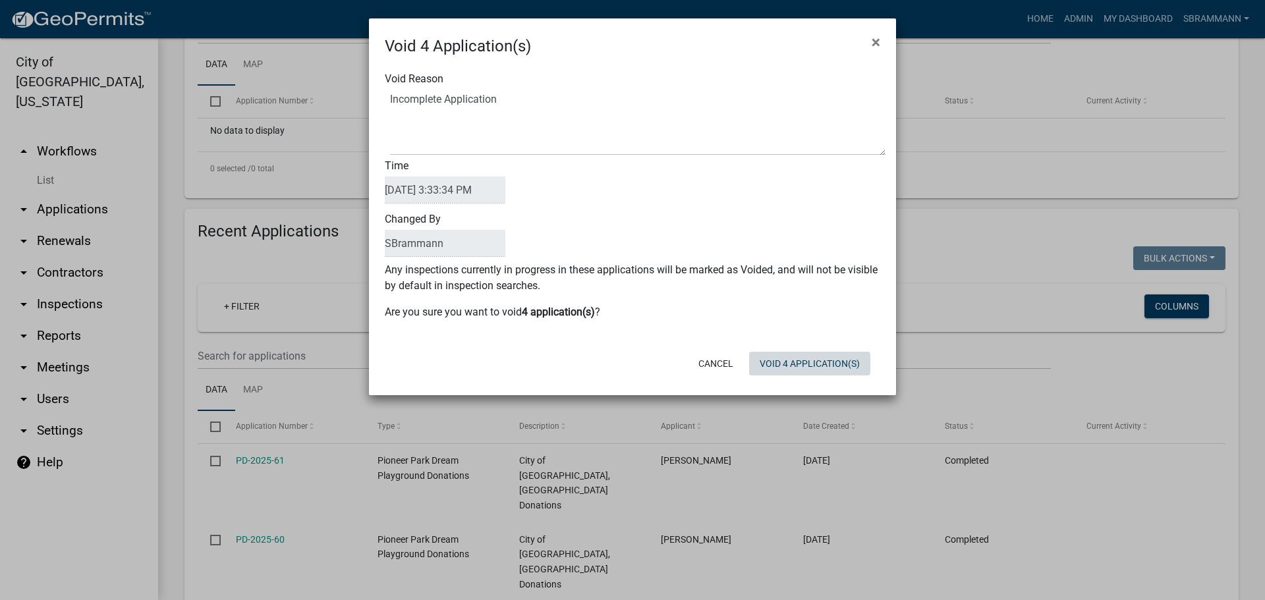
click at [814, 379] on div "Cancel Void 4 Application(s)" at bounding box center [718, 364] width 325 height 34
click at [806, 366] on button "Void 4 Application(s)" at bounding box center [809, 364] width 121 height 24
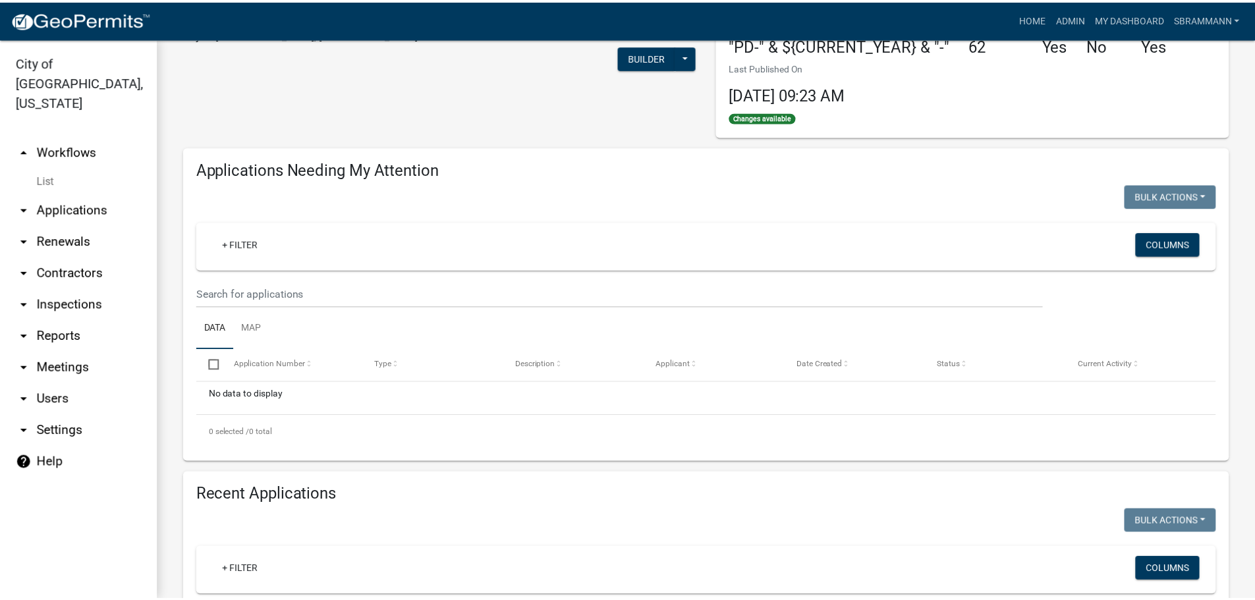
scroll to position [0, 0]
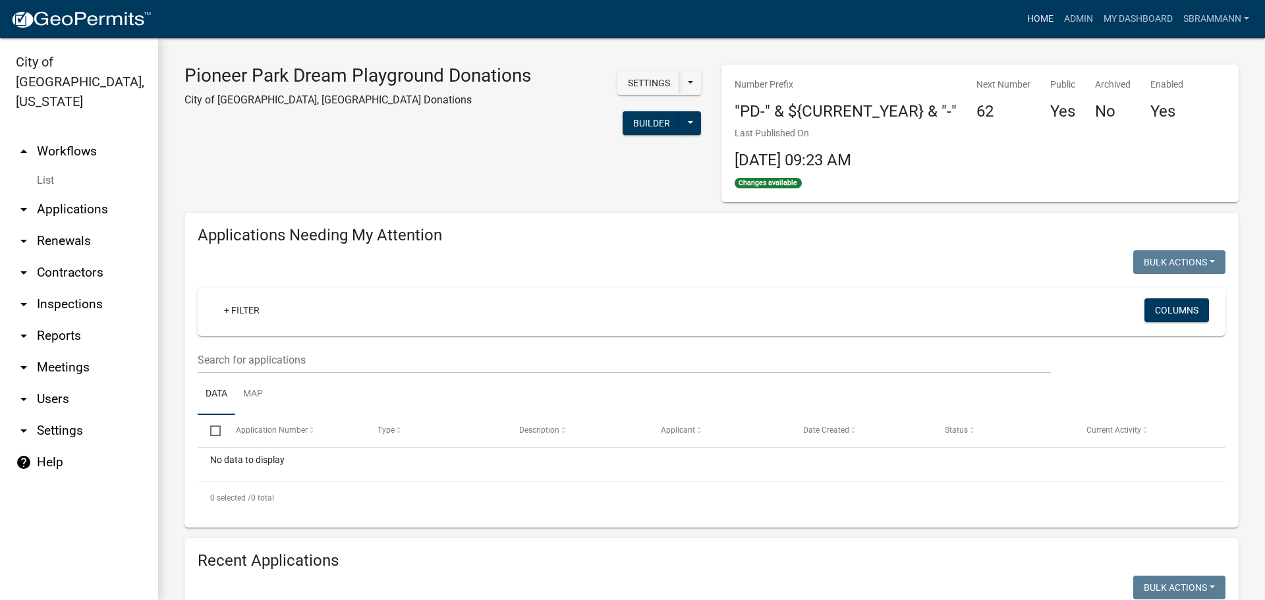
click at [1026, 18] on link "Home" at bounding box center [1040, 19] width 37 height 25
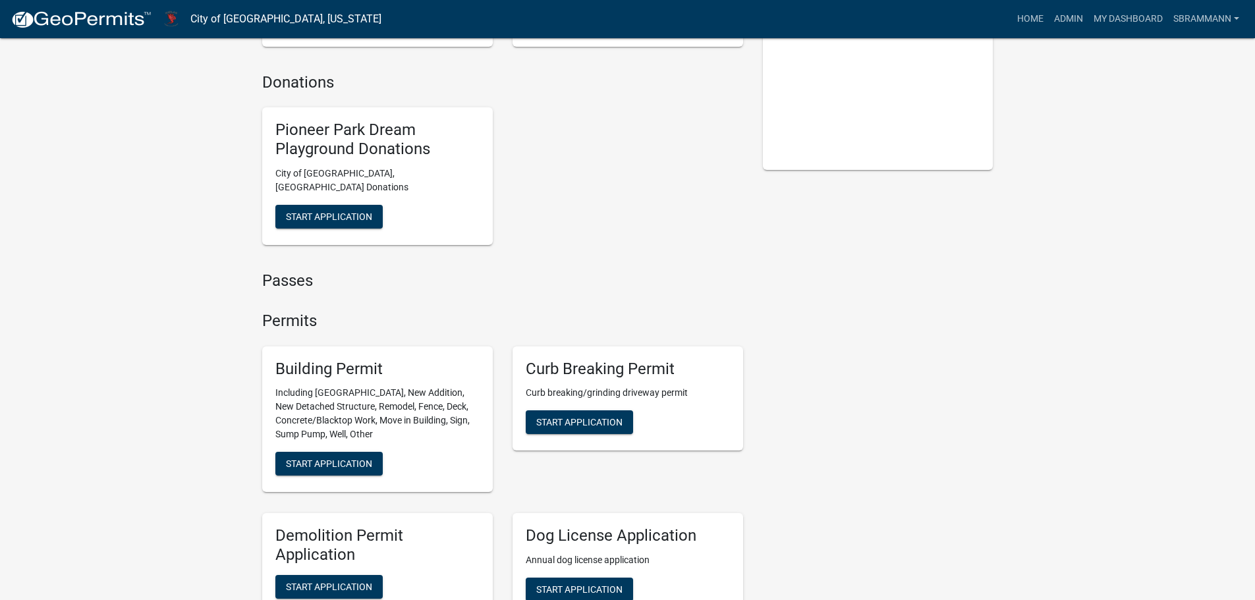
scroll to position [264, 0]
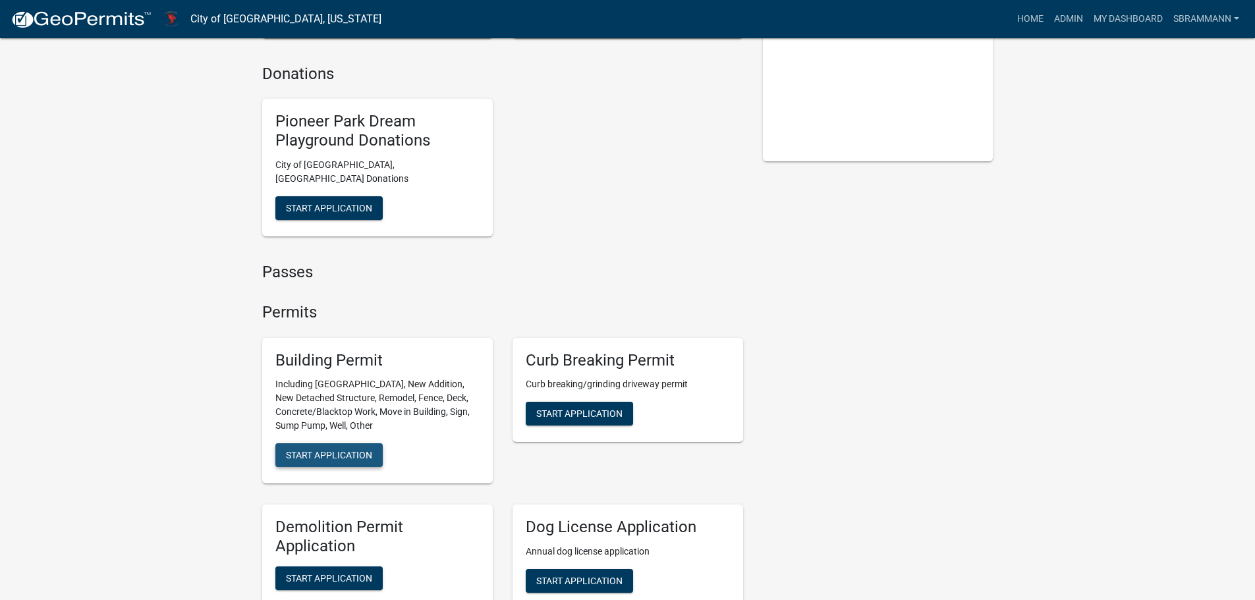
click at [315, 450] on span "Start Application" at bounding box center [329, 455] width 86 height 11
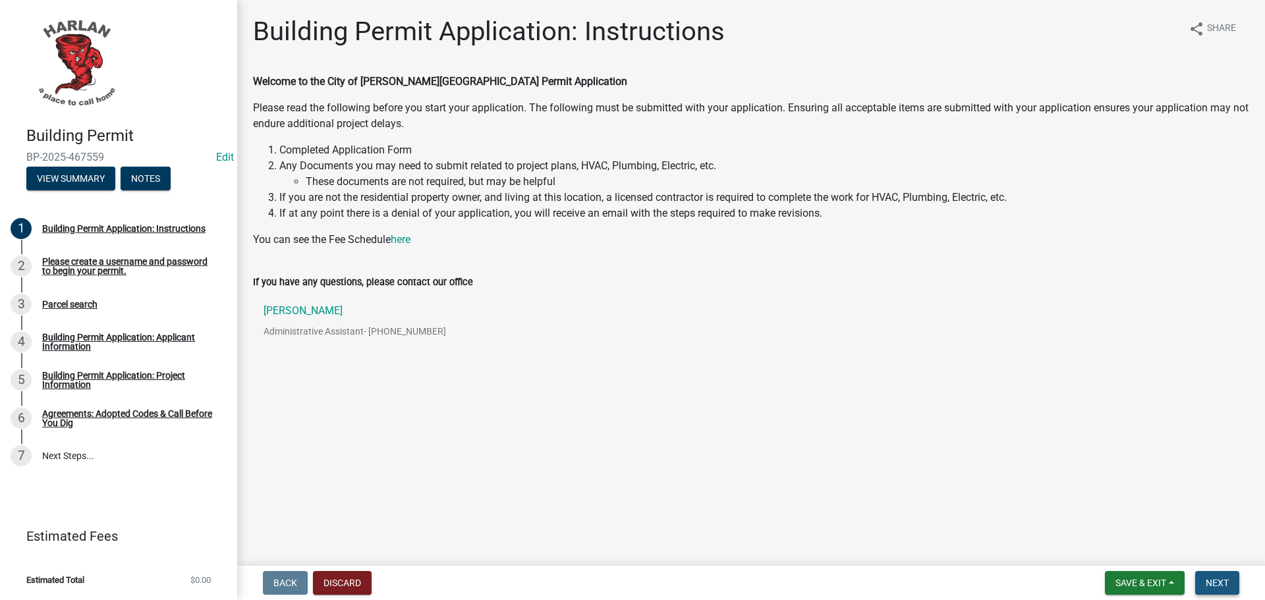
click at [1216, 584] on span "Next" at bounding box center [1217, 583] width 23 height 11
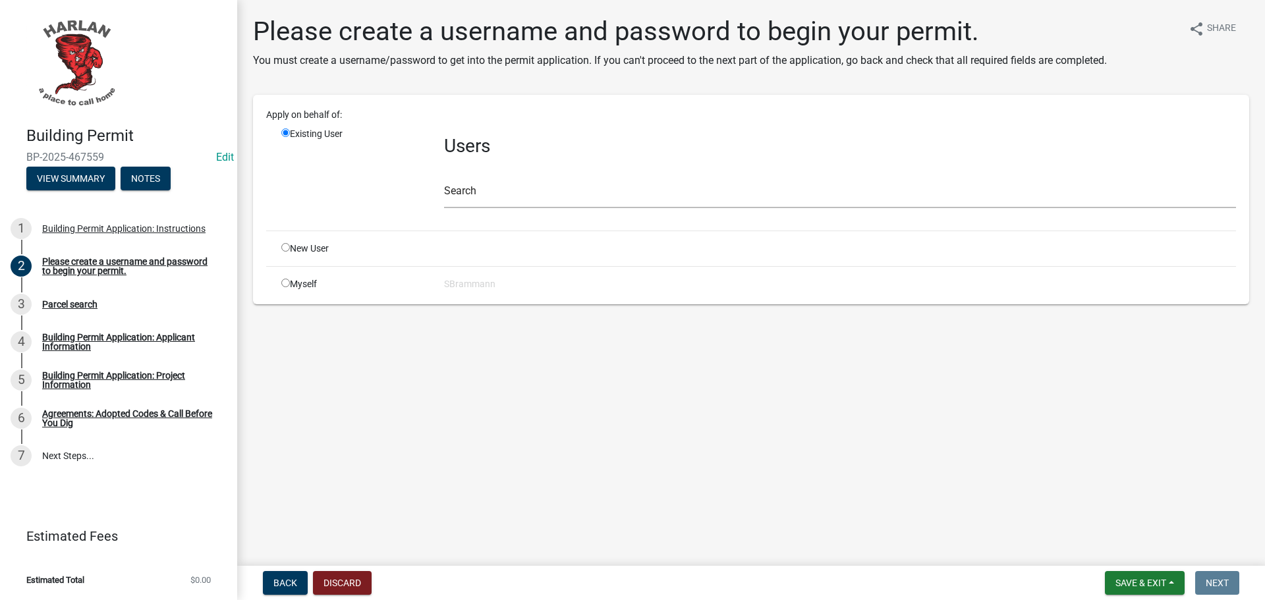
click at [286, 249] on input "radio" at bounding box center [285, 247] width 9 height 9
radio input "true"
radio input "false"
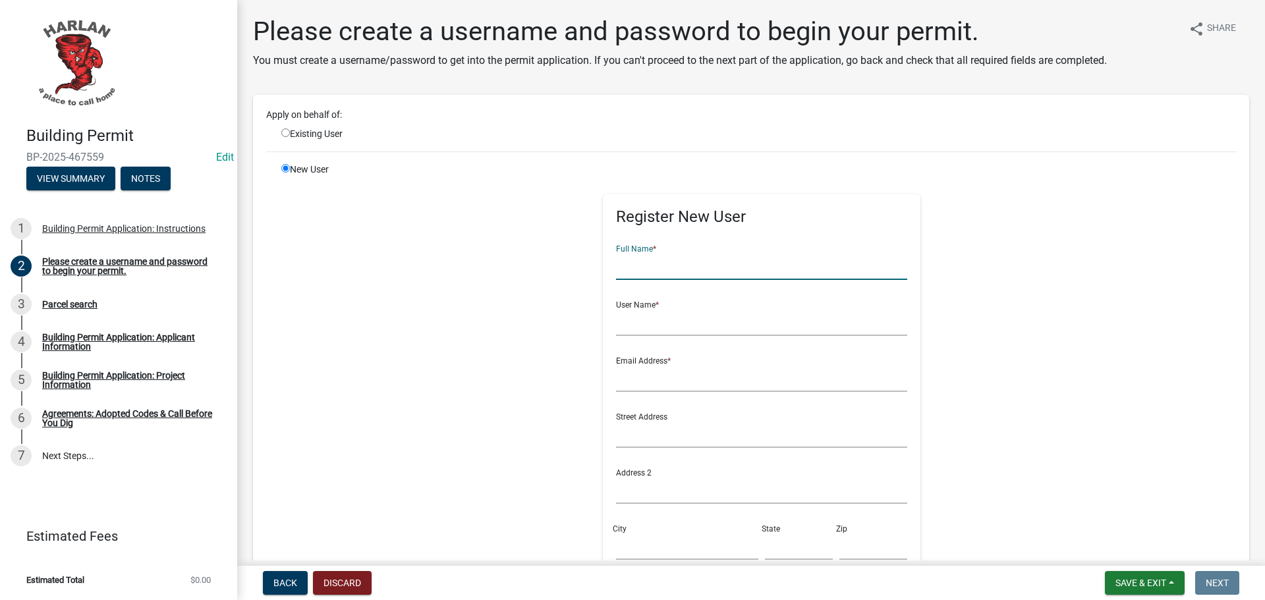
click at [630, 271] on input "text" at bounding box center [762, 266] width 292 height 27
type input "[PERSON_NAME]"
type input "Cram"
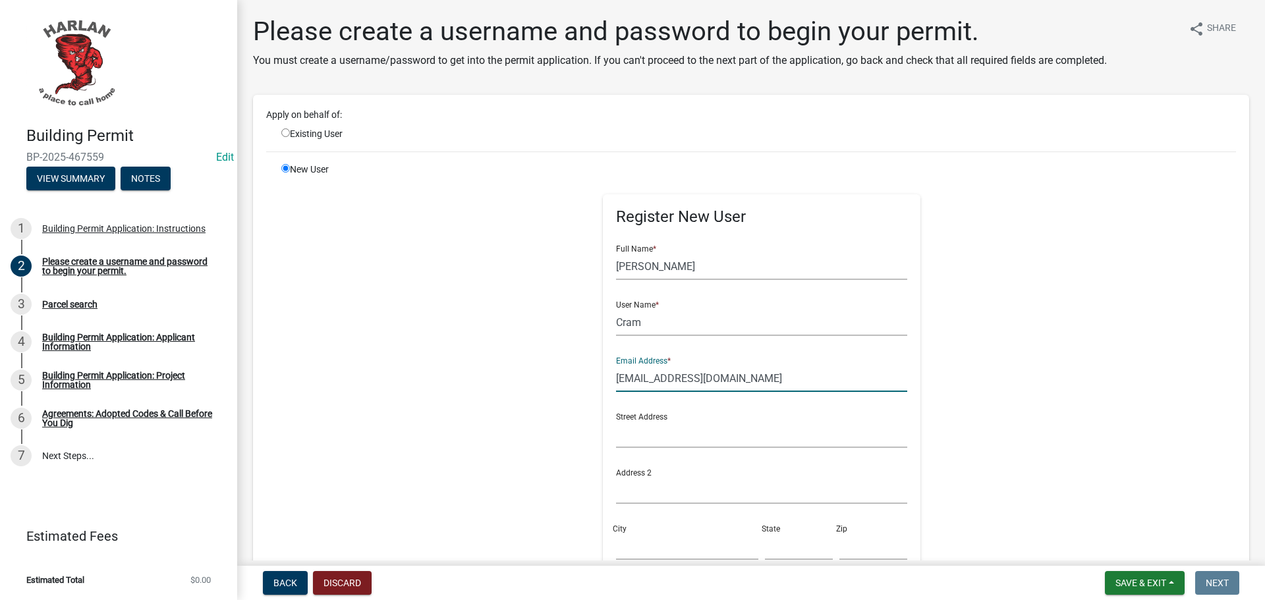
type input "[EMAIL_ADDRESS][DOMAIN_NAME]"
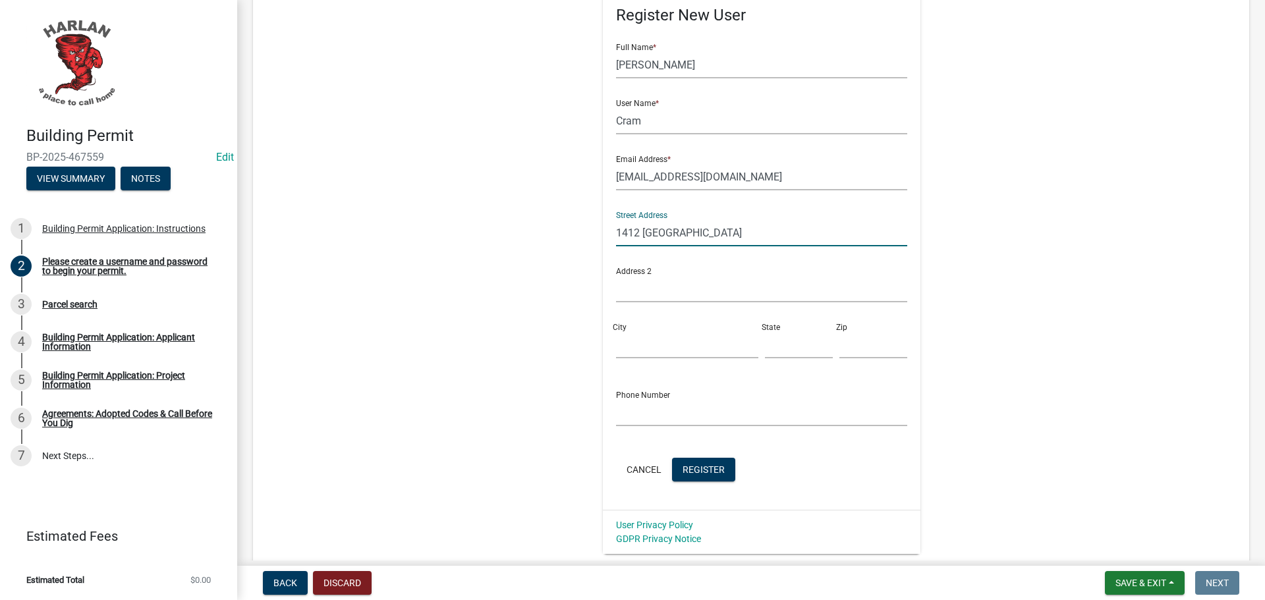
scroll to position [264, 0]
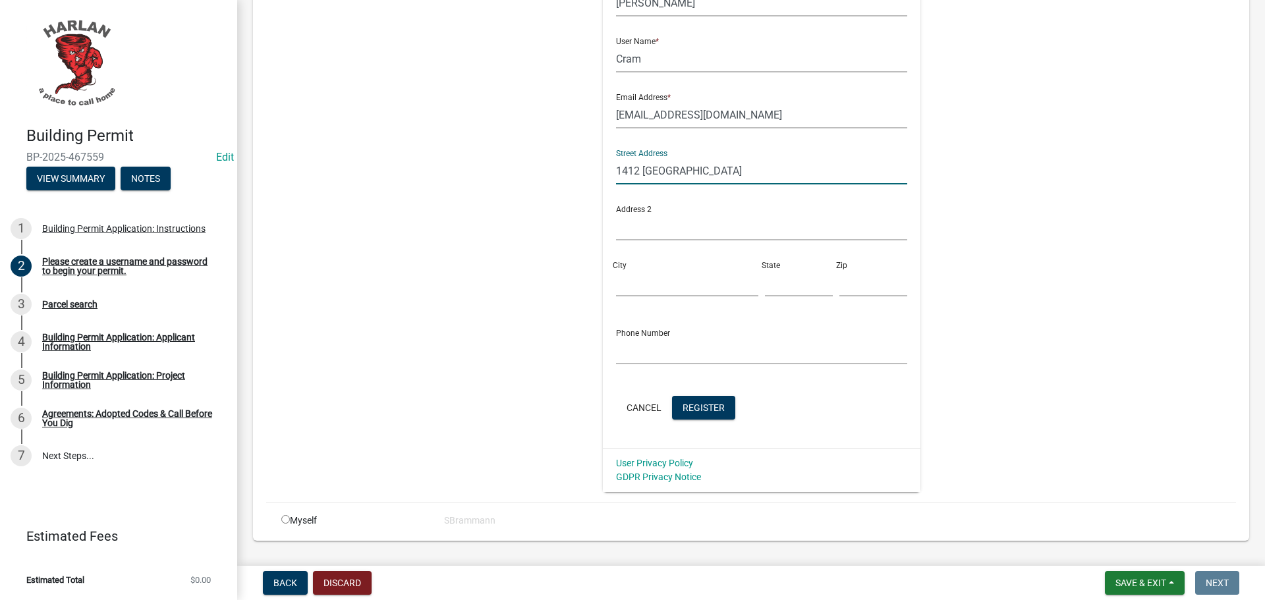
type input "1412 [GEOGRAPHIC_DATA]"
click at [633, 290] on input "City" at bounding box center [687, 282] width 142 height 27
type input "[PERSON_NAME]"
type input "IA"
type input "51537"
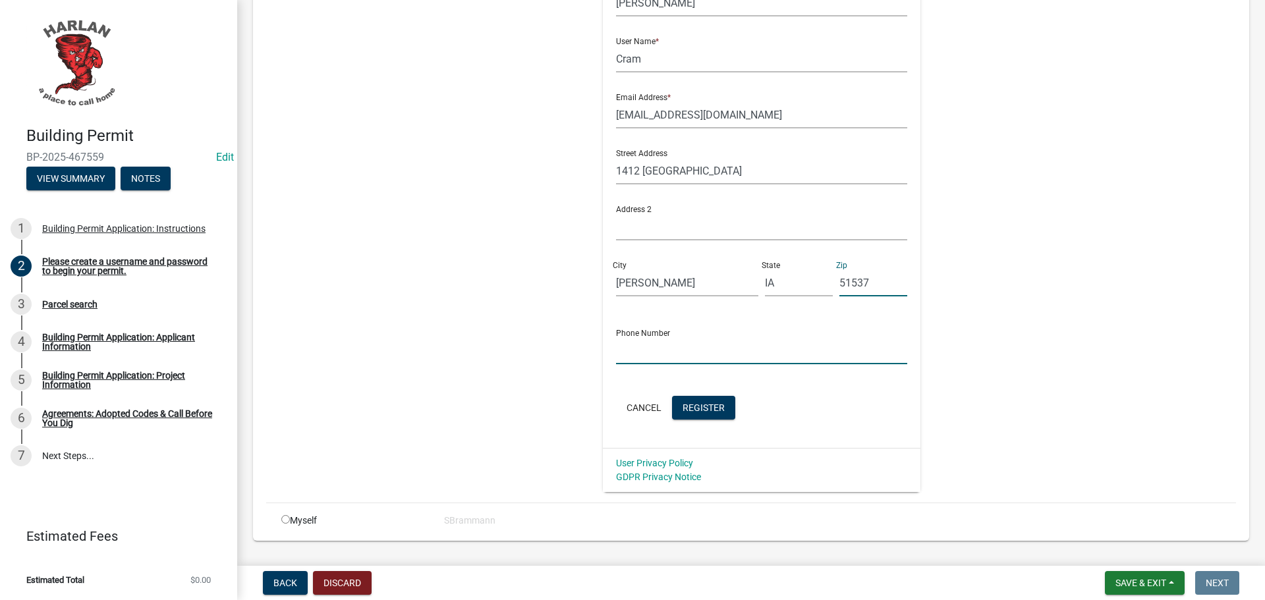
click at [634, 354] on input "text" at bounding box center [762, 350] width 292 height 27
type input "[PHONE_NUMBER]"
click at [685, 405] on span "Register" at bounding box center [704, 407] width 42 height 11
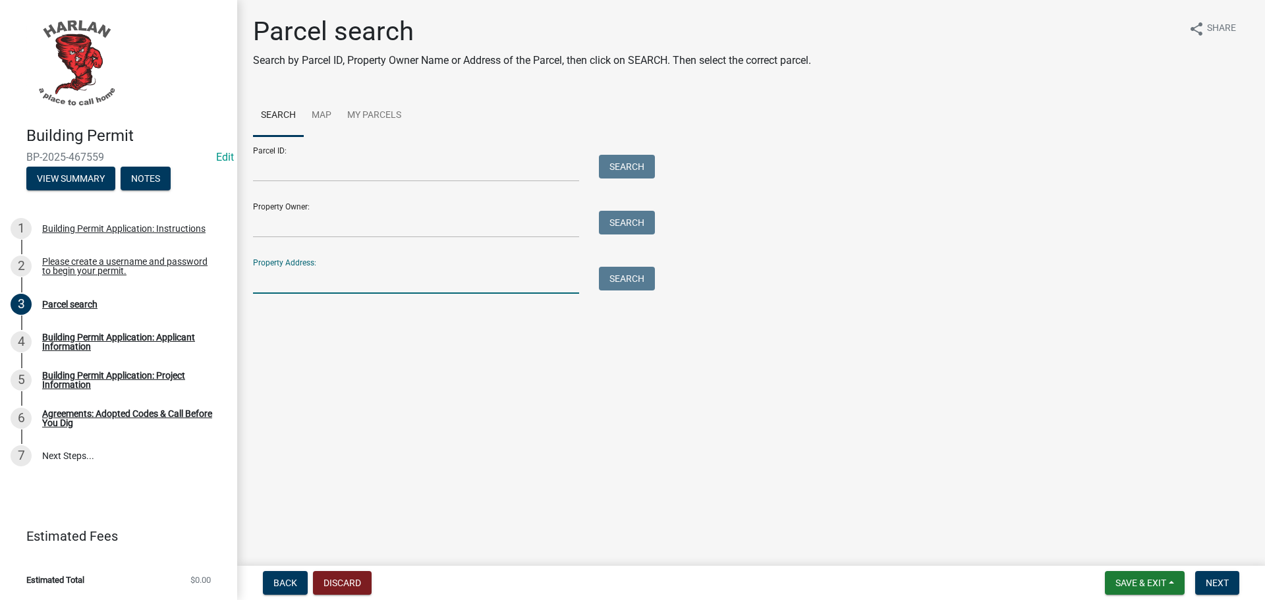
click at [300, 285] on input "Property Address:" at bounding box center [416, 280] width 326 height 27
type input "1412 [GEOGRAPHIC_DATA]"
click at [1214, 581] on span "Next" at bounding box center [1217, 583] width 23 height 11
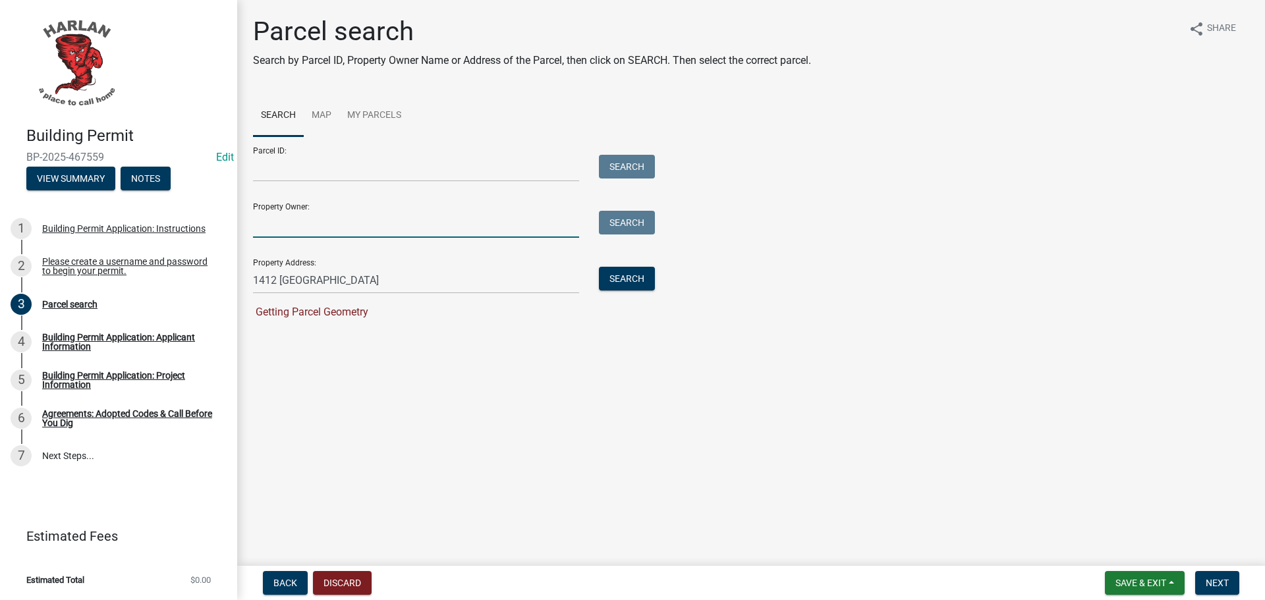
click at [323, 224] on input "Property Owner:" at bounding box center [416, 224] width 326 height 27
type input "[PERSON_NAME]"
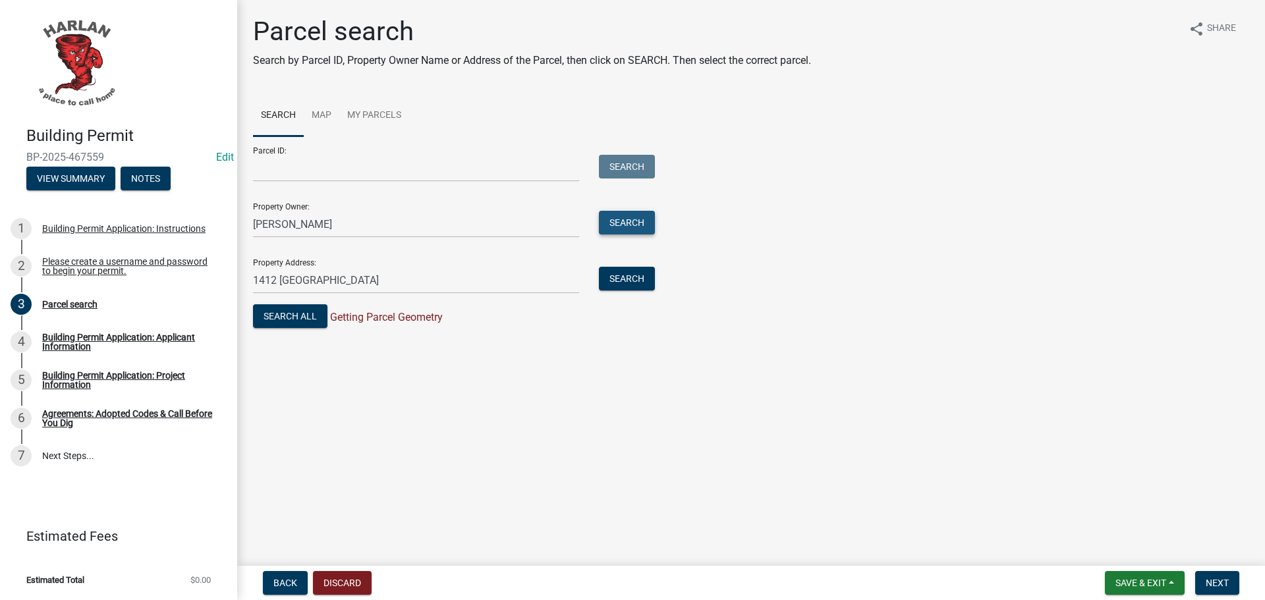
click at [631, 214] on button "Search" at bounding box center [627, 223] width 56 height 24
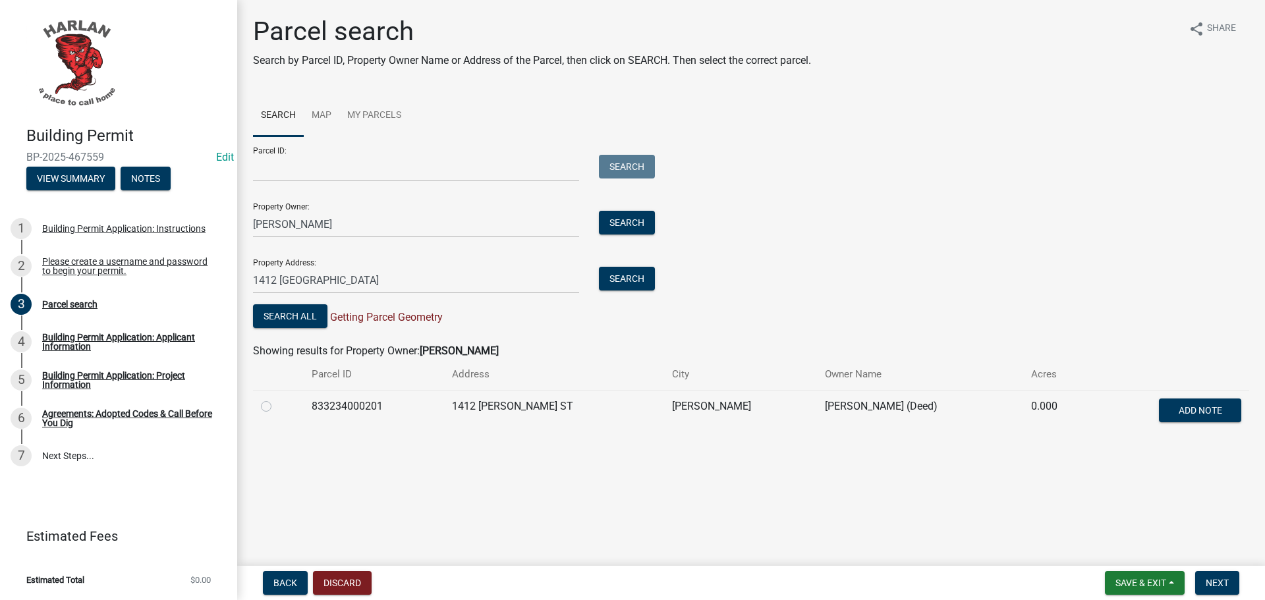
click at [277, 399] on label at bounding box center [277, 399] width 0 height 0
click at [277, 406] on input "radio" at bounding box center [281, 403] width 9 height 9
radio input "true"
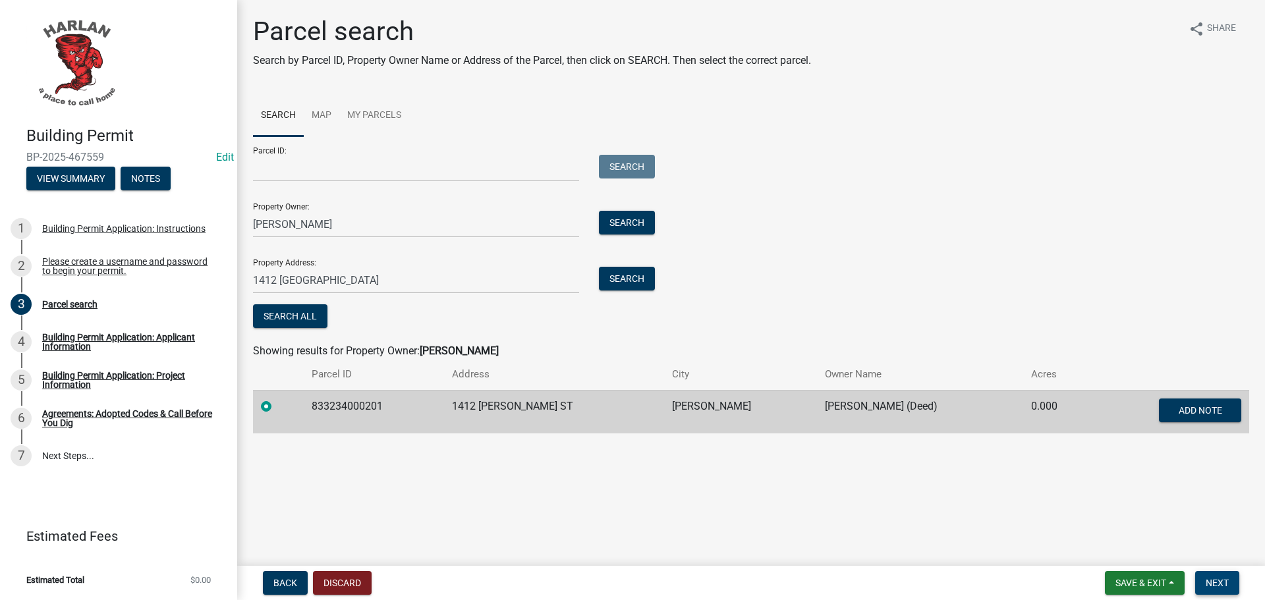
click at [1212, 578] on span "Next" at bounding box center [1217, 583] width 23 height 11
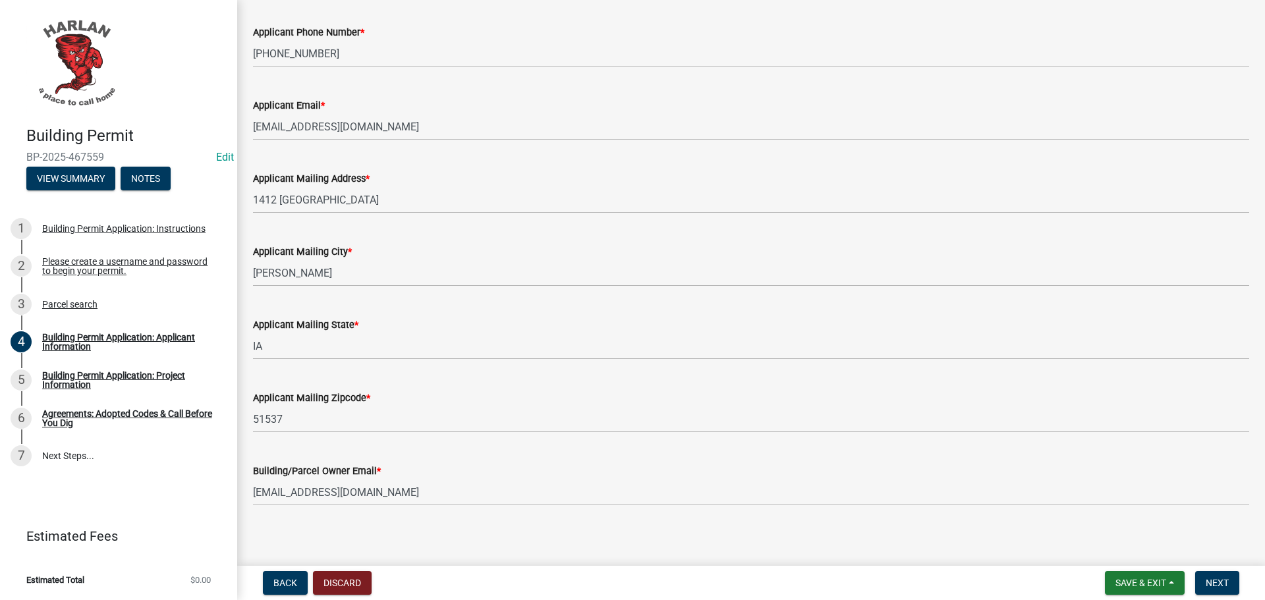
scroll to position [221, 0]
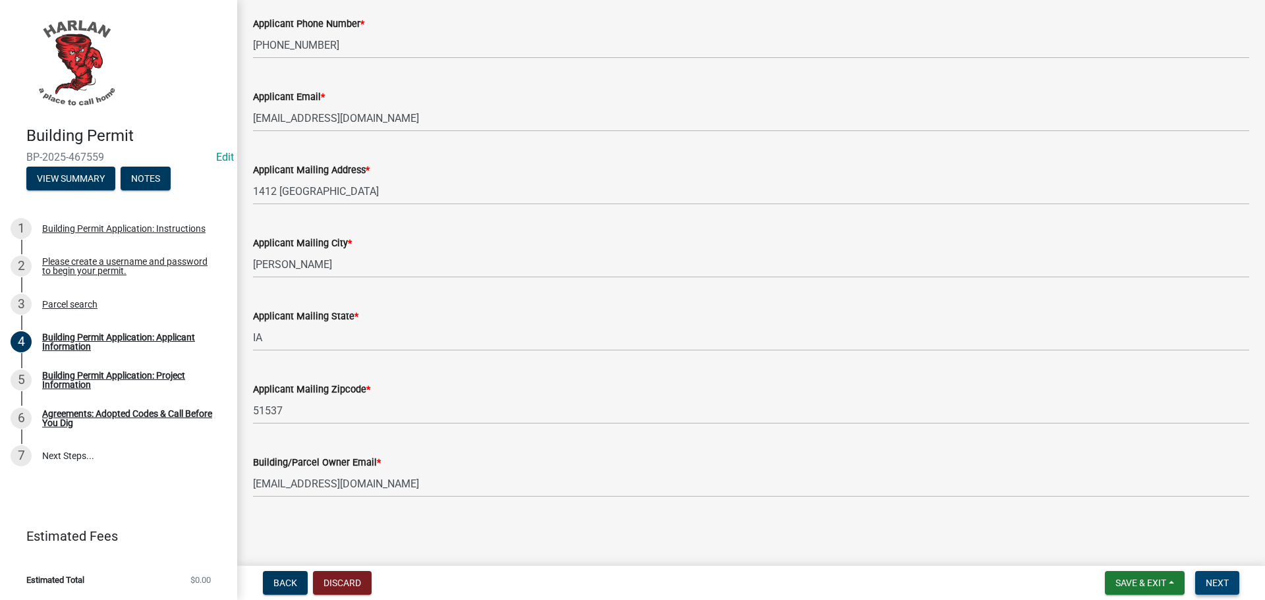
click at [1214, 582] on span "Next" at bounding box center [1217, 583] width 23 height 11
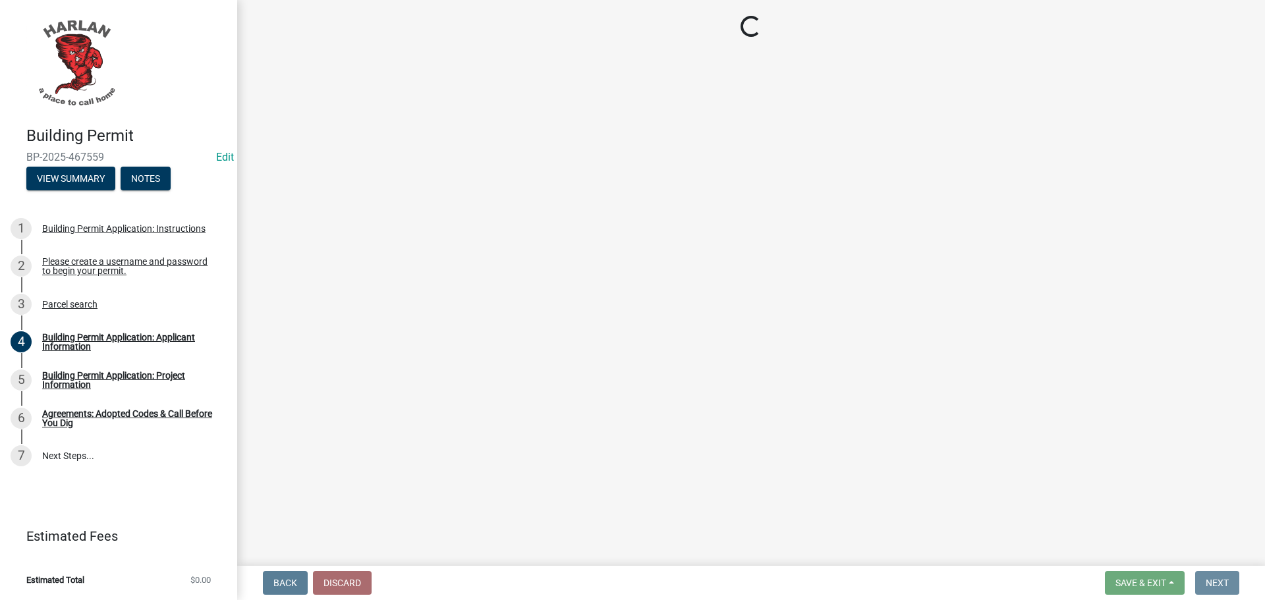
scroll to position [0, 0]
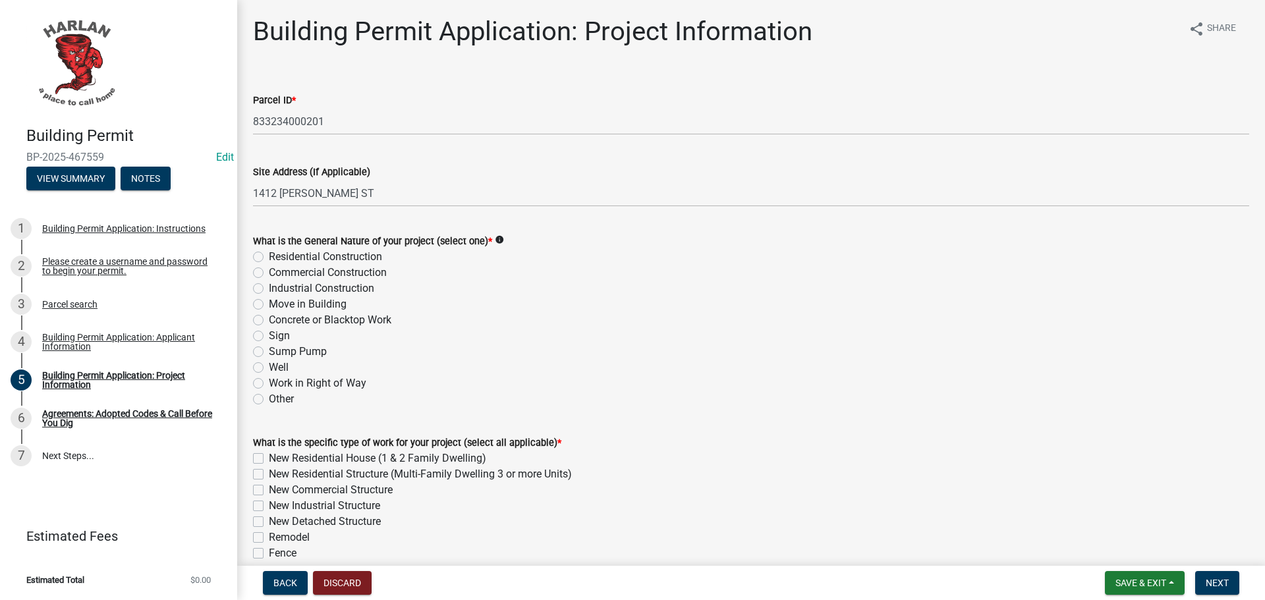
click at [269, 401] on label "Other" at bounding box center [281, 399] width 25 height 16
click at [269, 400] on input "Other" at bounding box center [273, 395] width 9 height 9
radio input "true"
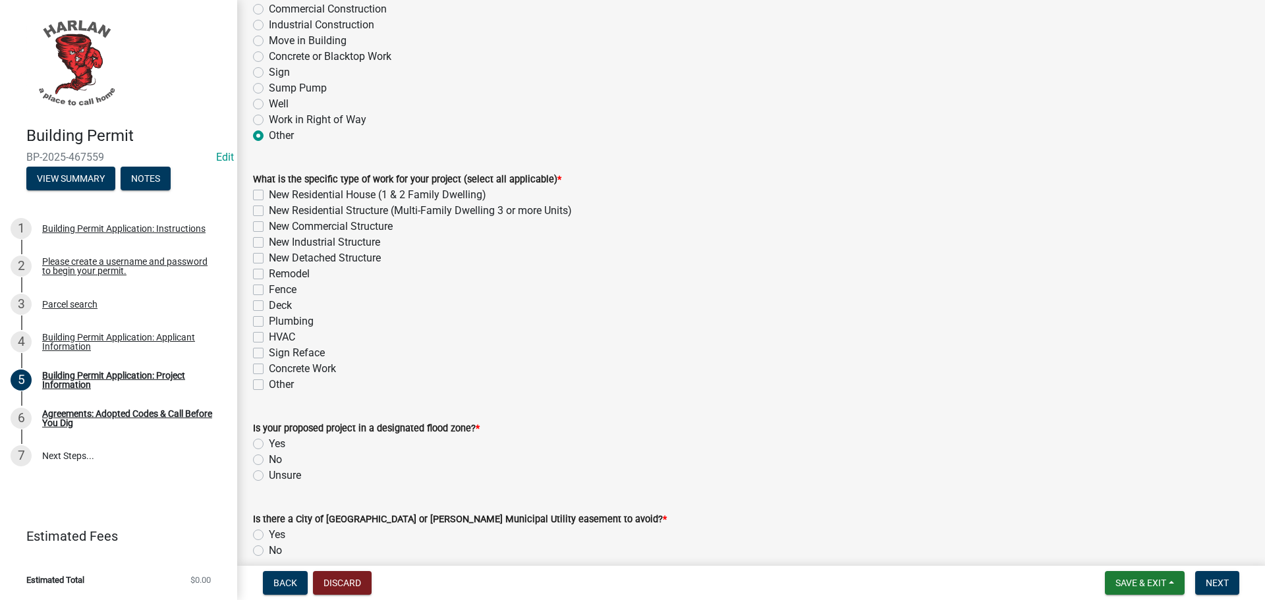
click at [269, 384] on label "Other" at bounding box center [281, 385] width 25 height 16
click at [269, 384] on input "Other" at bounding box center [273, 381] width 9 height 9
checkbox input "true"
checkbox input "false"
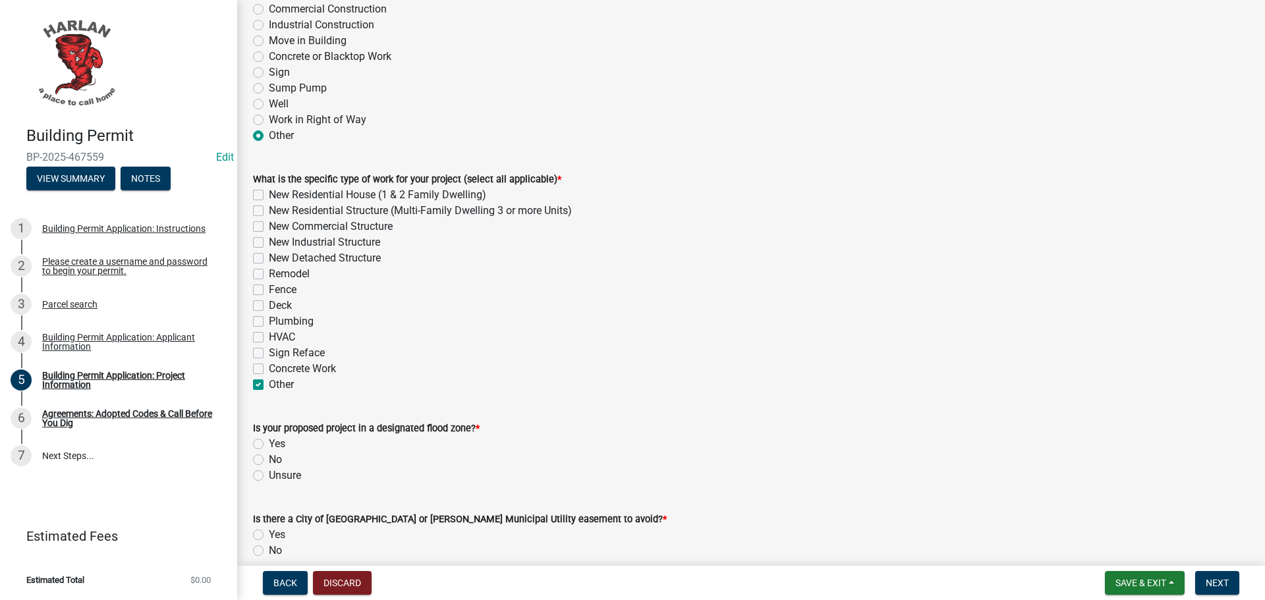
checkbox input "false"
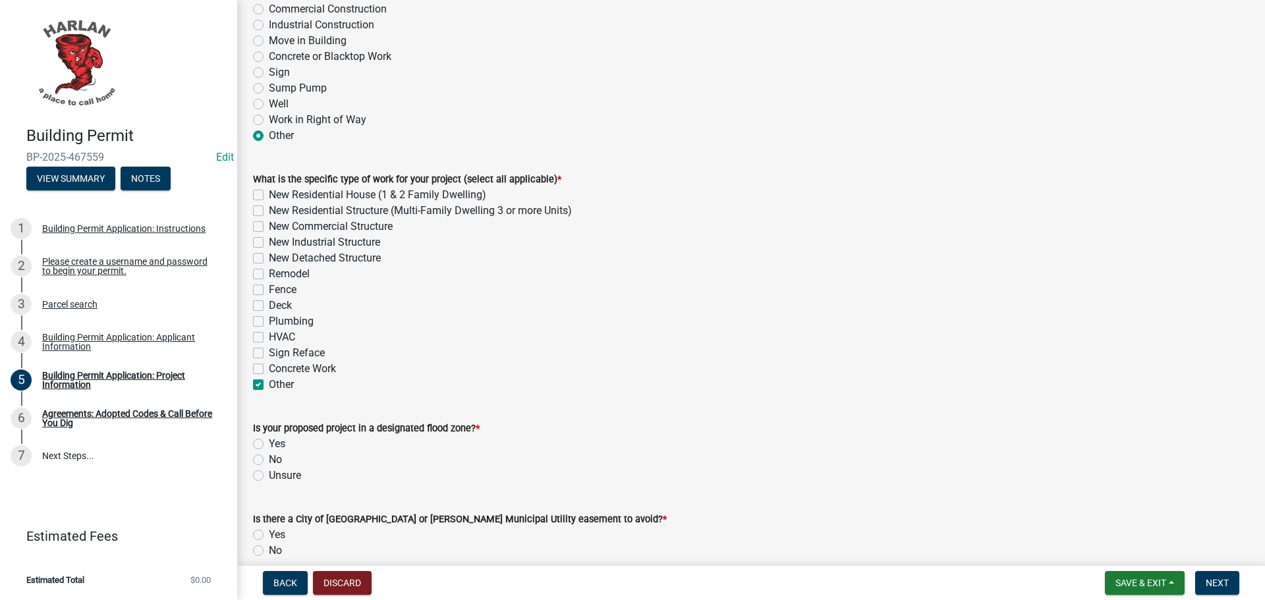
checkbox input "false"
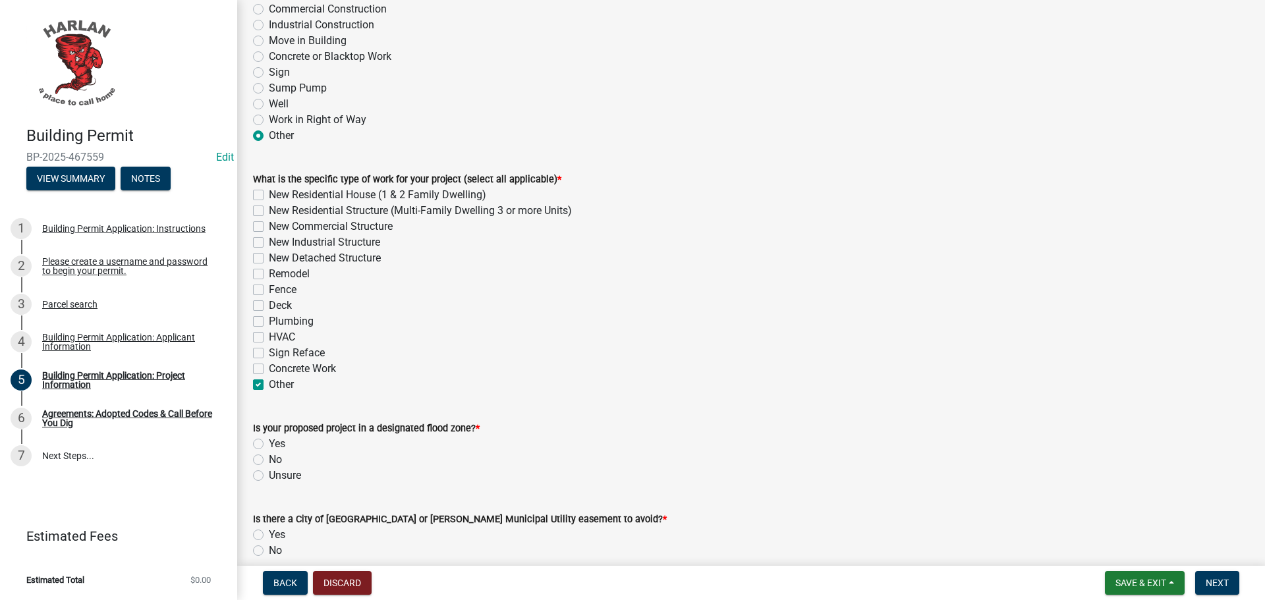
checkbox input "true"
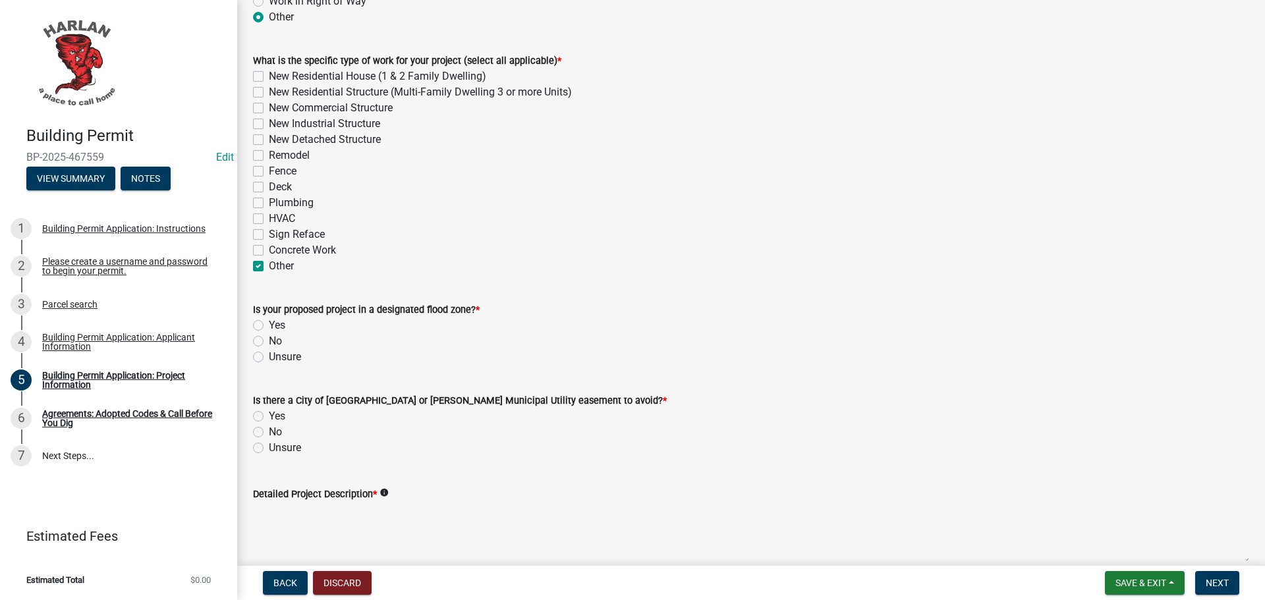
scroll to position [395, 0]
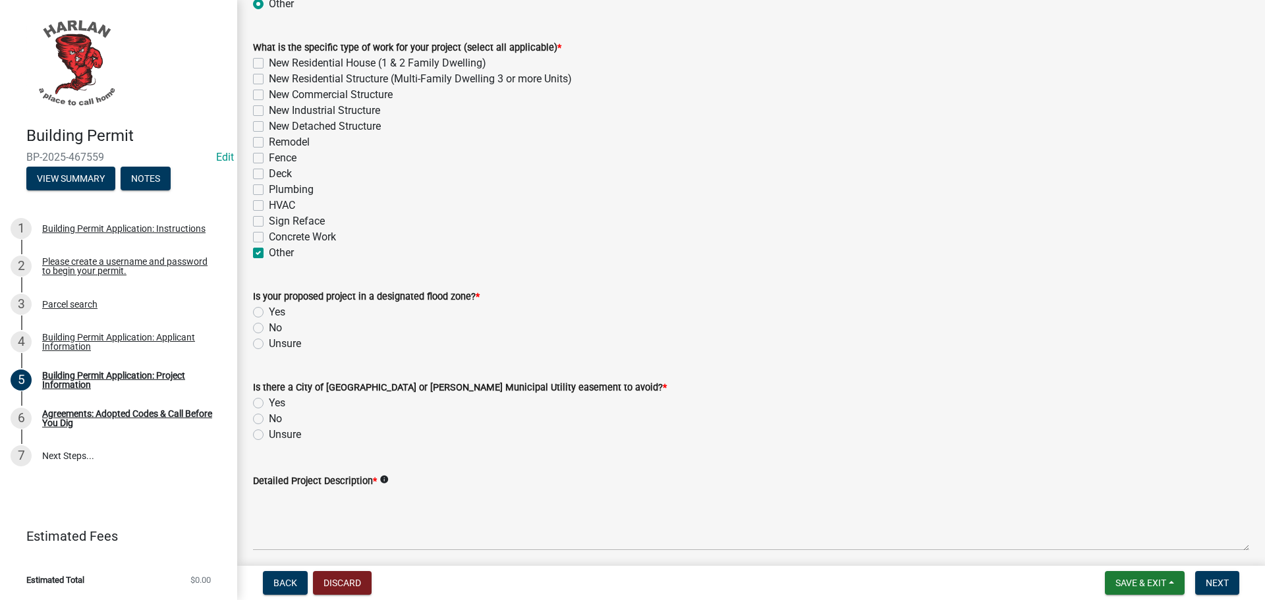
click at [269, 330] on label "No" at bounding box center [275, 328] width 13 height 16
click at [269, 329] on input "No" at bounding box center [273, 324] width 9 height 9
radio input "true"
click at [269, 403] on label "Yes" at bounding box center [277, 403] width 16 height 16
click at [269, 403] on input "Yes" at bounding box center [273, 399] width 9 height 9
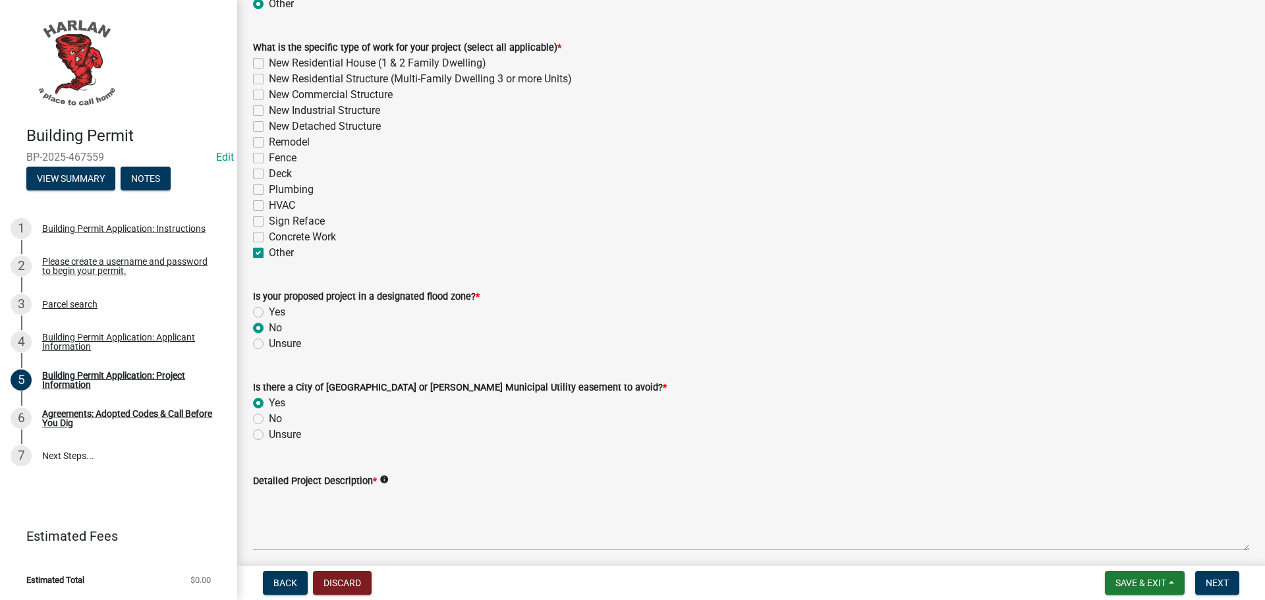
radio input "true"
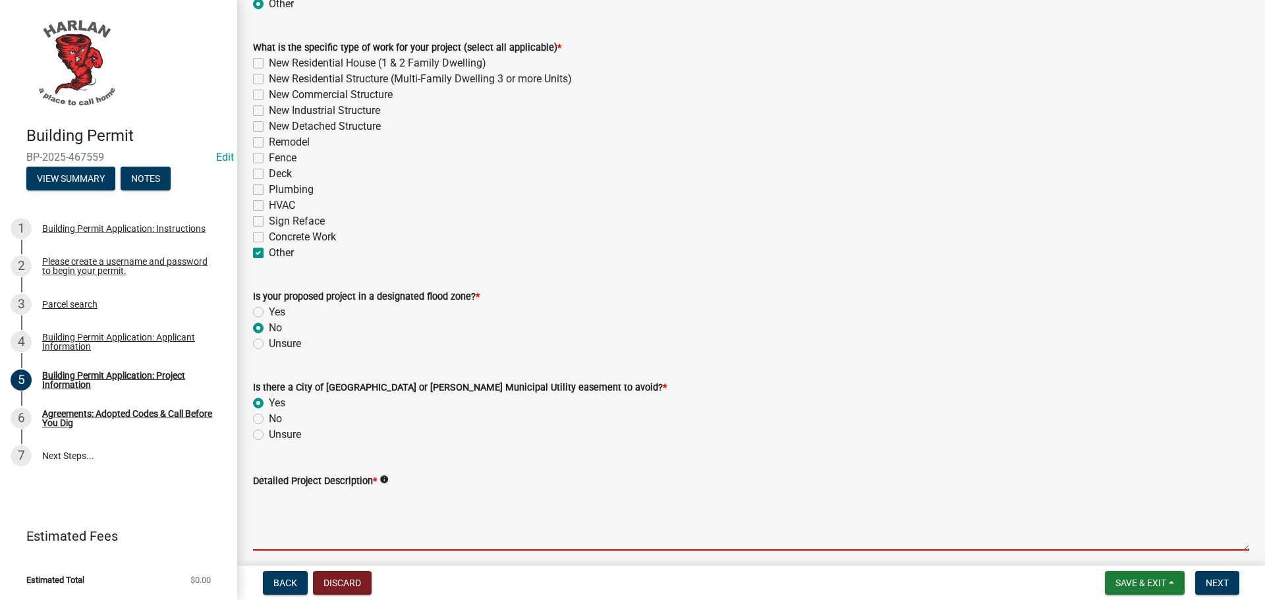
click at [314, 516] on textarea "Detailed Project Description *" at bounding box center [751, 520] width 996 height 62
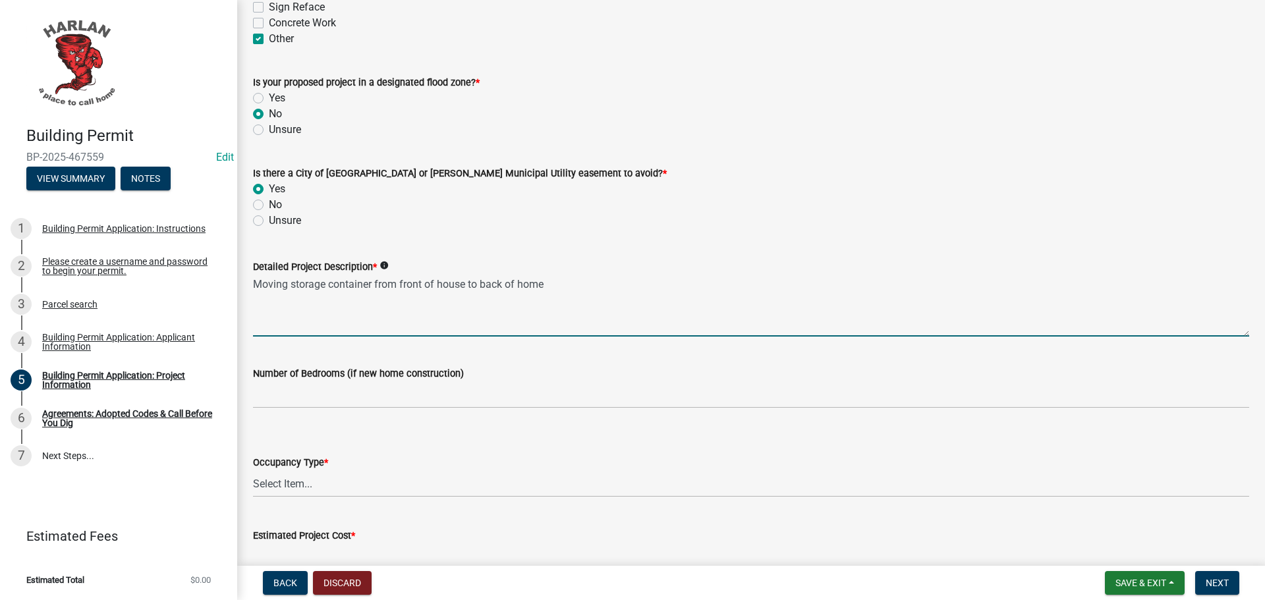
scroll to position [659, 0]
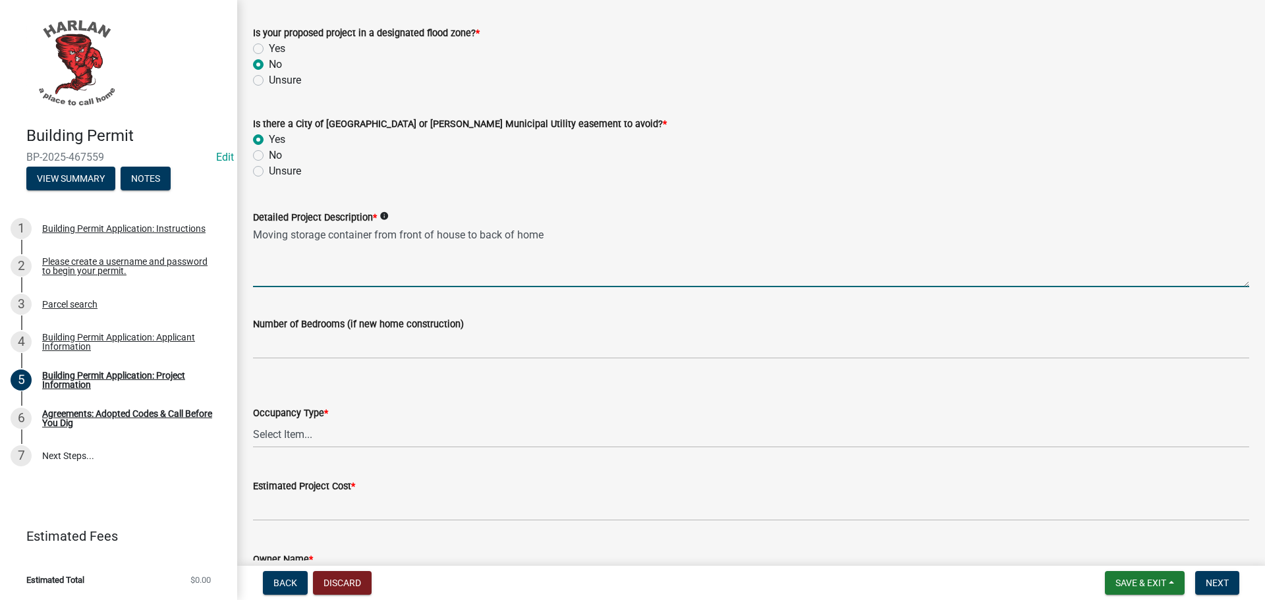
type textarea "Moving storage container from front of house to back of home"
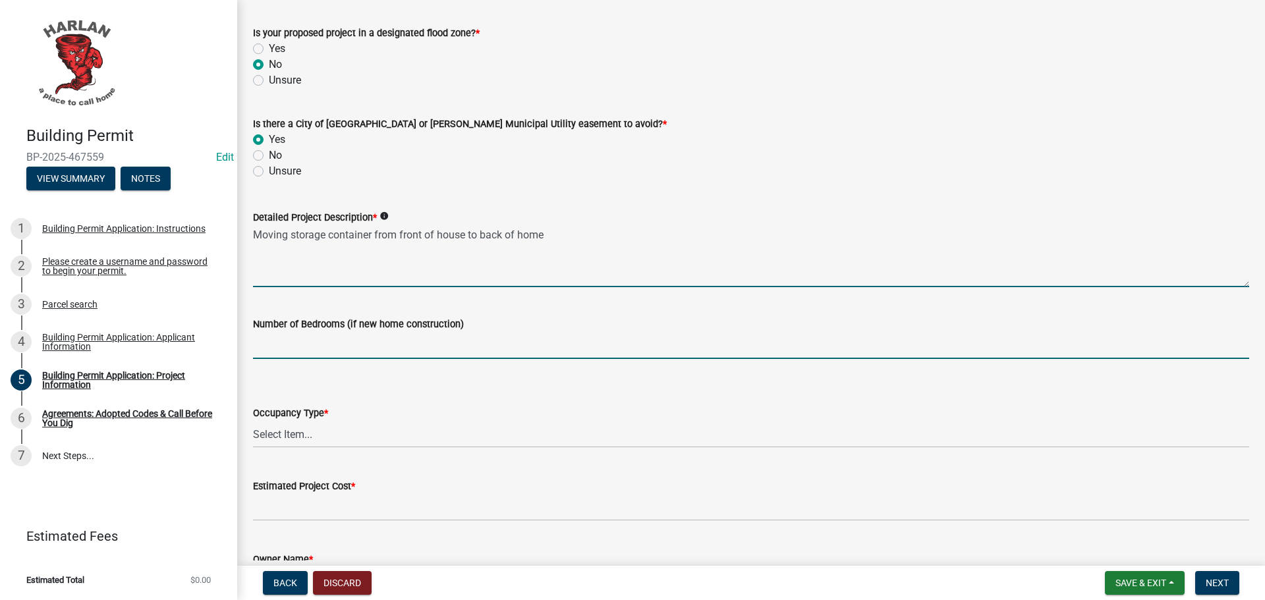
click at [293, 338] on input "text" at bounding box center [751, 345] width 996 height 27
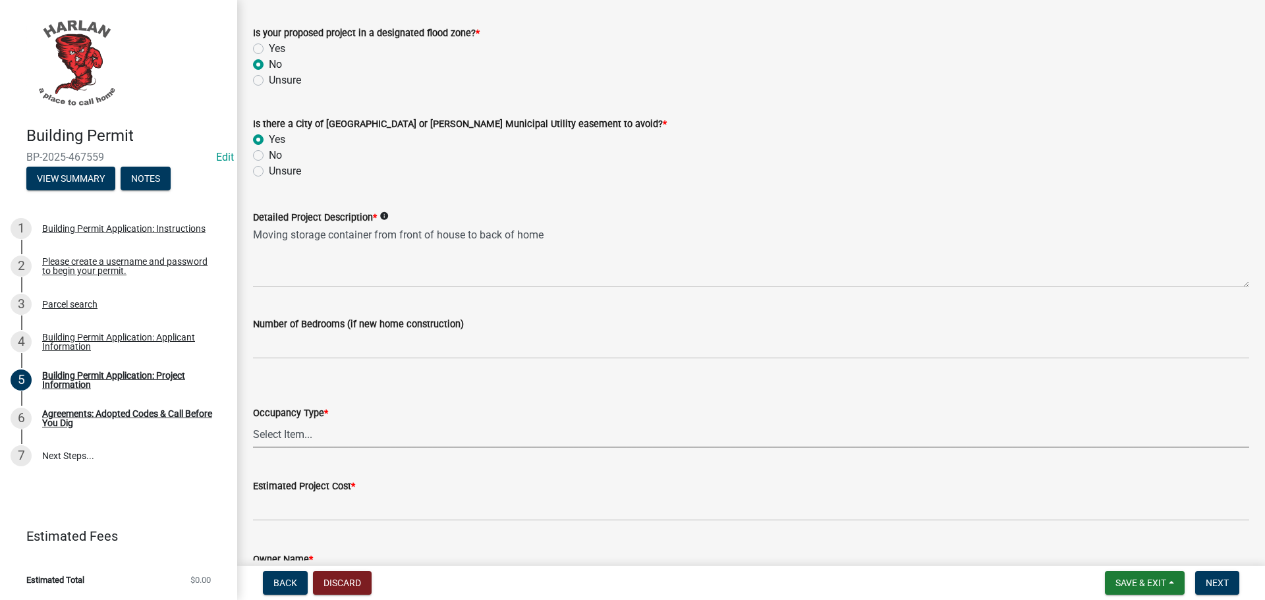
click at [293, 430] on select "Select Item... Apartment Commercial Condominium Duplex Industrial Muti-Family S…" at bounding box center [751, 434] width 996 height 27
click at [253, 421] on select "Select Item... Apartment Commercial Condominium Duplex Industrial Muti-Family S…" at bounding box center [751, 434] width 996 height 27
select select "44c2b514-5af7-47f9-a52a-46f06f30c7c0"
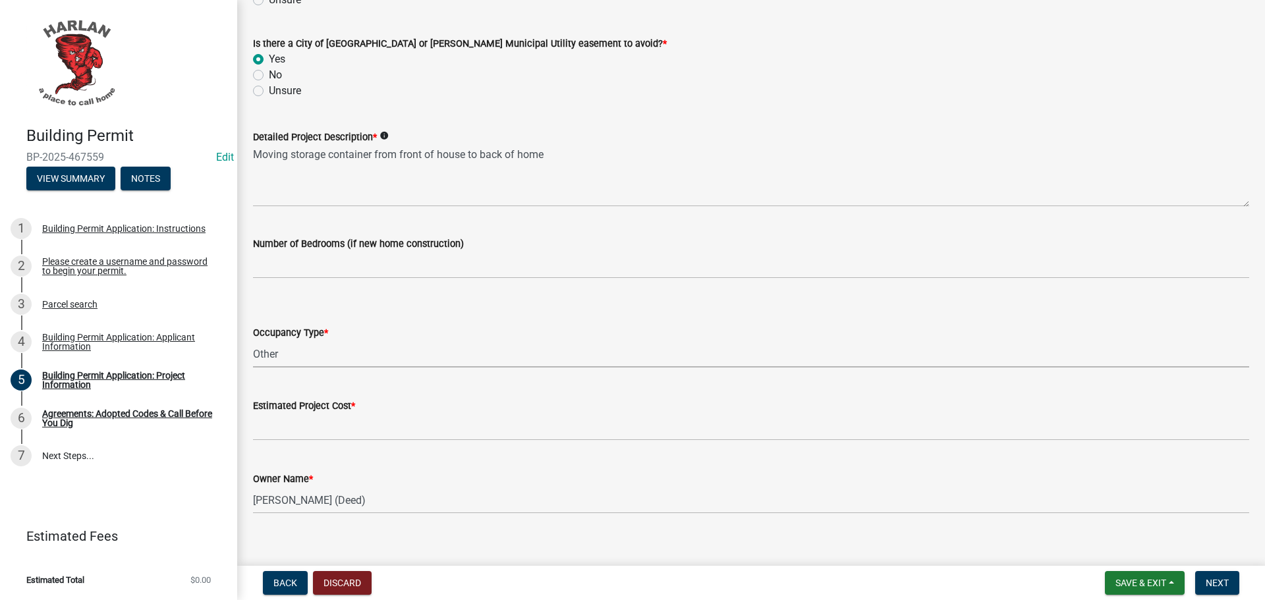
scroll to position [754, 0]
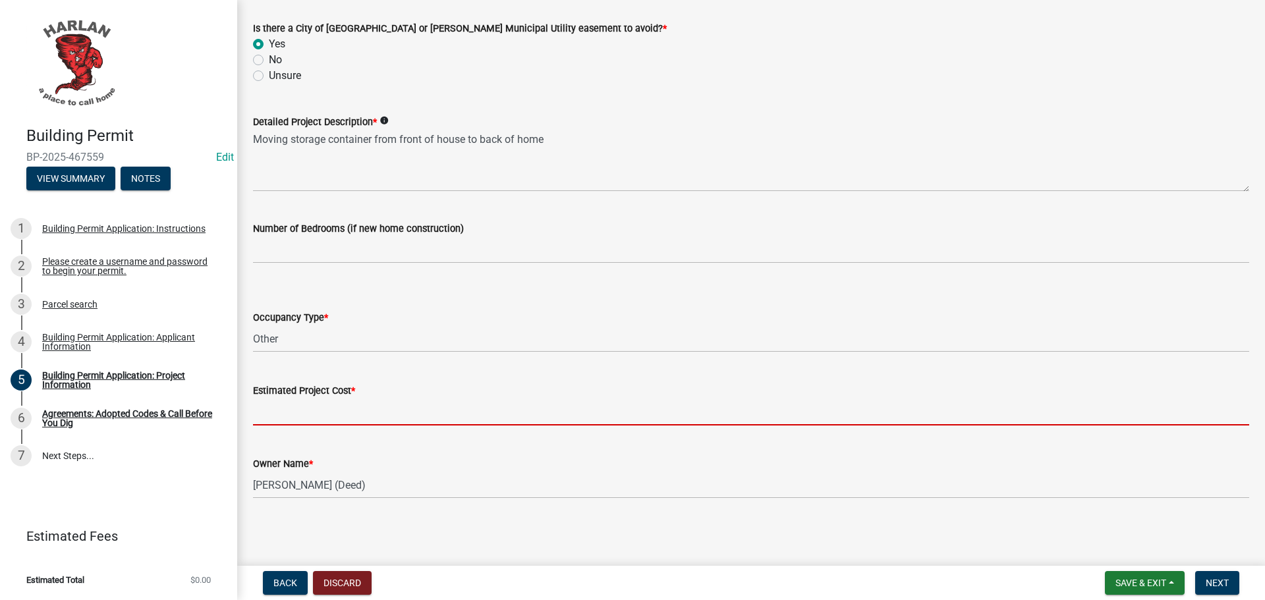
click at [295, 412] on input "text" at bounding box center [751, 412] width 996 height 27
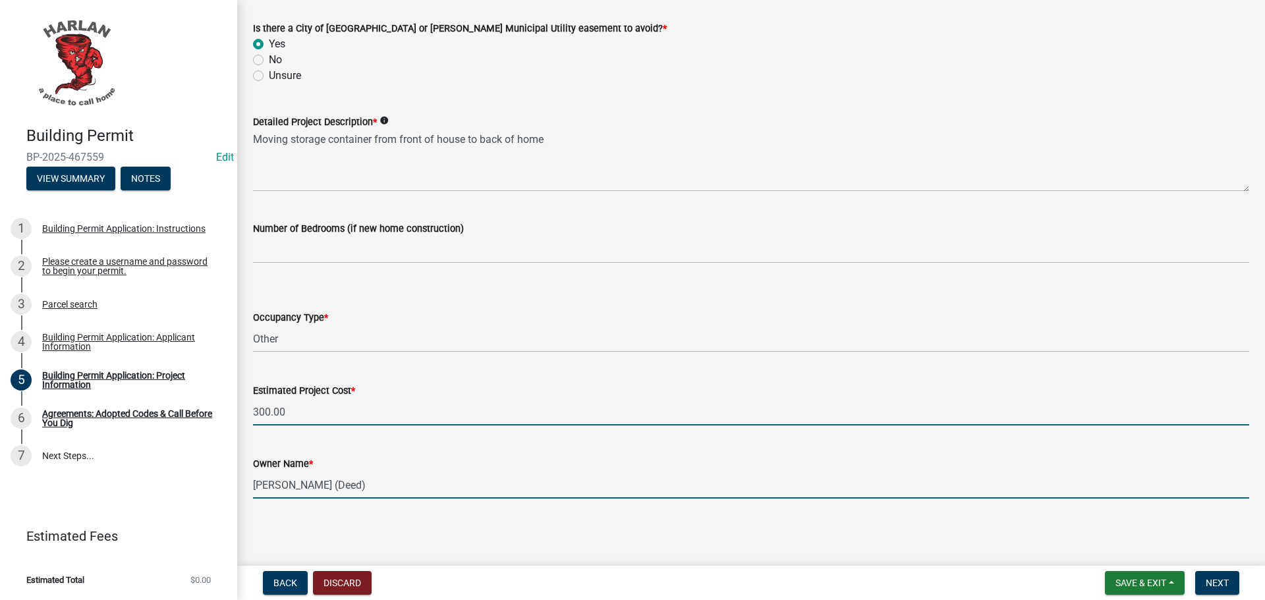
type input "300"
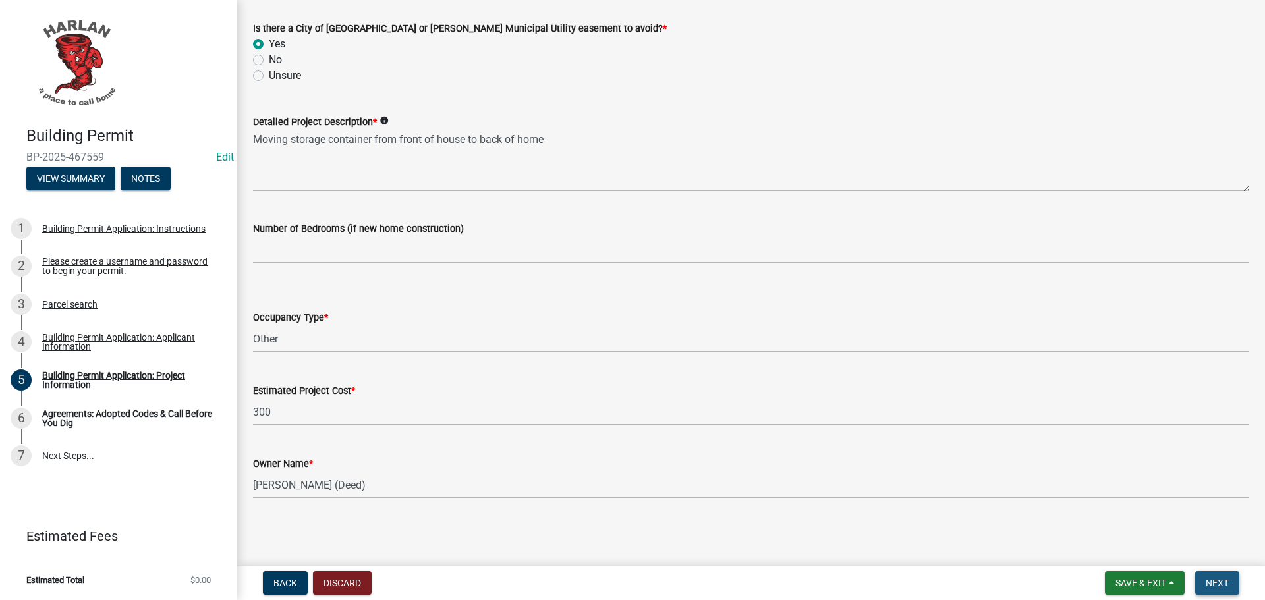
click at [1216, 579] on span "Next" at bounding box center [1217, 583] width 23 height 11
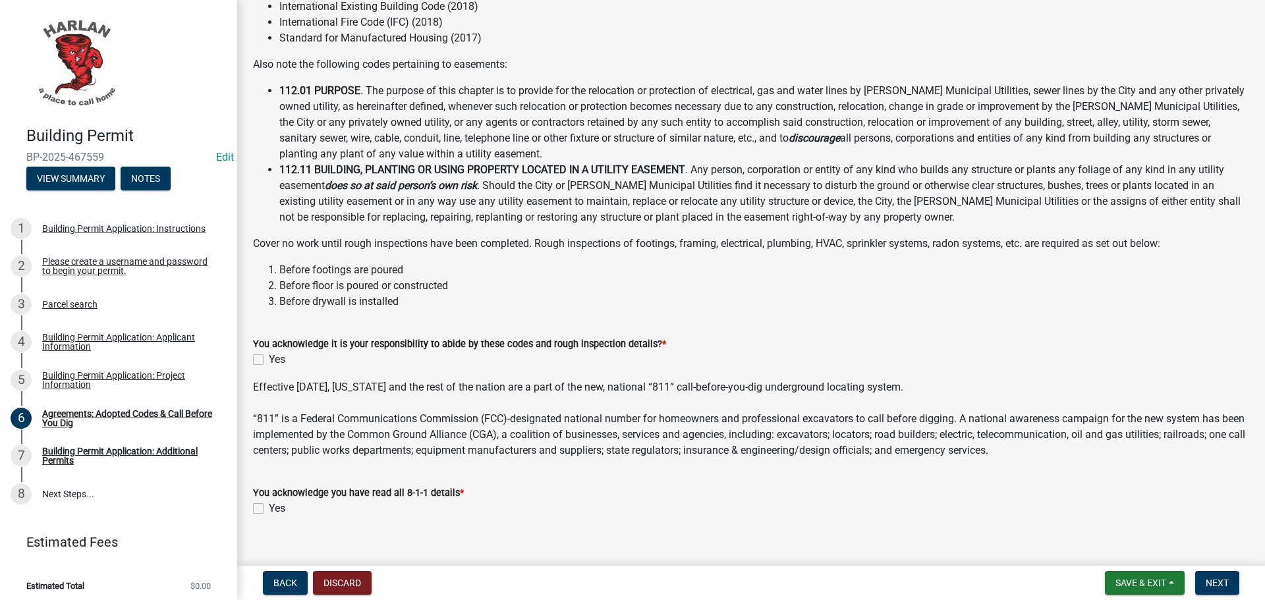
scroll to position [198, 0]
click at [269, 353] on label "Yes" at bounding box center [277, 358] width 16 height 16
click at [269, 353] on input "Yes" at bounding box center [273, 354] width 9 height 9
checkbox input "true"
click at [269, 508] on label "Yes" at bounding box center [277, 507] width 16 height 16
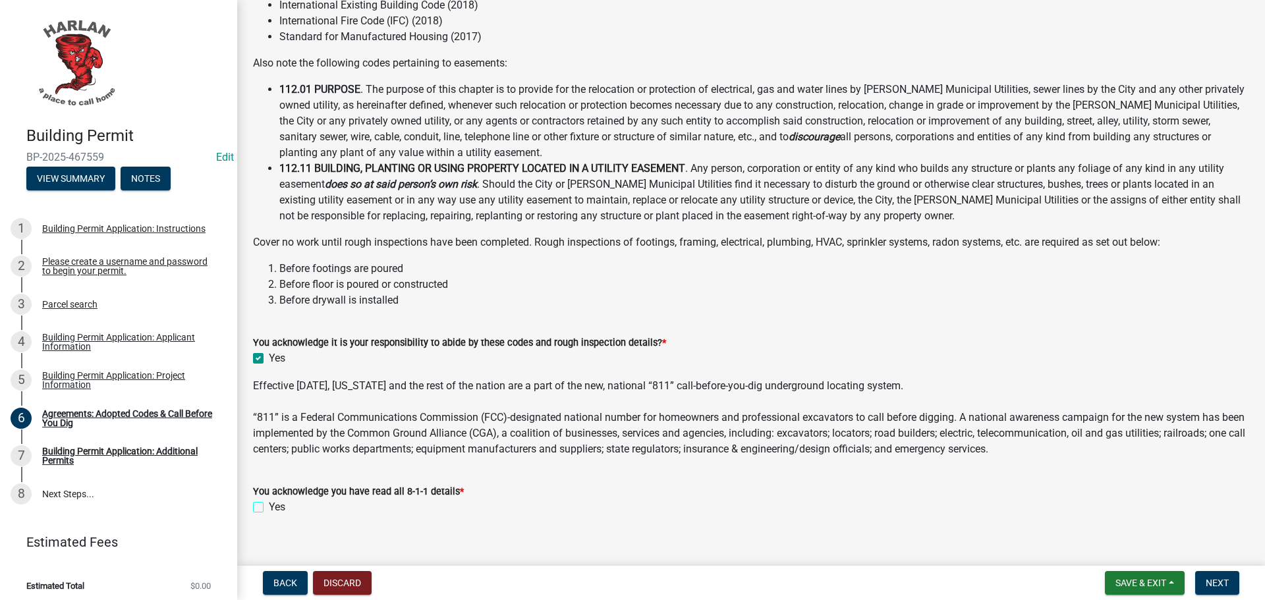
click at [269, 508] on input "Yes" at bounding box center [273, 503] width 9 height 9
checkbox input "true"
click at [1222, 581] on span "Next" at bounding box center [1217, 583] width 23 height 11
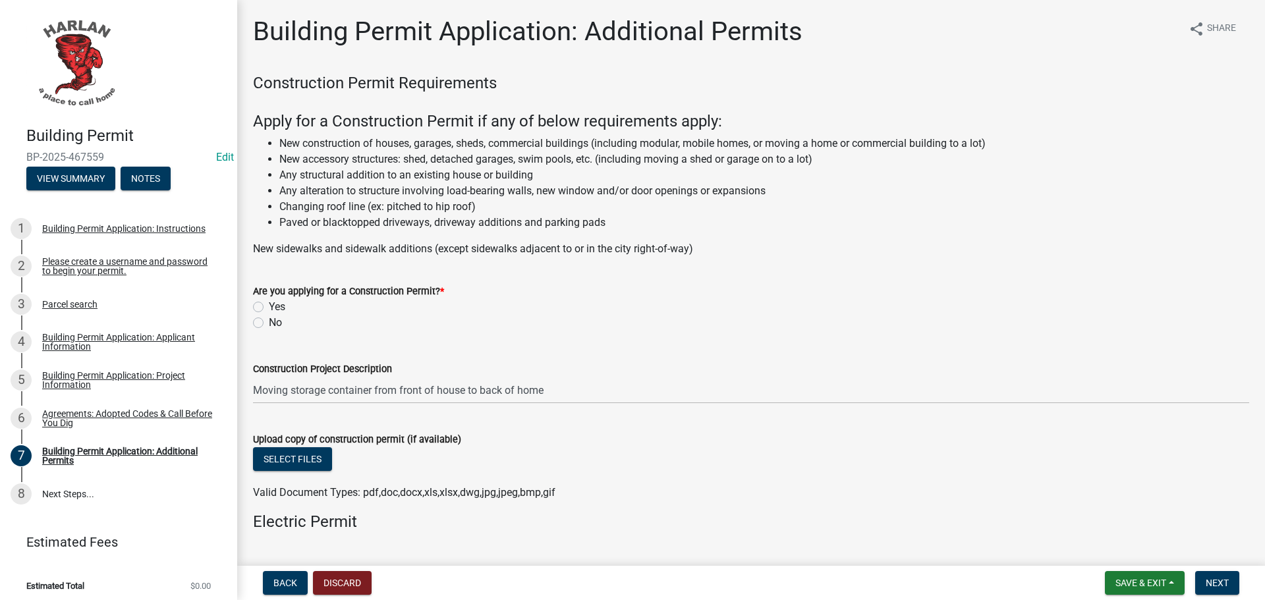
click at [269, 321] on label "No" at bounding box center [275, 323] width 13 height 16
click at [269, 321] on input "No" at bounding box center [273, 319] width 9 height 9
radio input "true"
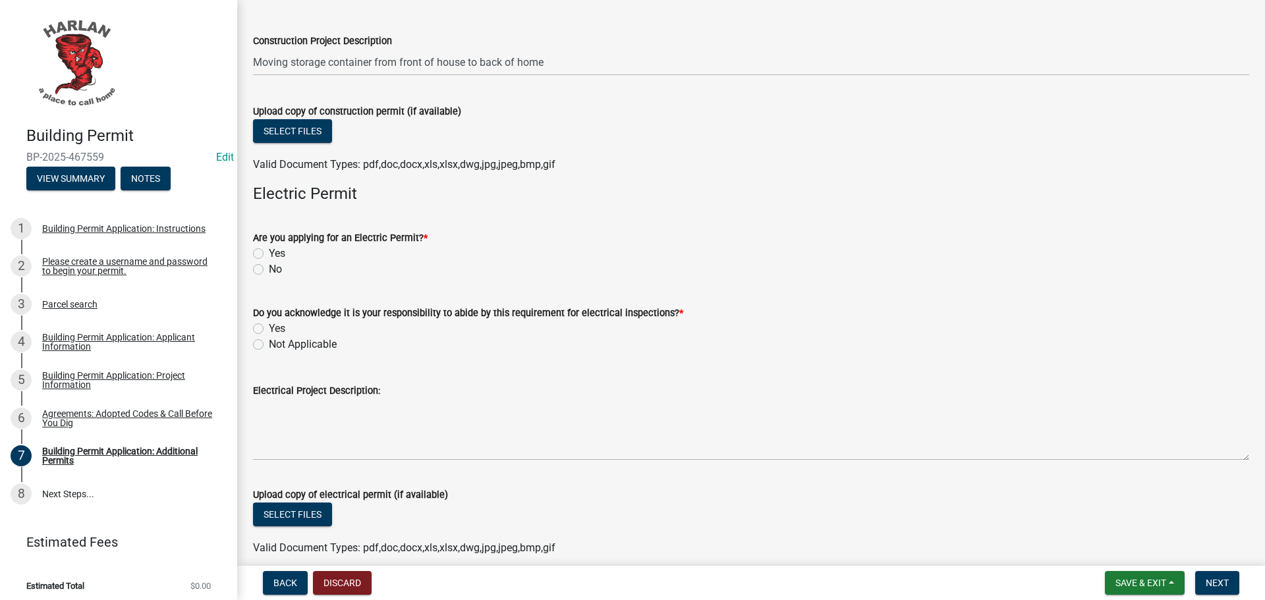
scroll to position [329, 0]
click at [269, 267] on label "No" at bounding box center [275, 268] width 13 height 16
click at [269, 267] on input "No" at bounding box center [273, 264] width 9 height 9
radio input "true"
click at [269, 344] on label "Not Applicable" at bounding box center [303, 343] width 68 height 16
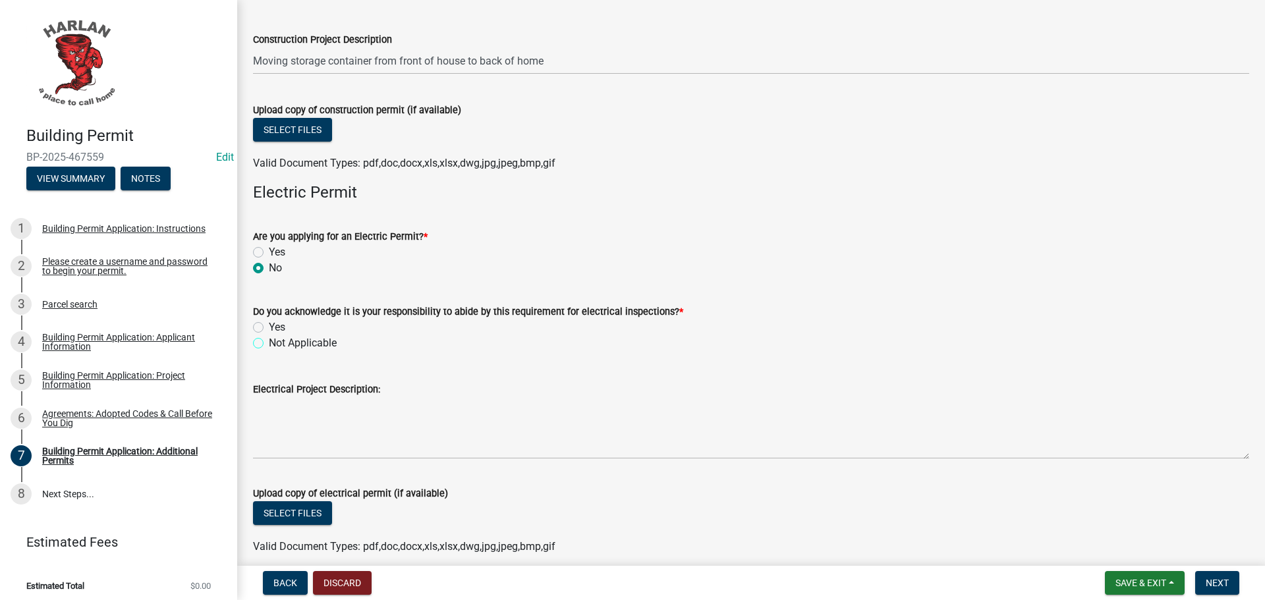
click at [269, 344] on input "Not Applicable" at bounding box center [273, 339] width 9 height 9
radio input "true"
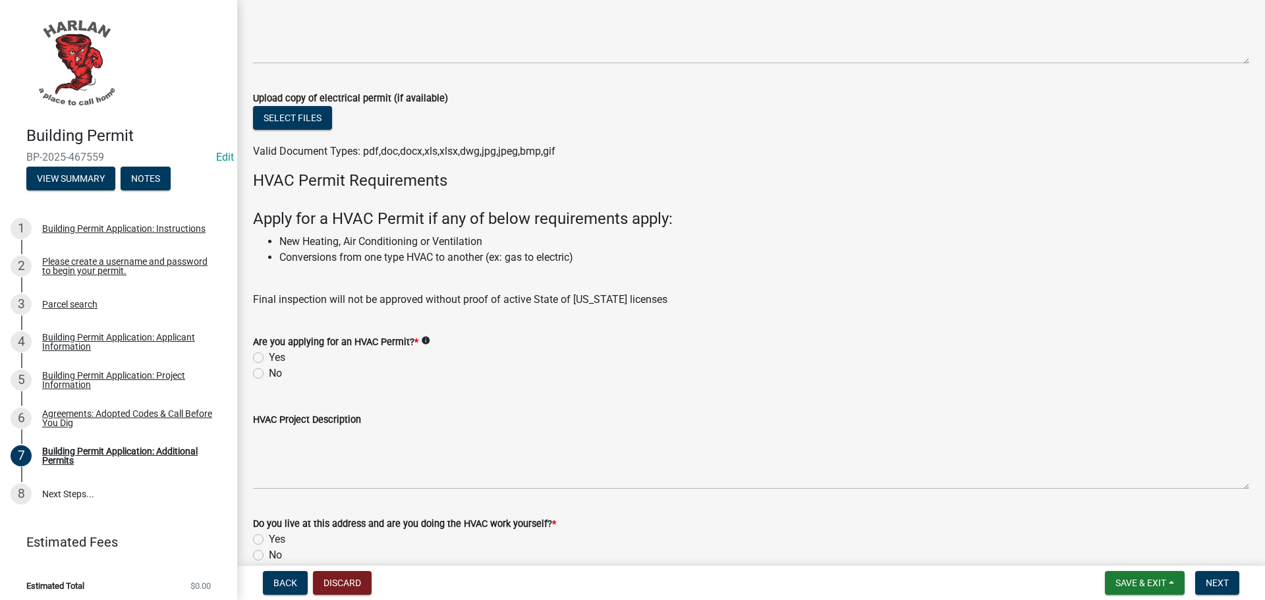
click at [269, 373] on label "No" at bounding box center [275, 374] width 13 height 16
click at [269, 373] on input "No" at bounding box center [273, 370] width 9 height 9
radio input "true"
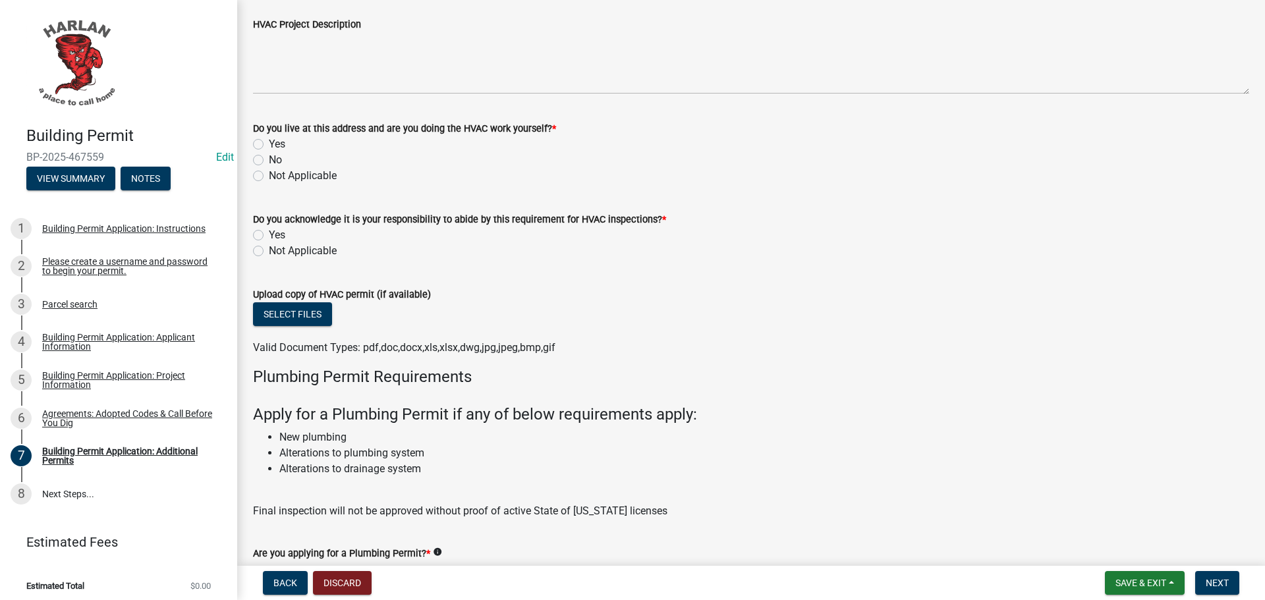
click at [269, 177] on label "Not Applicable" at bounding box center [303, 176] width 68 height 16
click at [269, 177] on input "Not Applicable" at bounding box center [273, 172] width 9 height 9
radio input "true"
click at [269, 250] on label "Not Applicable" at bounding box center [303, 251] width 68 height 16
click at [269, 250] on input "Not Applicable" at bounding box center [273, 247] width 9 height 9
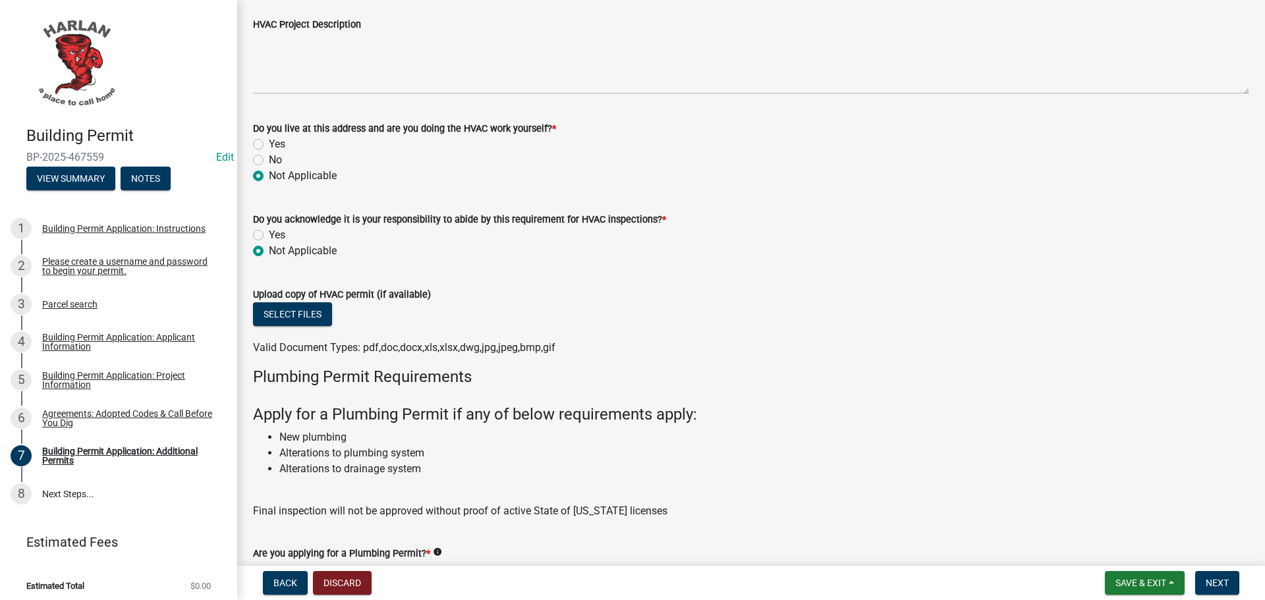
radio input "true"
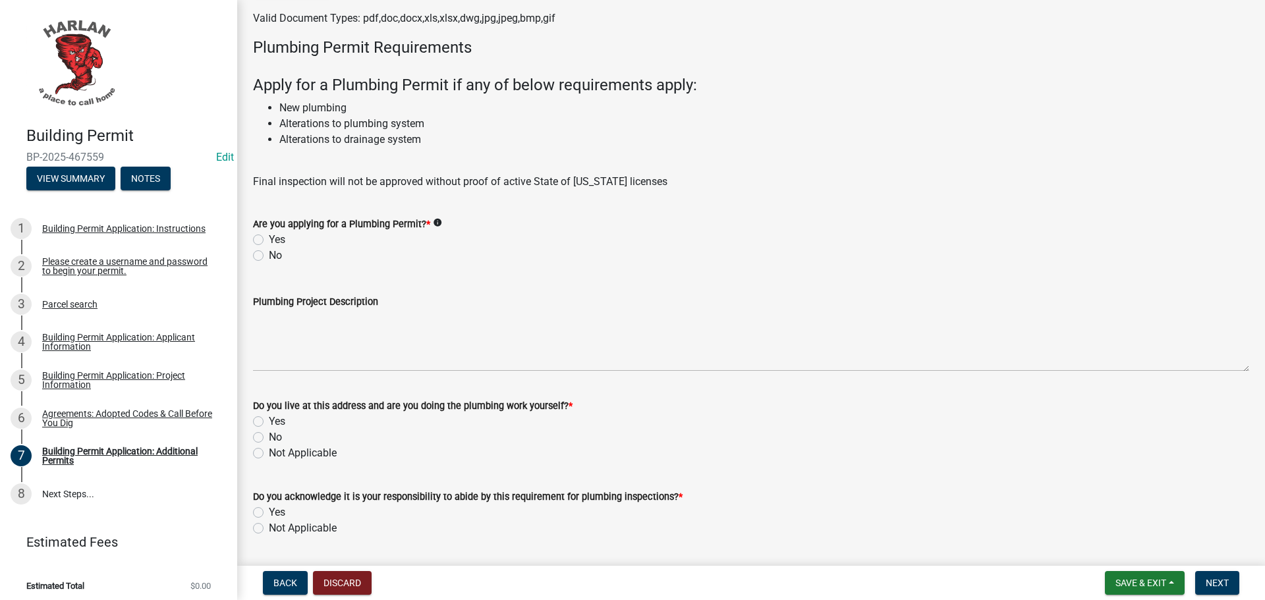
click at [269, 256] on label "No" at bounding box center [275, 256] width 13 height 16
click at [269, 256] on input "No" at bounding box center [273, 252] width 9 height 9
radio input "true"
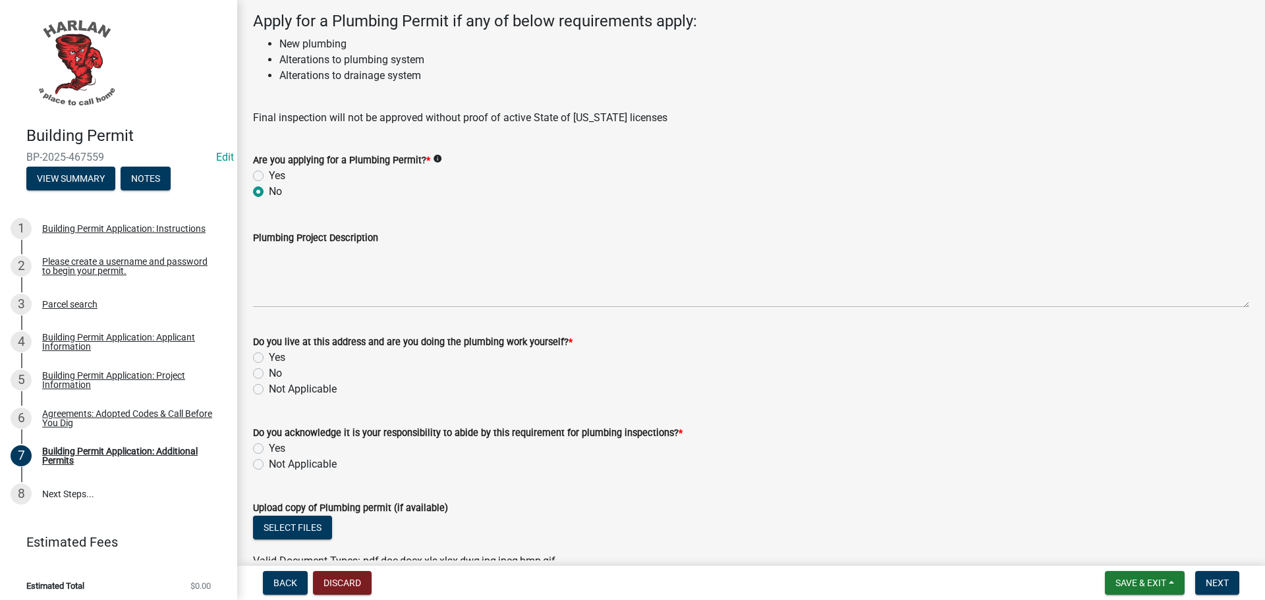
scroll to position [1585, 0]
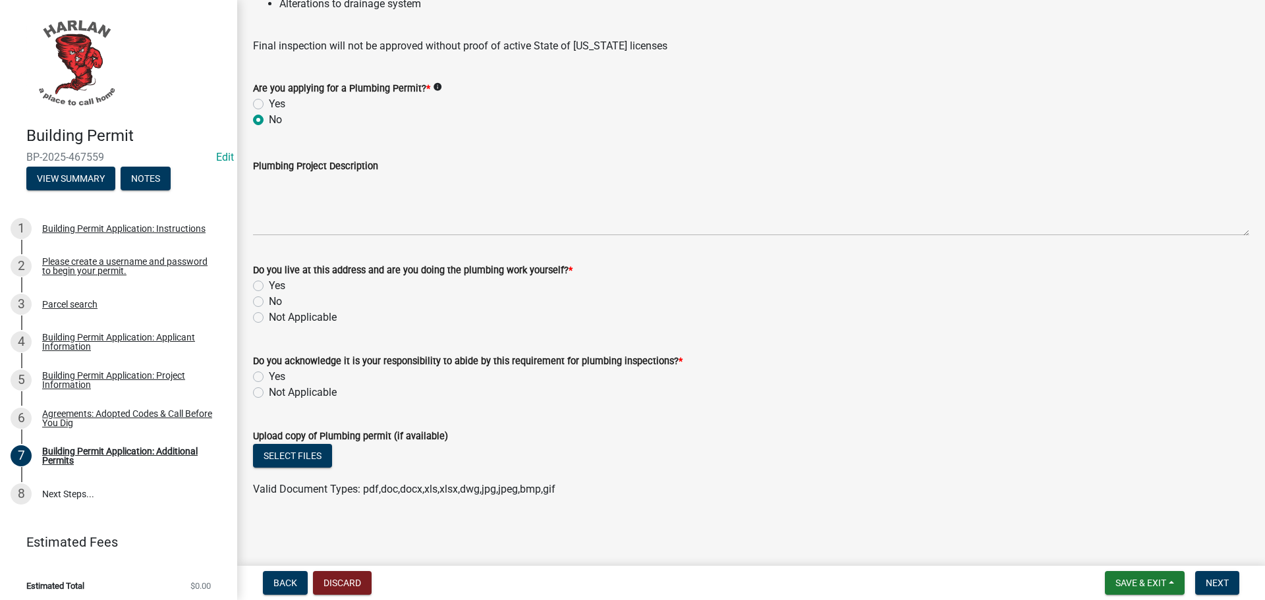
click at [269, 319] on label "Not Applicable" at bounding box center [303, 318] width 68 height 16
click at [269, 318] on input "Not Applicable" at bounding box center [273, 314] width 9 height 9
radio input "true"
drag, startPoint x: 258, startPoint y: 390, endPoint x: 704, endPoint y: 399, distance: 446.8
click at [269, 390] on label "Not Applicable" at bounding box center [303, 393] width 68 height 16
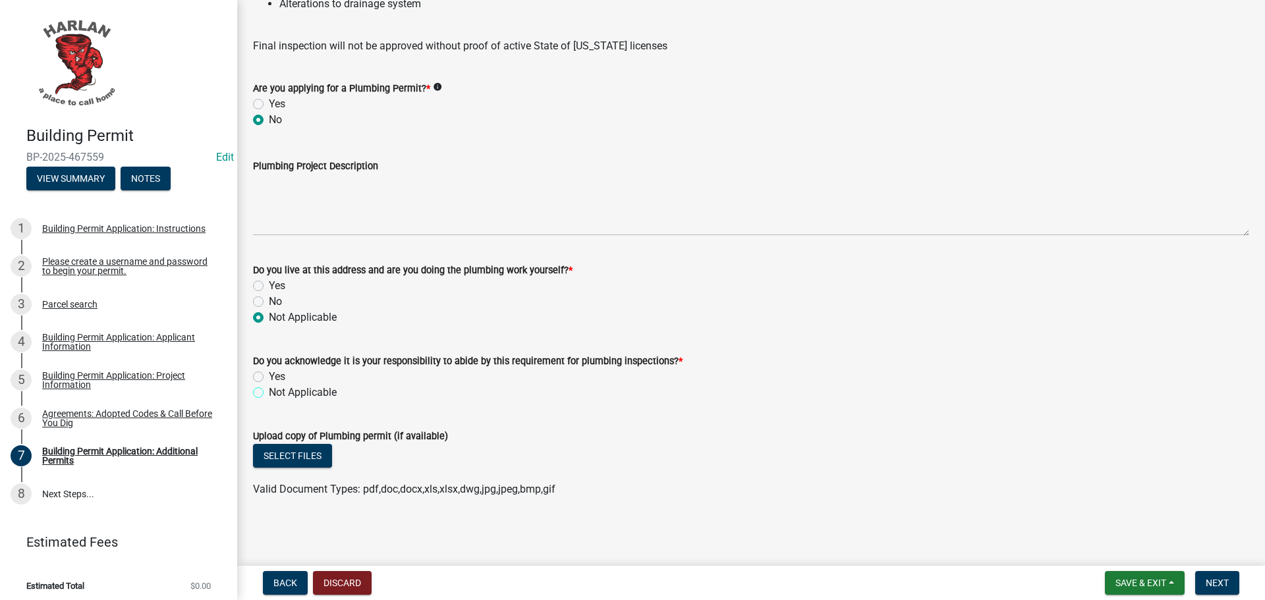
click at [269, 390] on input "Not Applicable" at bounding box center [273, 389] width 9 height 9
radio input "true"
click at [1218, 578] on span "Next" at bounding box center [1217, 583] width 23 height 11
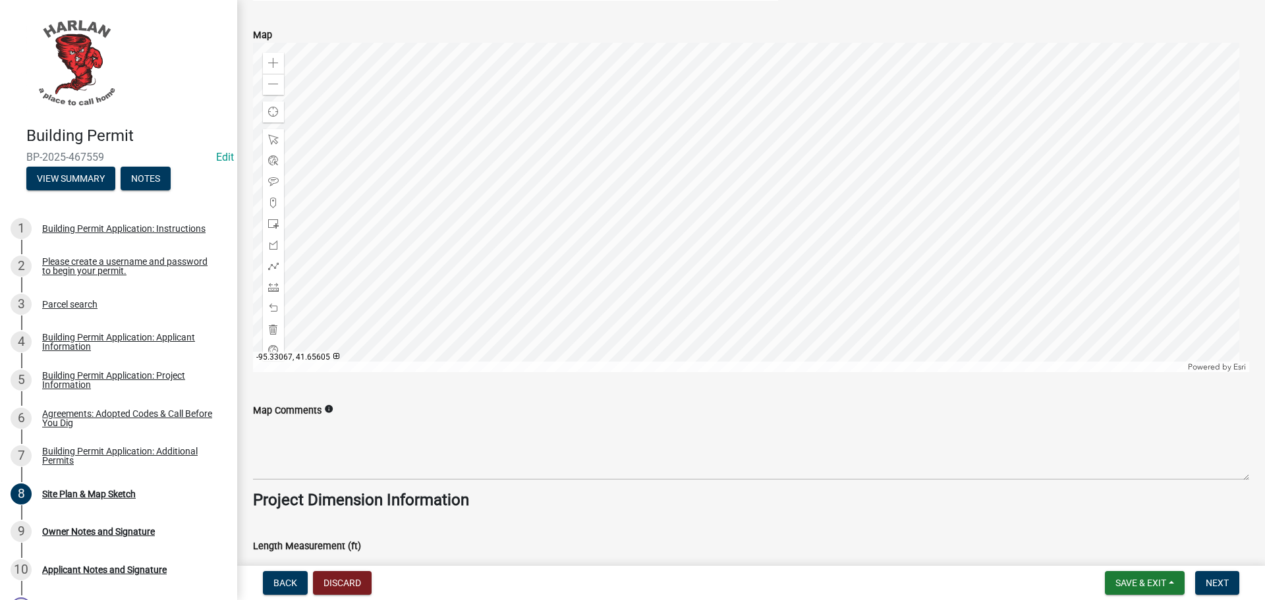
scroll to position [725, 0]
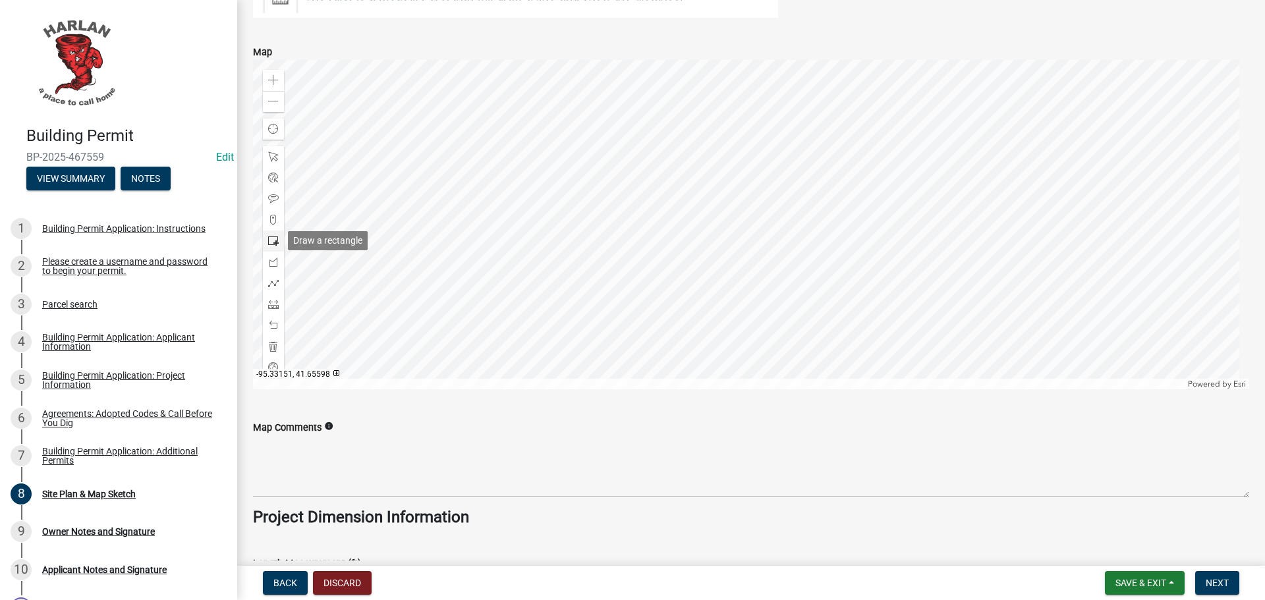
click at [277, 246] on div at bounding box center [273, 241] width 21 height 21
click at [780, 172] on div at bounding box center [751, 224] width 996 height 329
click at [1212, 583] on span "Next" at bounding box center [1217, 583] width 23 height 11
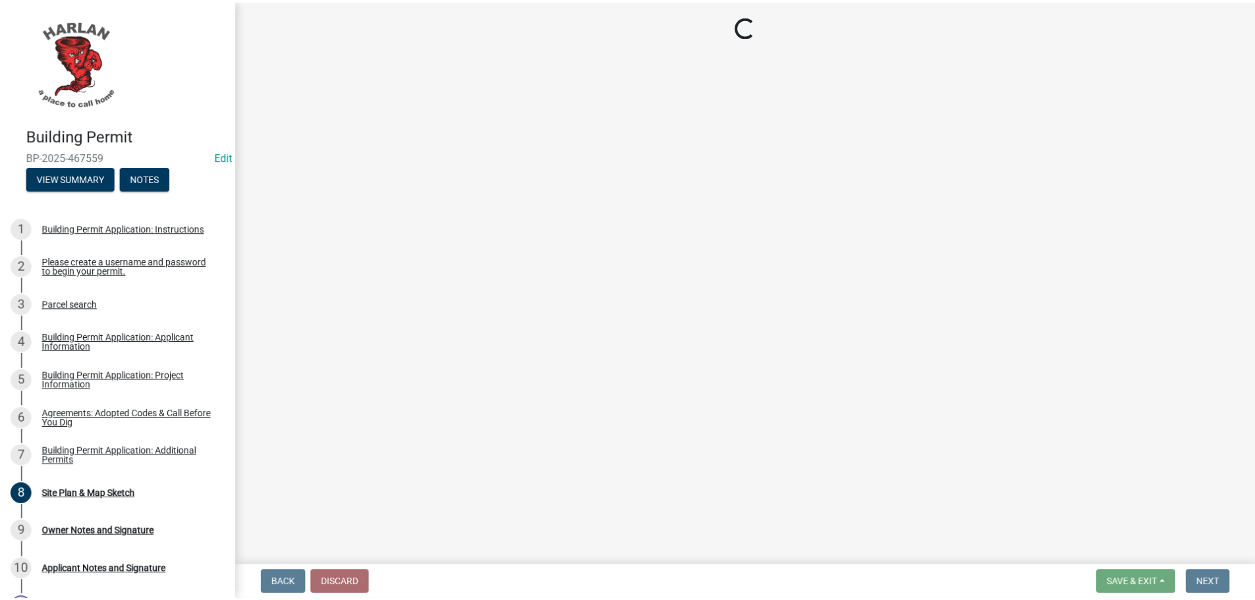
scroll to position [0, 0]
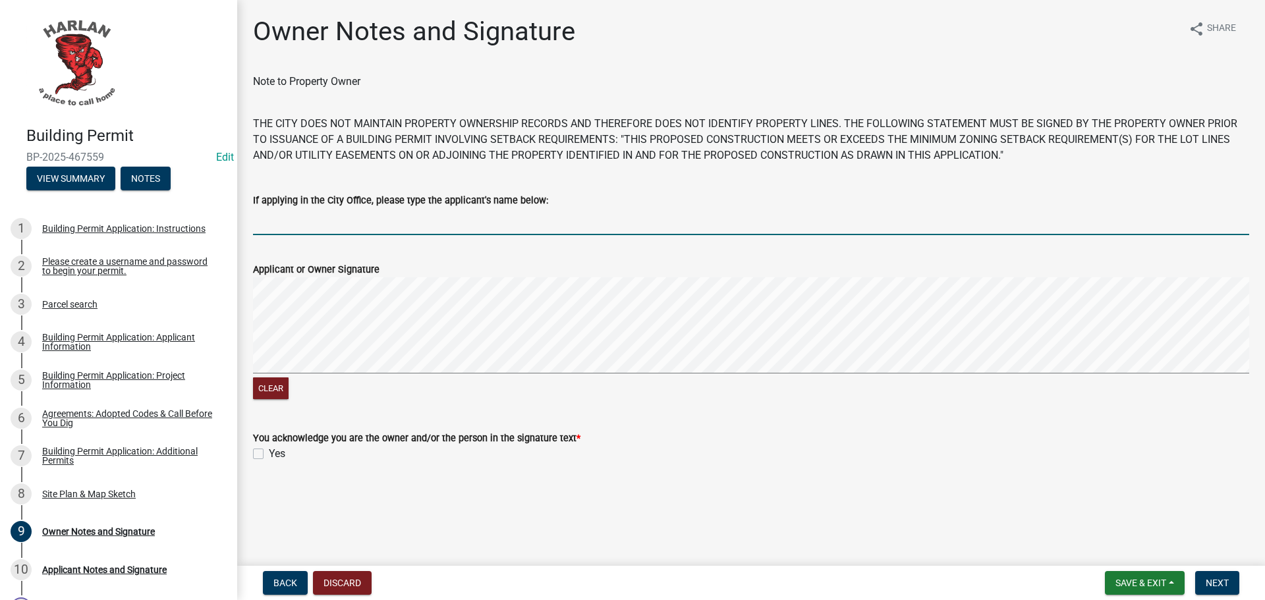
click at [354, 217] on input "If applying in the City Office, please type the applicant's name below:" at bounding box center [751, 221] width 996 height 27
type input "[PERSON_NAME]"
click at [269, 457] on label "Yes" at bounding box center [277, 454] width 16 height 16
click at [269, 455] on input "Yes" at bounding box center [273, 450] width 9 height 9
checkbox input "true"
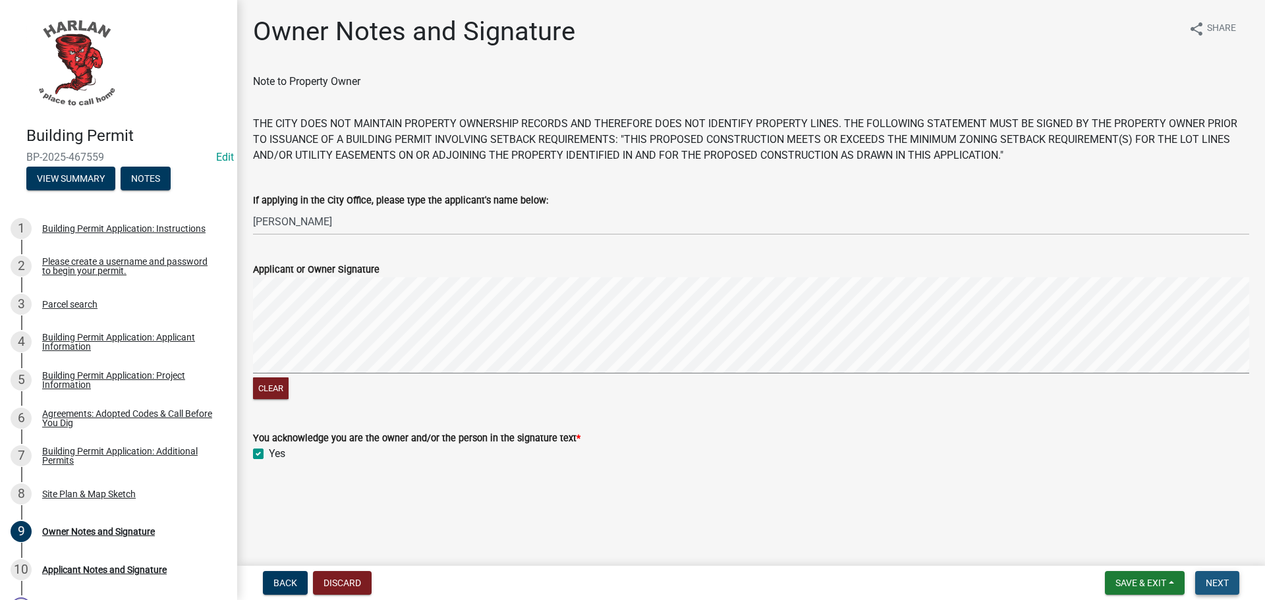
click at [1208, 578] on span "Next" at bounding box center [1217, 583] width 23 height 11
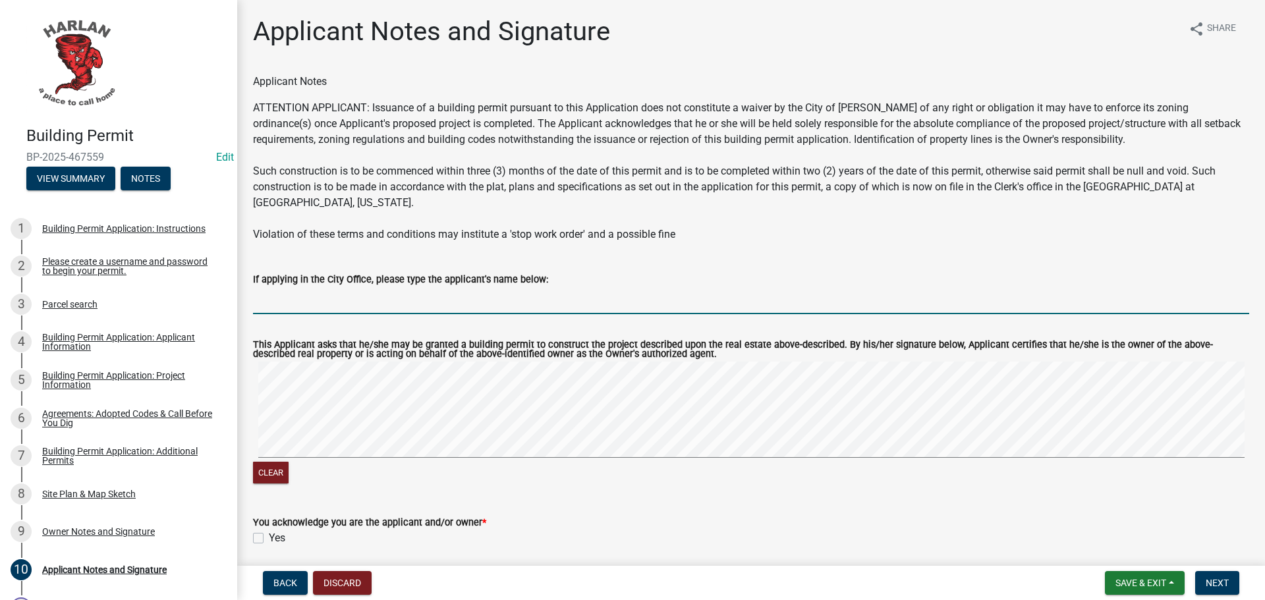
click at [304, 292] on input "If applying in the City Office, please type the applicant's name below:" at bounding box center [751, 300] width 996 height 27
type input "[PERSON_NAME]"
click at [269, 530] on label "Yes" at bounding box center [277, 538] width 16 height 16
click at [269, 530] on input "Yes" at bounding box center [273, 534] width 9 height 9
checkbox input "true"
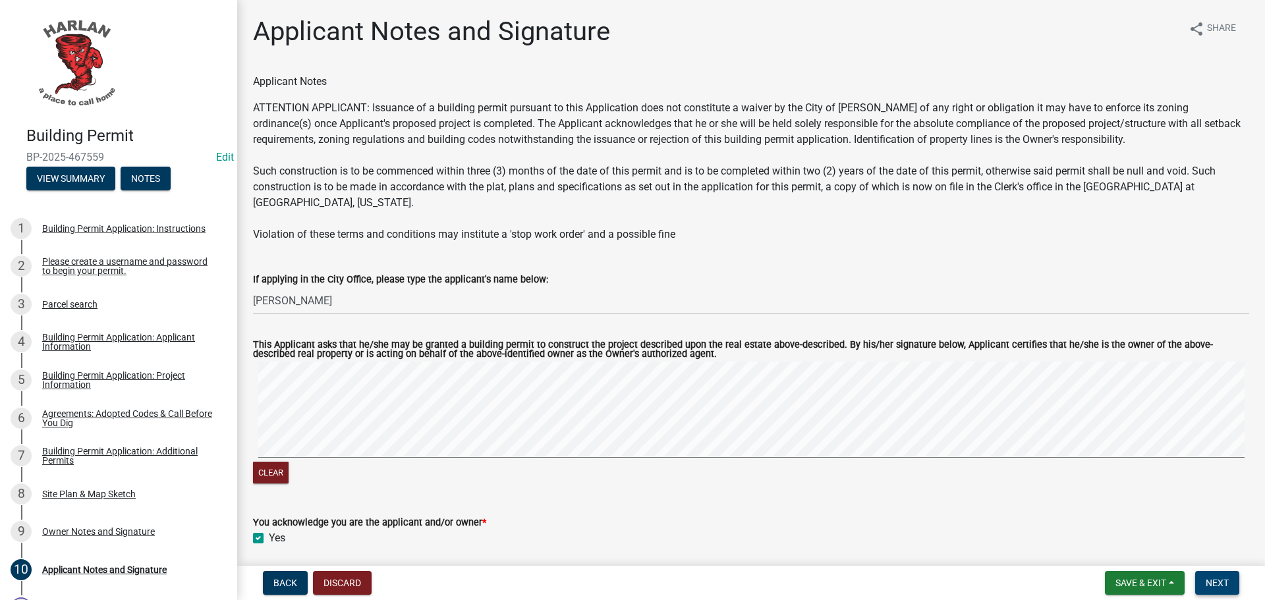
click at [1219, 590] on button "Next" at bounding box center [1217, 583] width 44 height 24
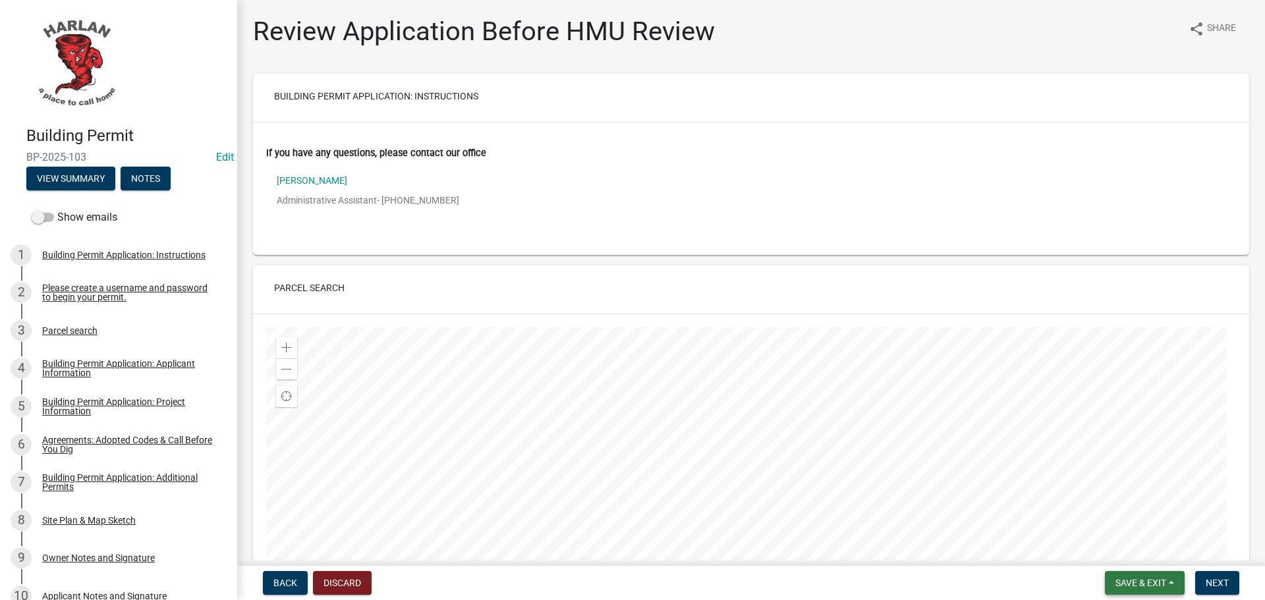
click at [1136, 578] on span "Save & Exit" at bounding box center [1140, 583] width 51 height 11
click at [1118, 545] on button "Save & Exit" at bounding box center [1131, 549] width 105 height 32
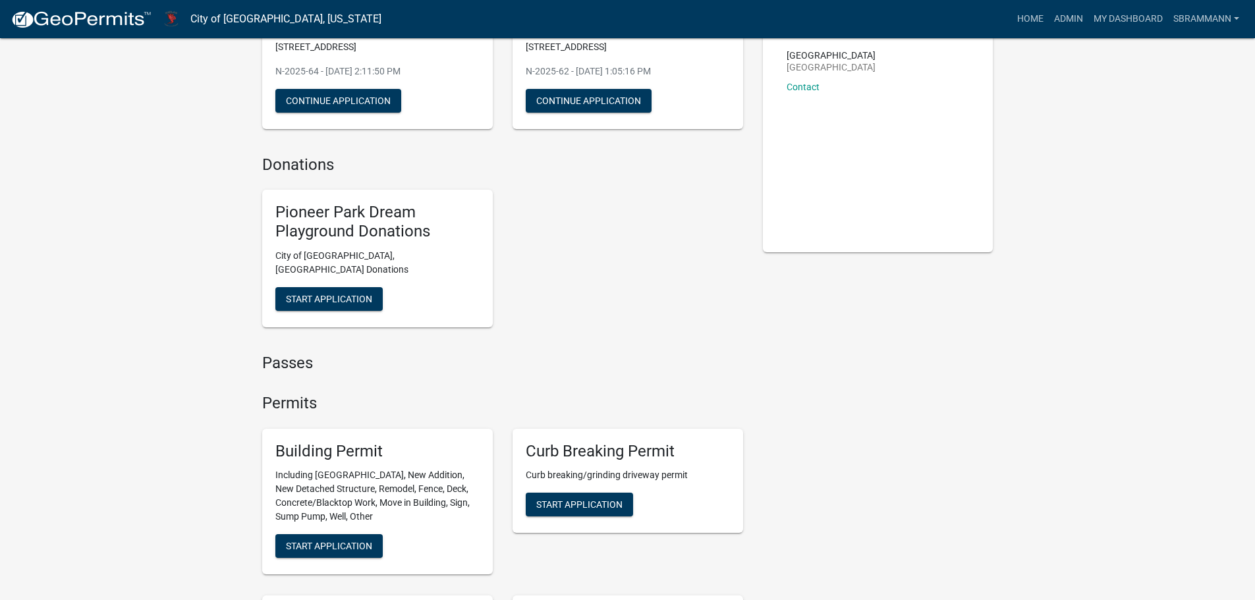
scroll to position [198, 0]
